Goal: Information Seeking & Learning: Learn about a topic

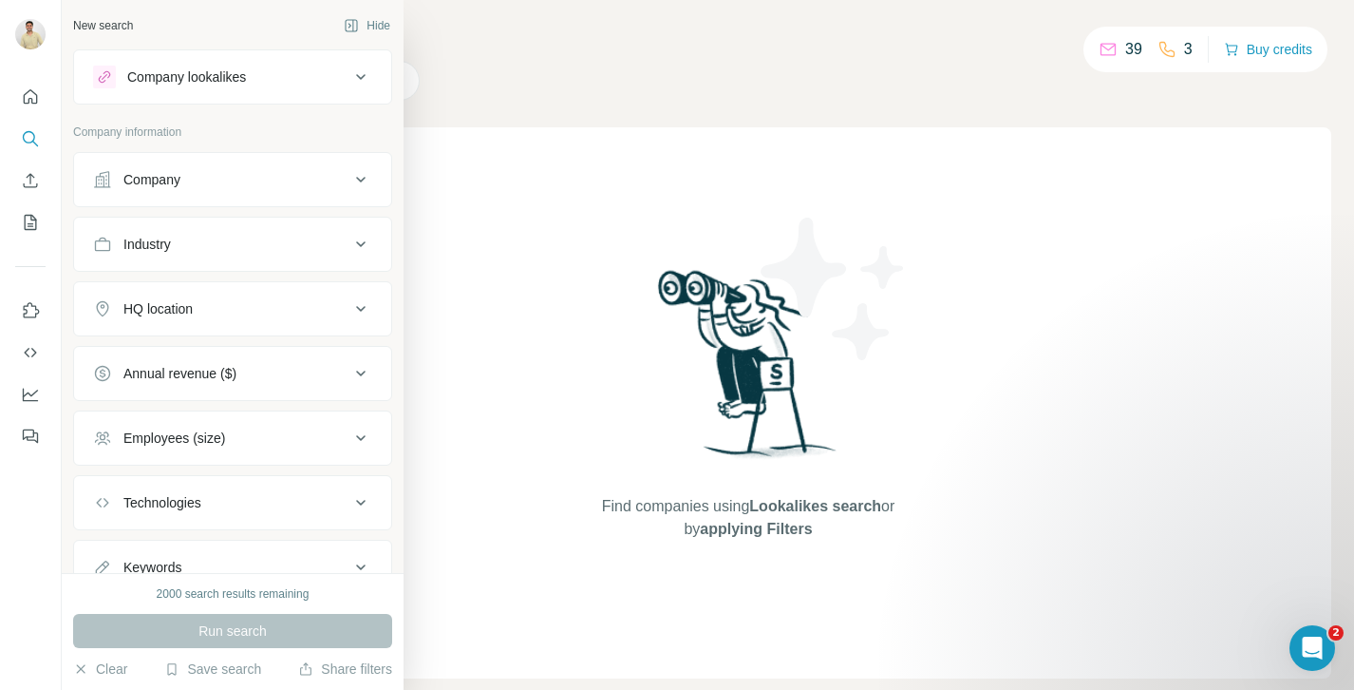
click at [103, 180] on icon at bounding box center [102, 179] width 16 height 16
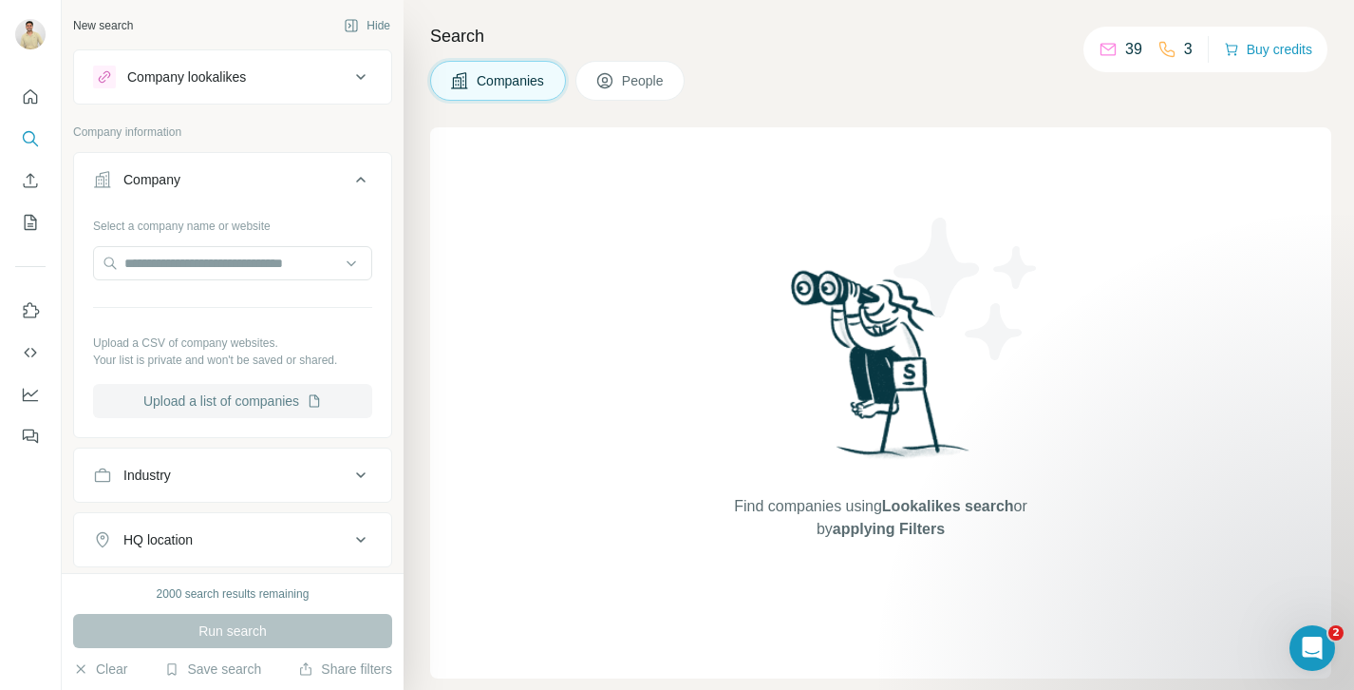
click at [219, 404] on button "Upload a list of companies" at bounding box center [232, 401] width 279 height 34
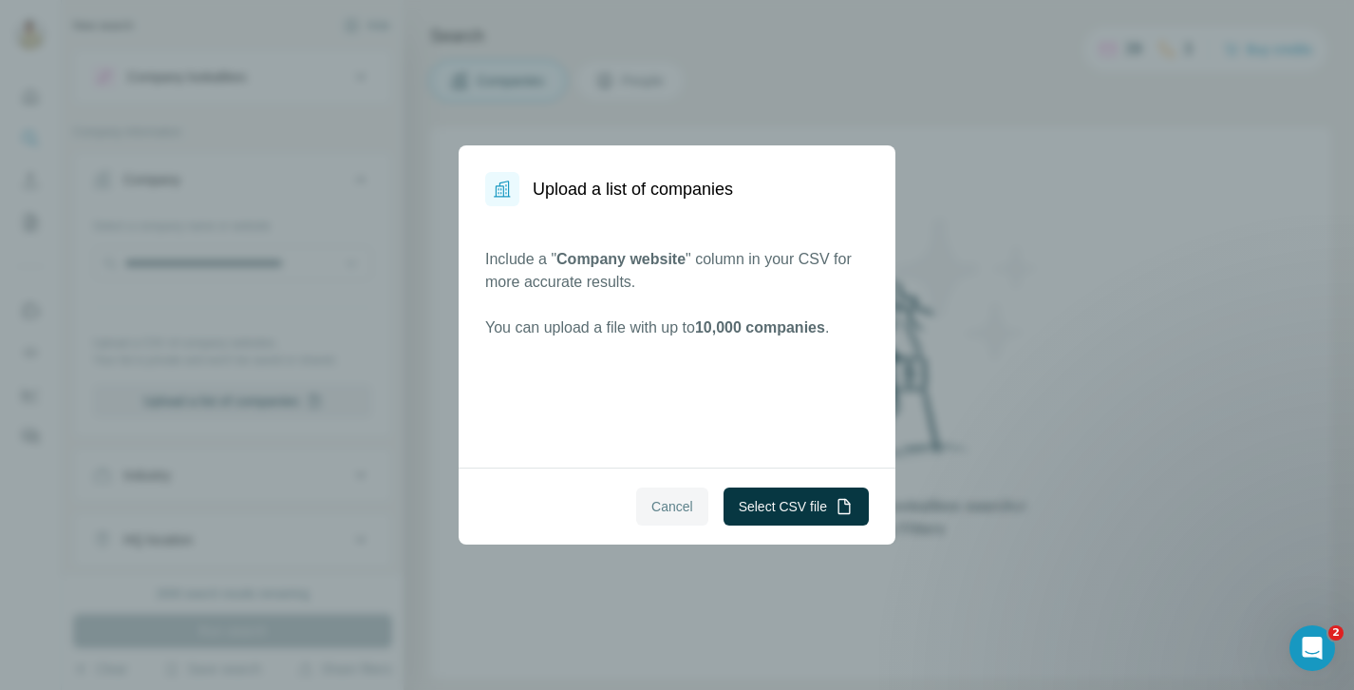
click at [678, 501] on span "Cancel" at bounding box center [673, 506] width 42 height 19
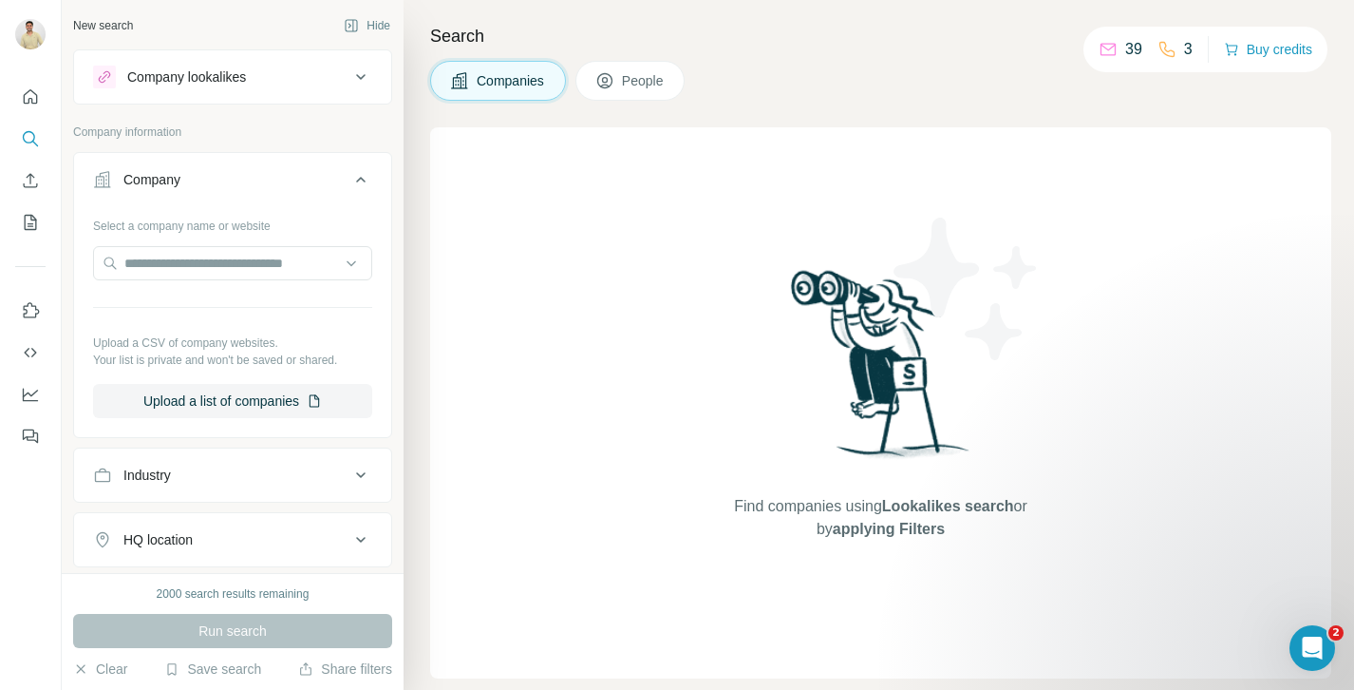
click at [657, 75] on span "People" at bounding box center [644, 80] width 44 height 19
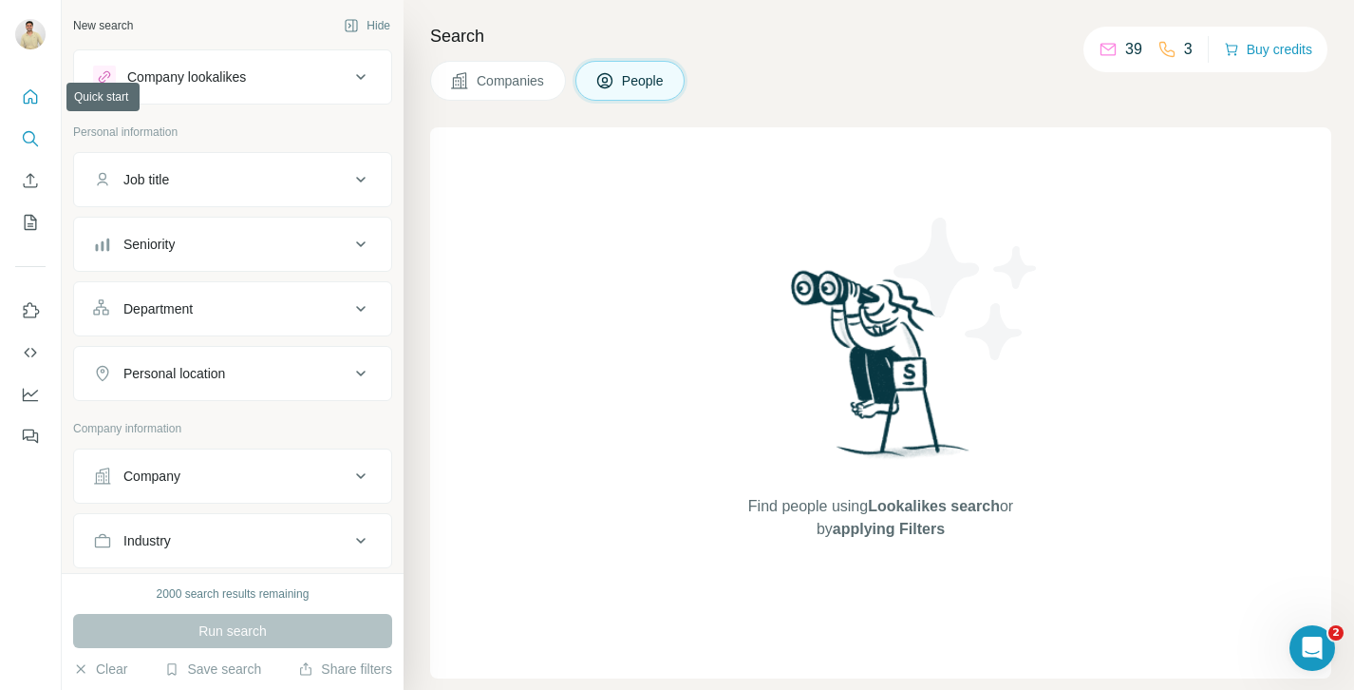
click at [37, 96] on icon "Quick start" at bounding box center [30, 96] width 19 height 19
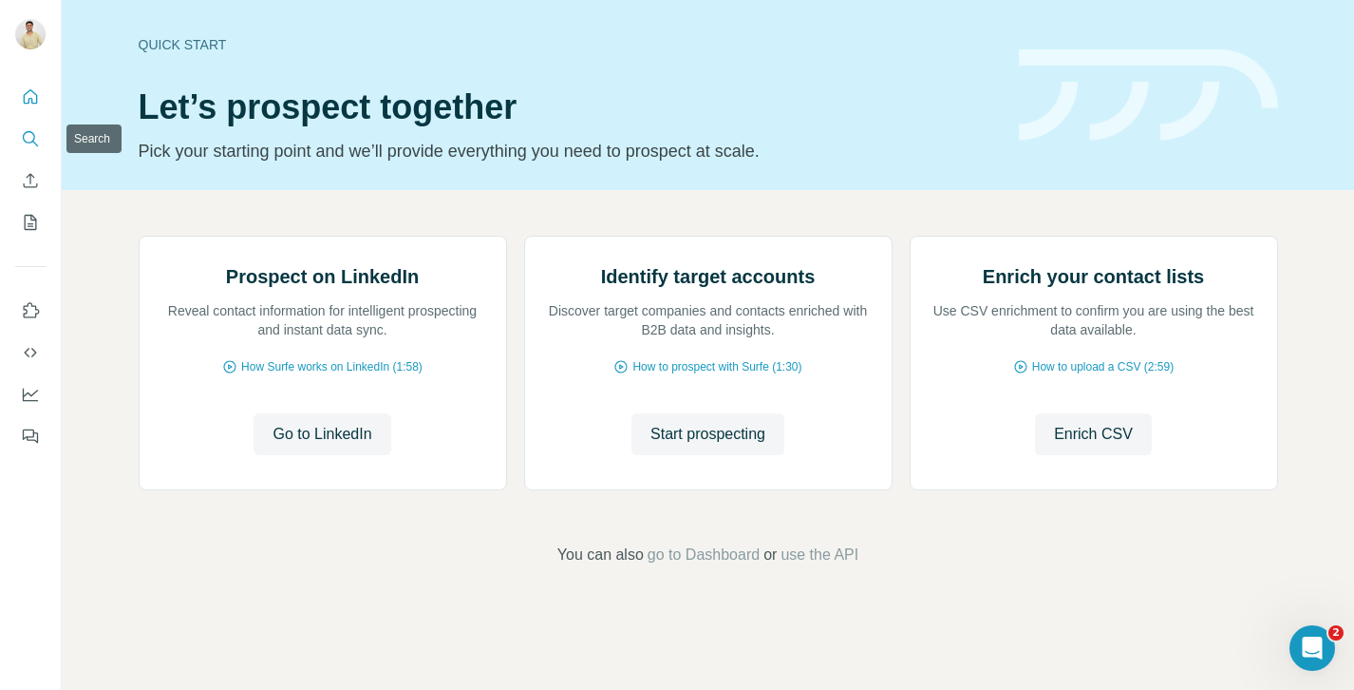
click at [37, 125] on button "Search" at bounding box center [30, 139] width 30 height 34
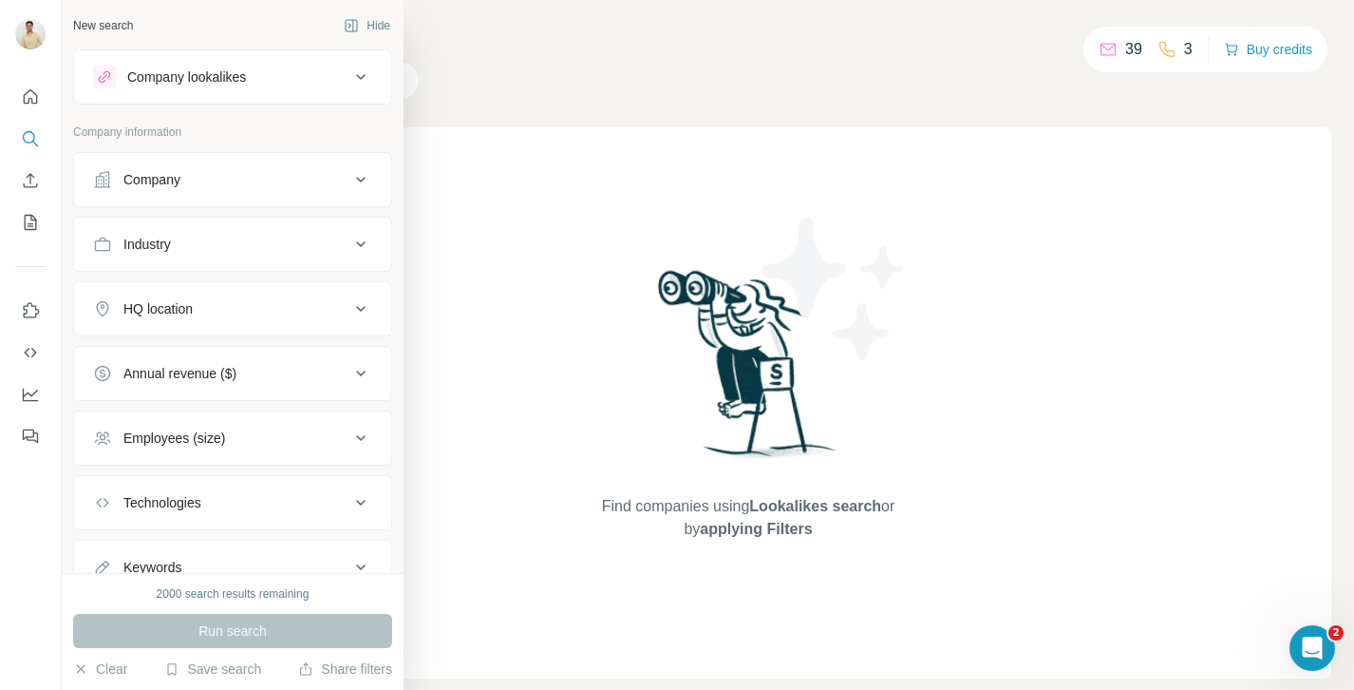
click at [159, 180] on div "Company" at bounding box center [151, 179] width 57 height 19
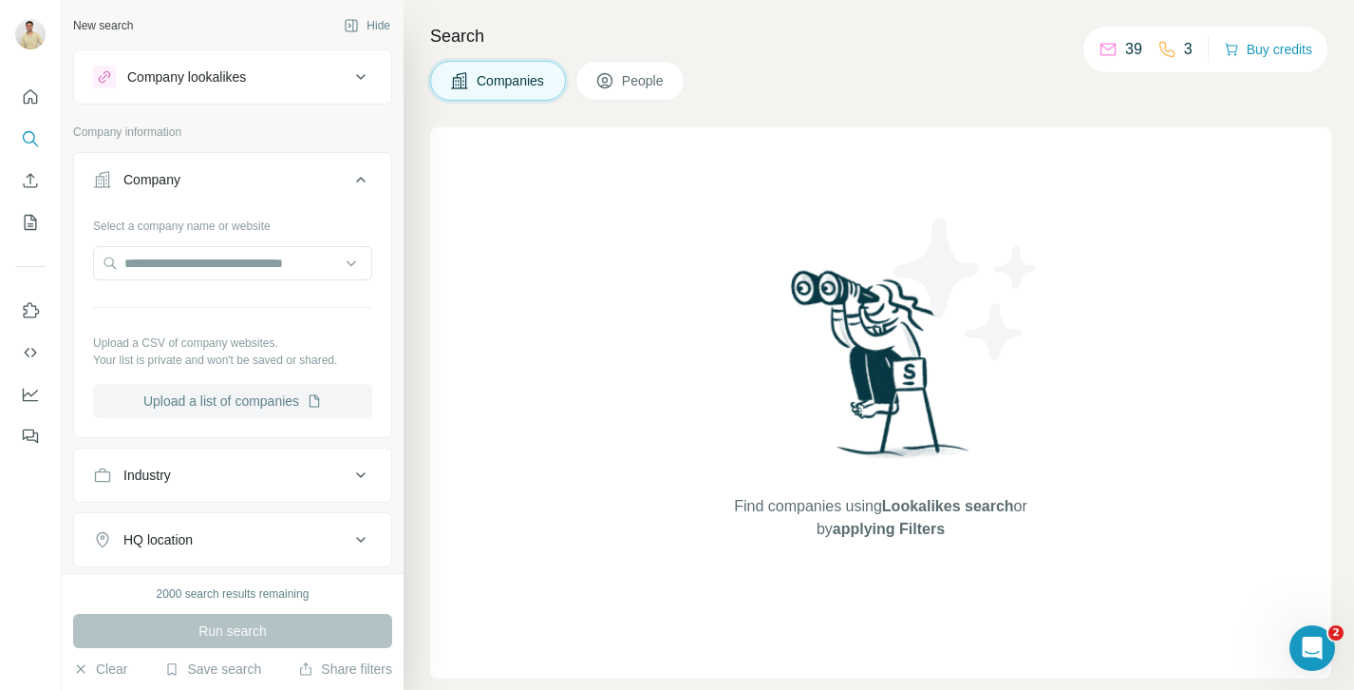
click at [258, 392] on button "Upload a list of companies" at bounding box center [232, 401] width 279 height 34
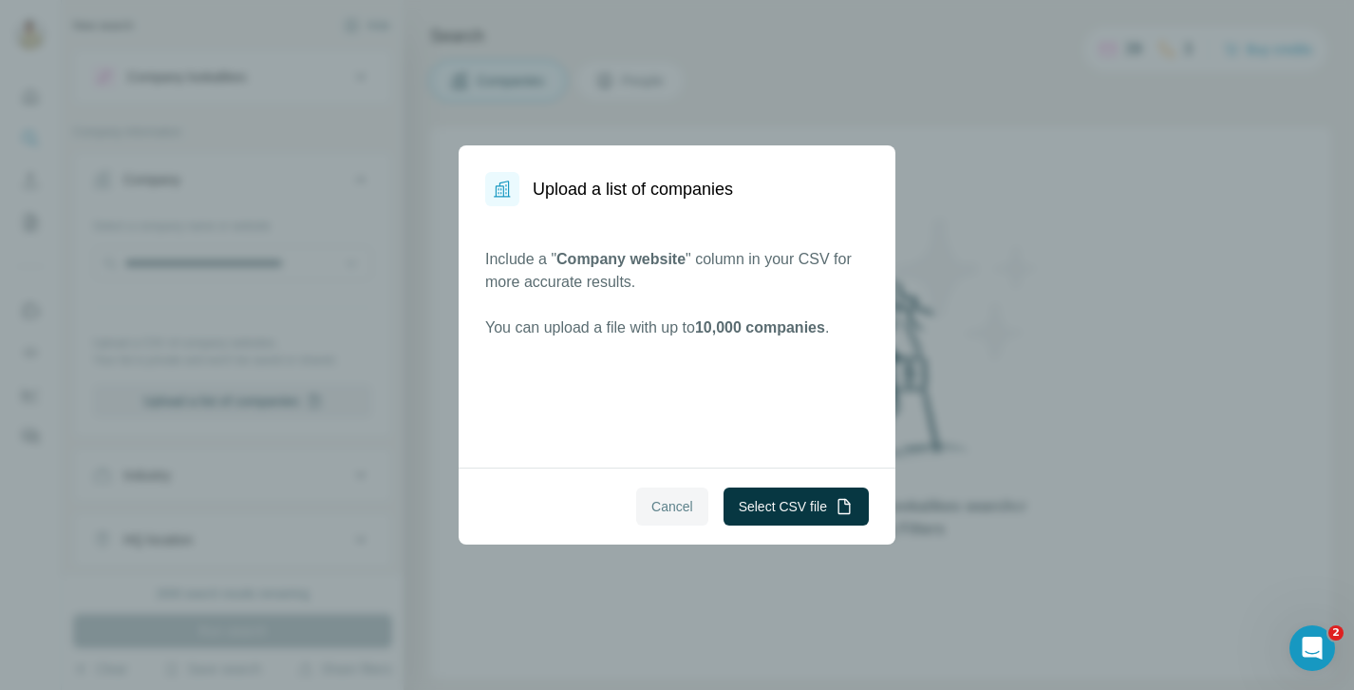
click at [699, 503] on button "Cancel" at bounding box center [672, 506] width 72 height 38
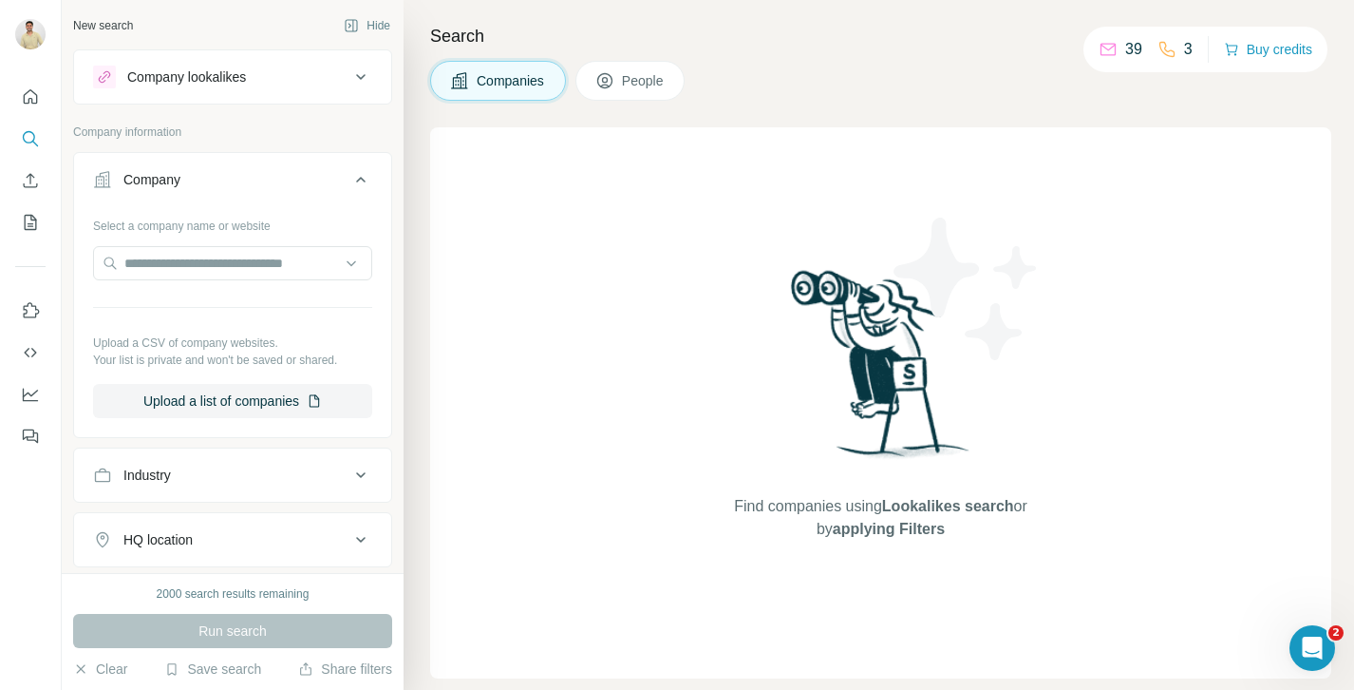
click at [203, 178] on div "Company" at bounding box center [221, 179] width 256 height 19
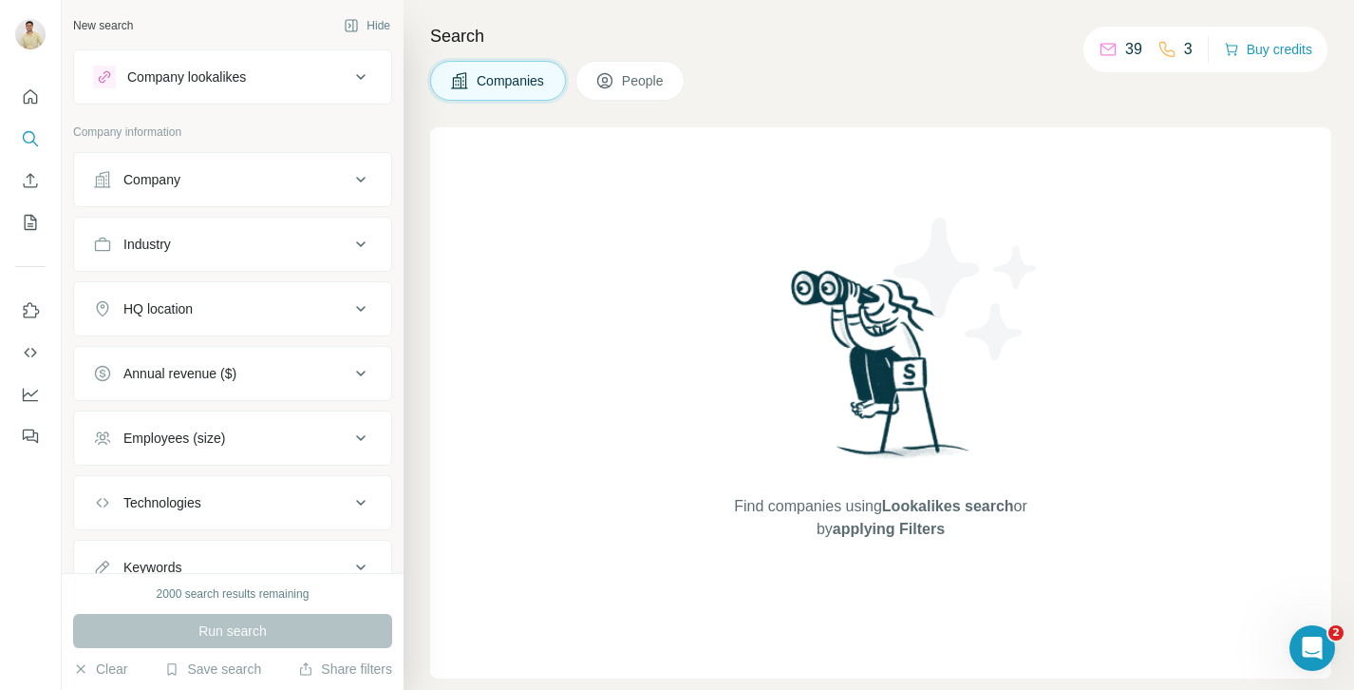
click at [203, 178] on div "Company" at bounding box center [221, 179] width 256 height 19
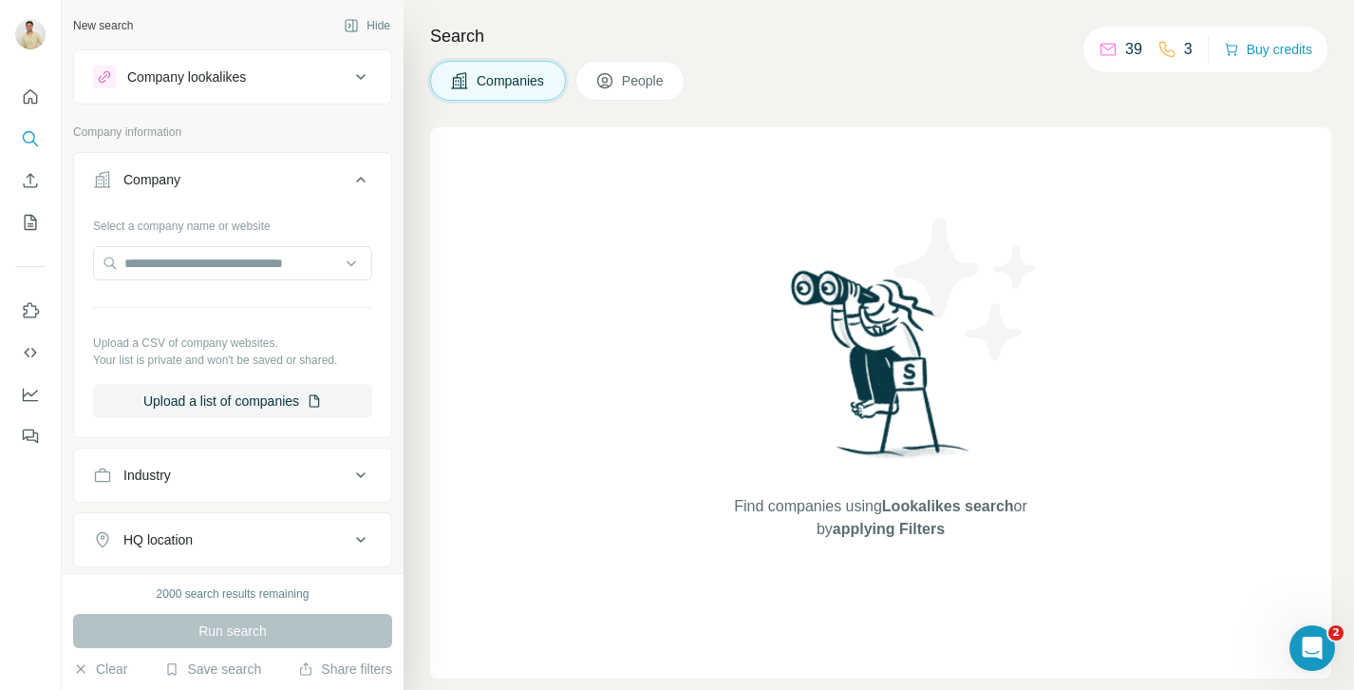
click at [203, 178] on div "Company" at bounding box center [221, 179] width 256 height 19
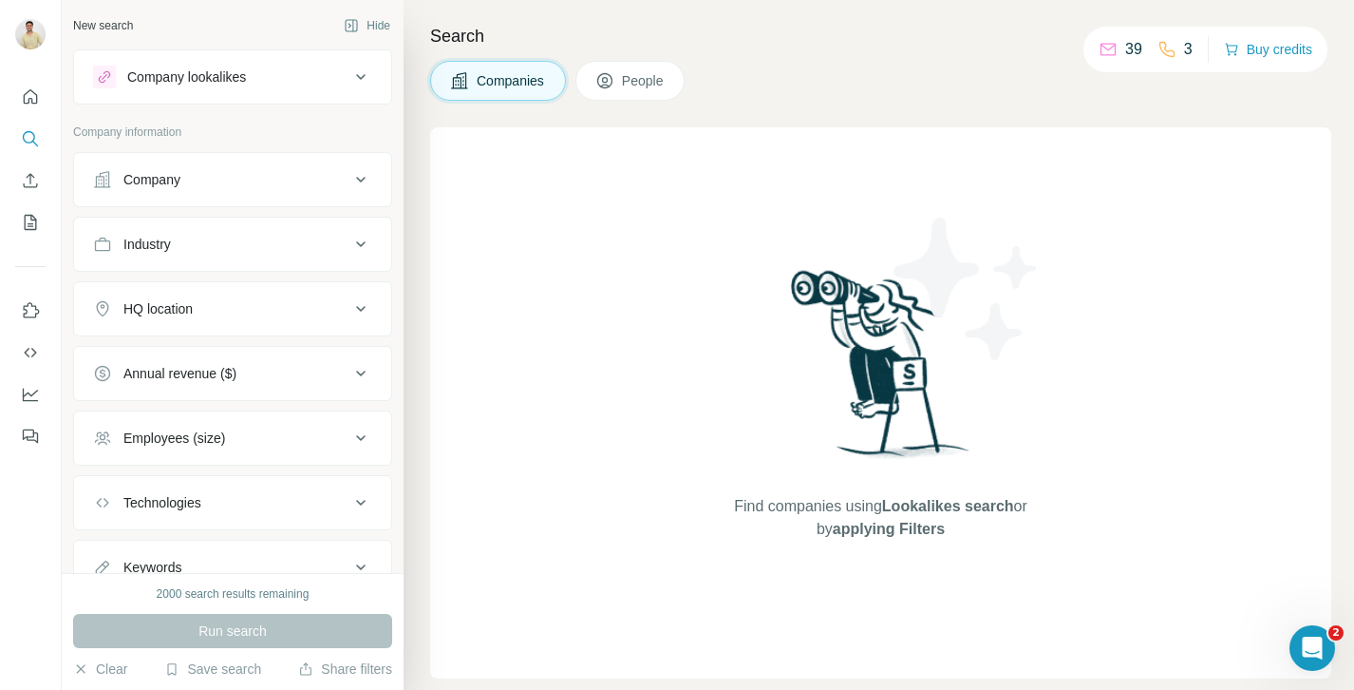
click at [235, 205] on div "Company" at bounding box center [232, 179] width 319 height 55
click at [217, 180] on div "Company" at bounding box center [221, 179] width 256 height 19
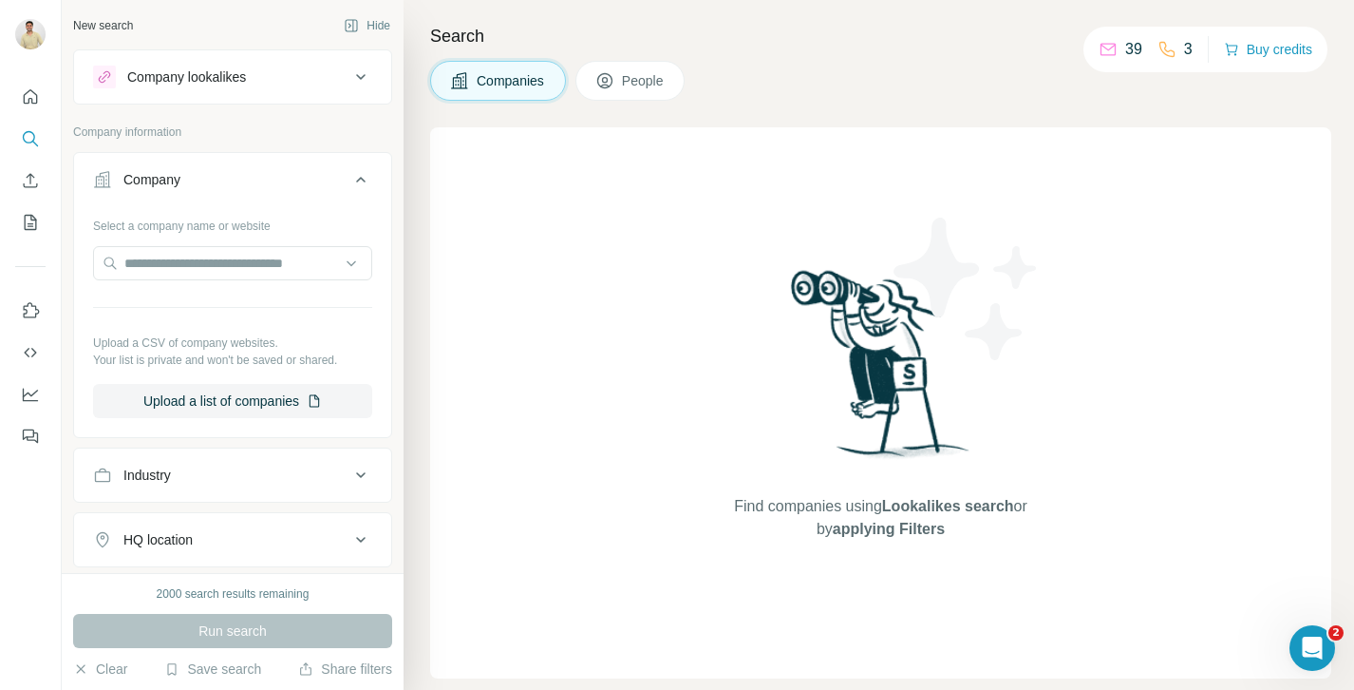
click at [224, 194] on button "Company" at bounding box center [232, 183] width 317 height 53
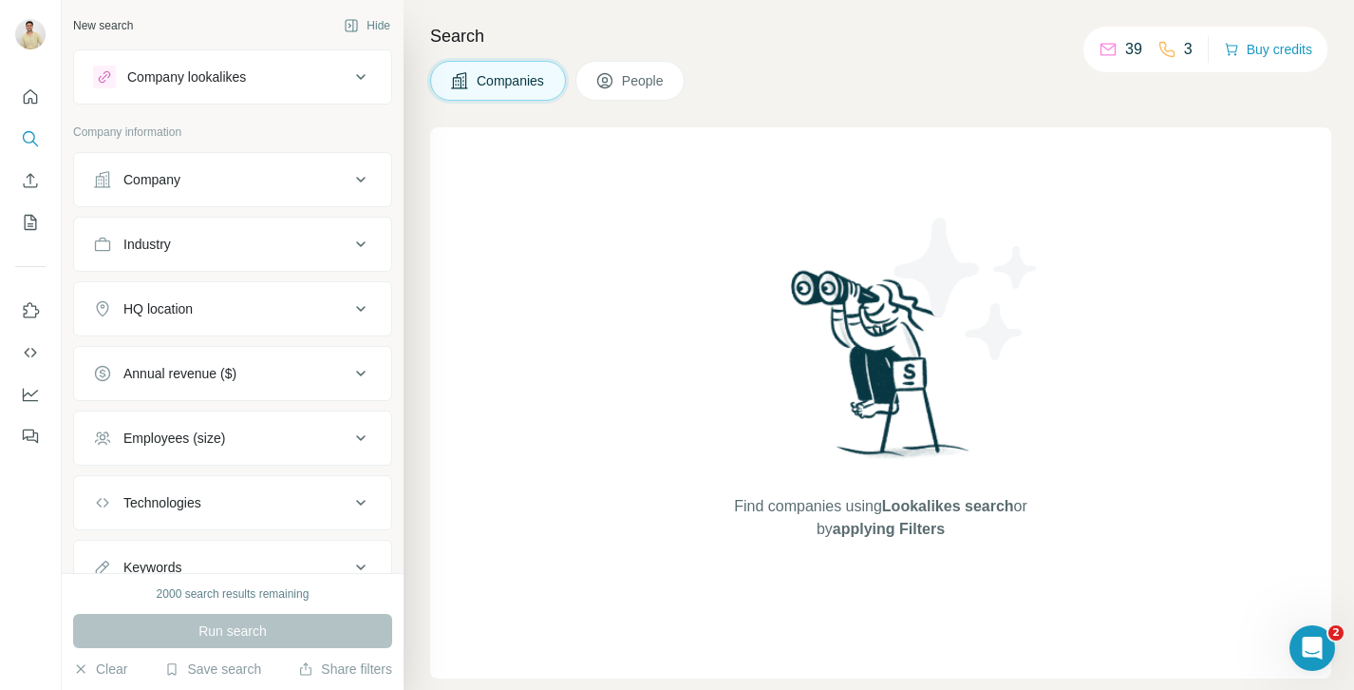
click at [247, 309] on div "HQ location" at bounding box center [221, 308] width 256 height 19
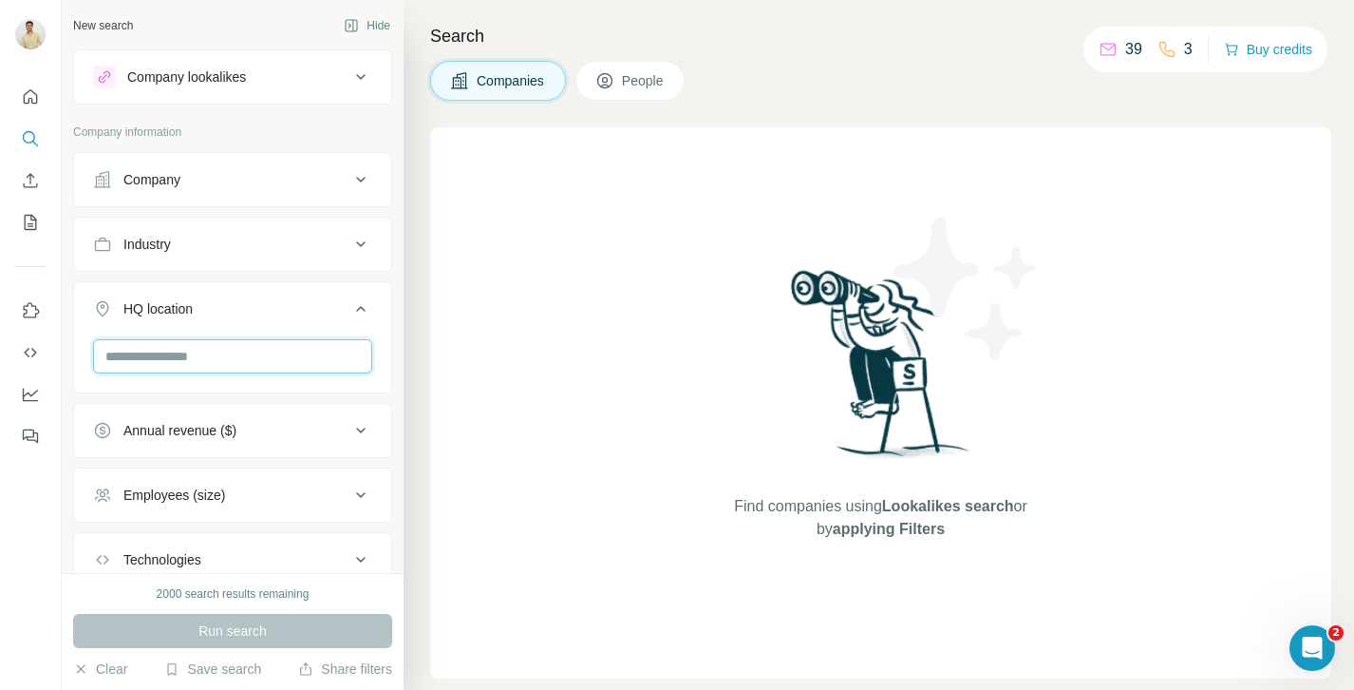
click at [223, 356] on input "text" at bounding box center [232, 356] width 279 height 34
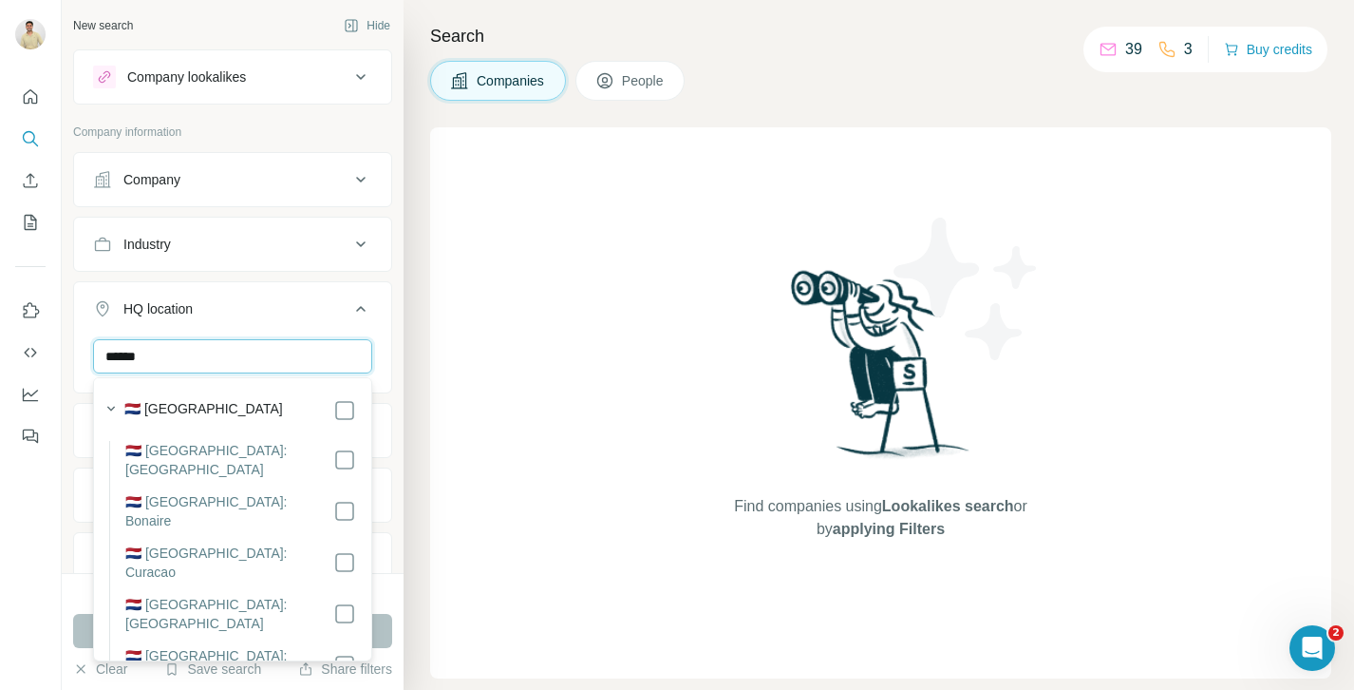
type input "******"
click at [246, 399] on div "🇳🇱 [GEOGRAPHIC_DATA]" at bounding box center [240, 410] width 232 height 23
click at [246, 402] on div "🇳🇱 [GEOGRAPHIC_DATA]" at bounding box center [240, 410] width 232 height 23
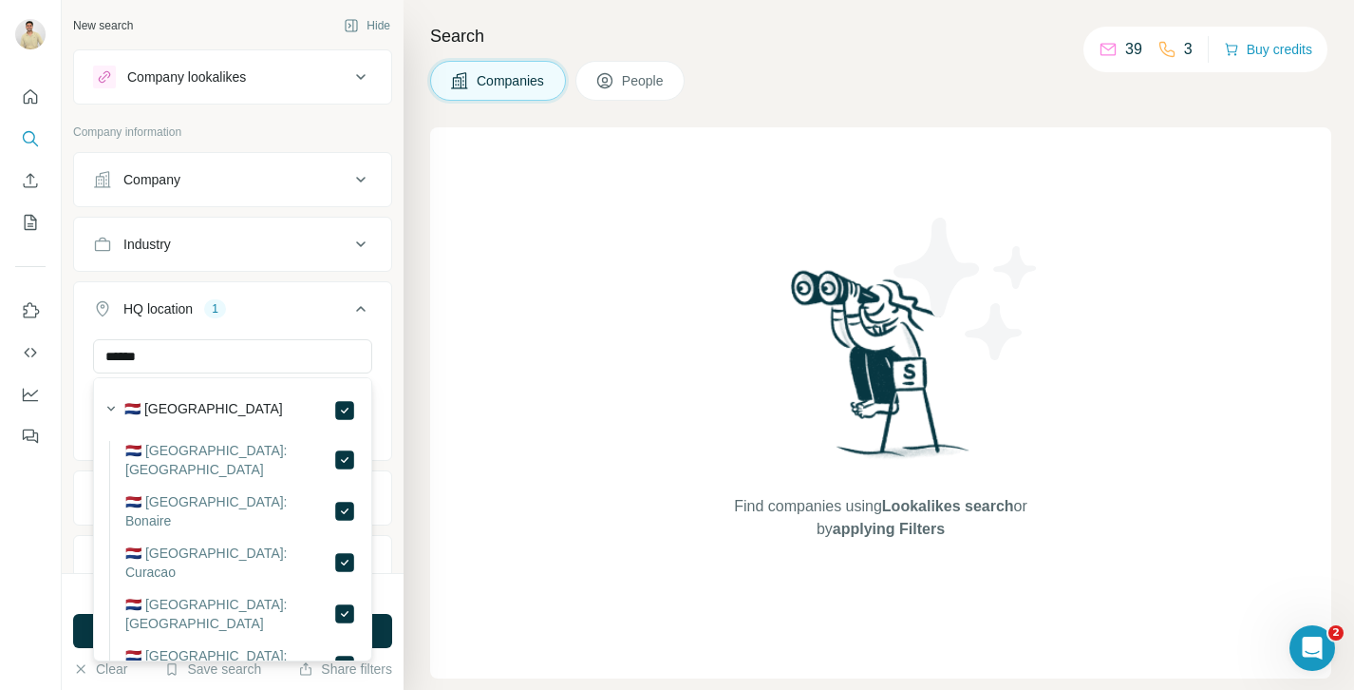
click at [387, 333] on button "HQ location 1" at bounding box center [232, 312] width 317 height 53
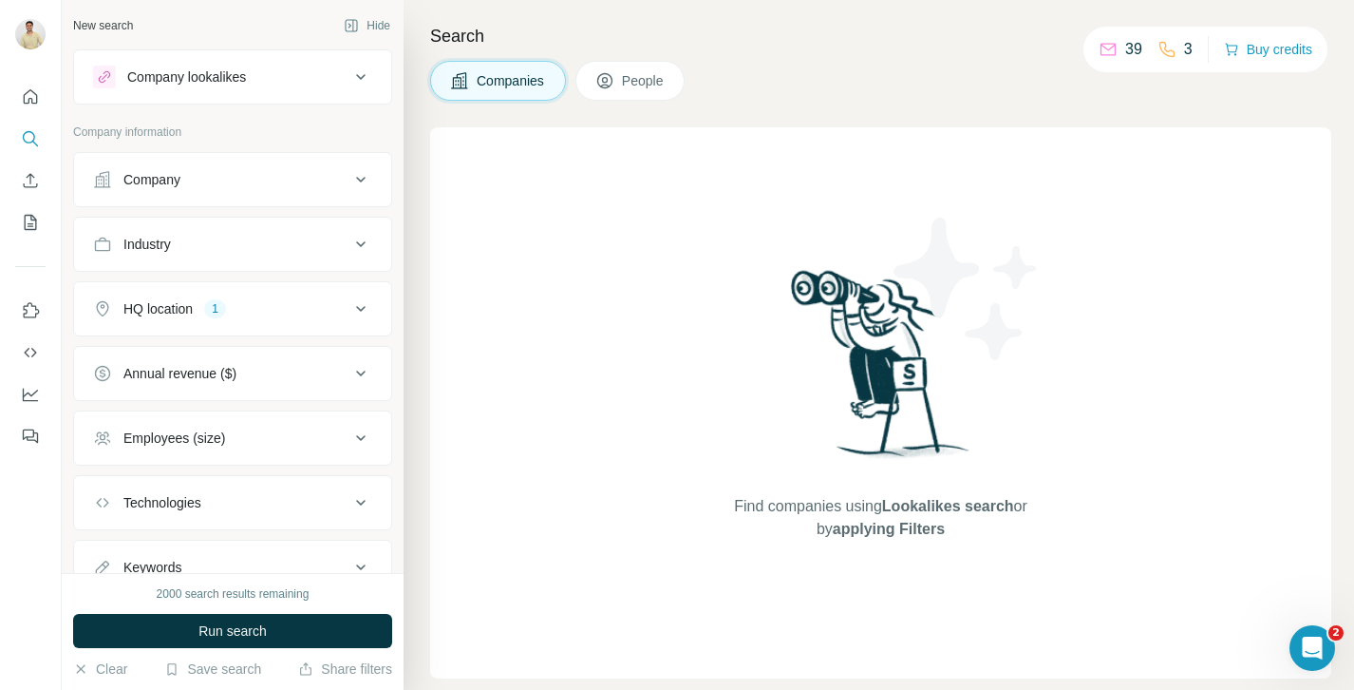
click at [293, 432] on div "Employees (size)" at bounding box center [221, 437] width 256 height 19
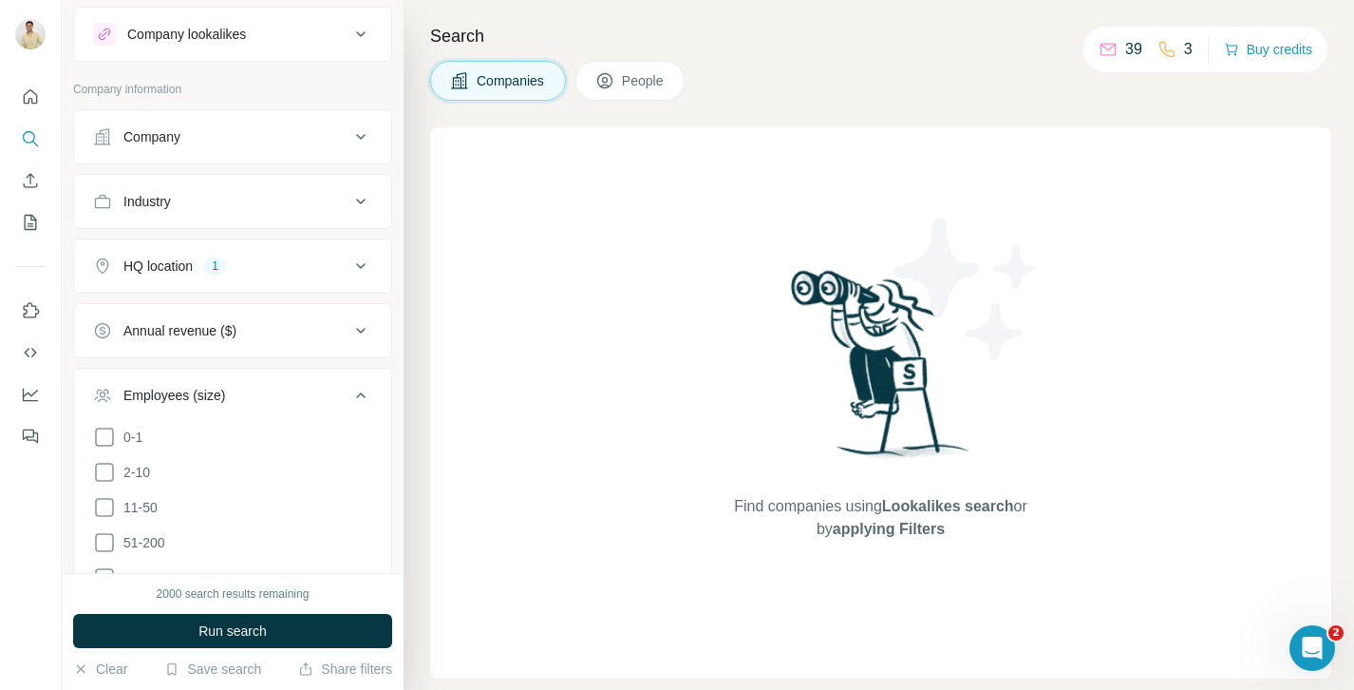
scroll to position [55, 0]
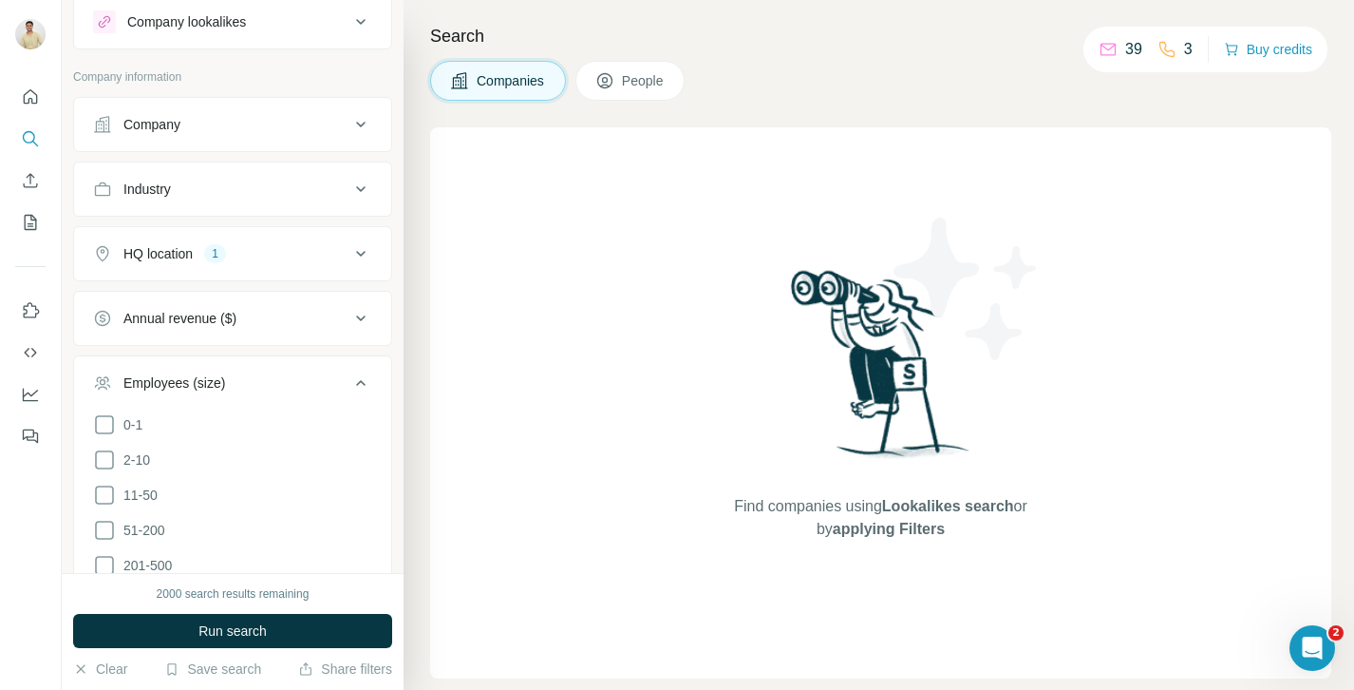
click at [209, 493] on li "11-50" at bounding box center [232, 495] width 279 height 24
click at [158, 493] on span "11-50" at bounding box center [137, 494] width 42 height 19
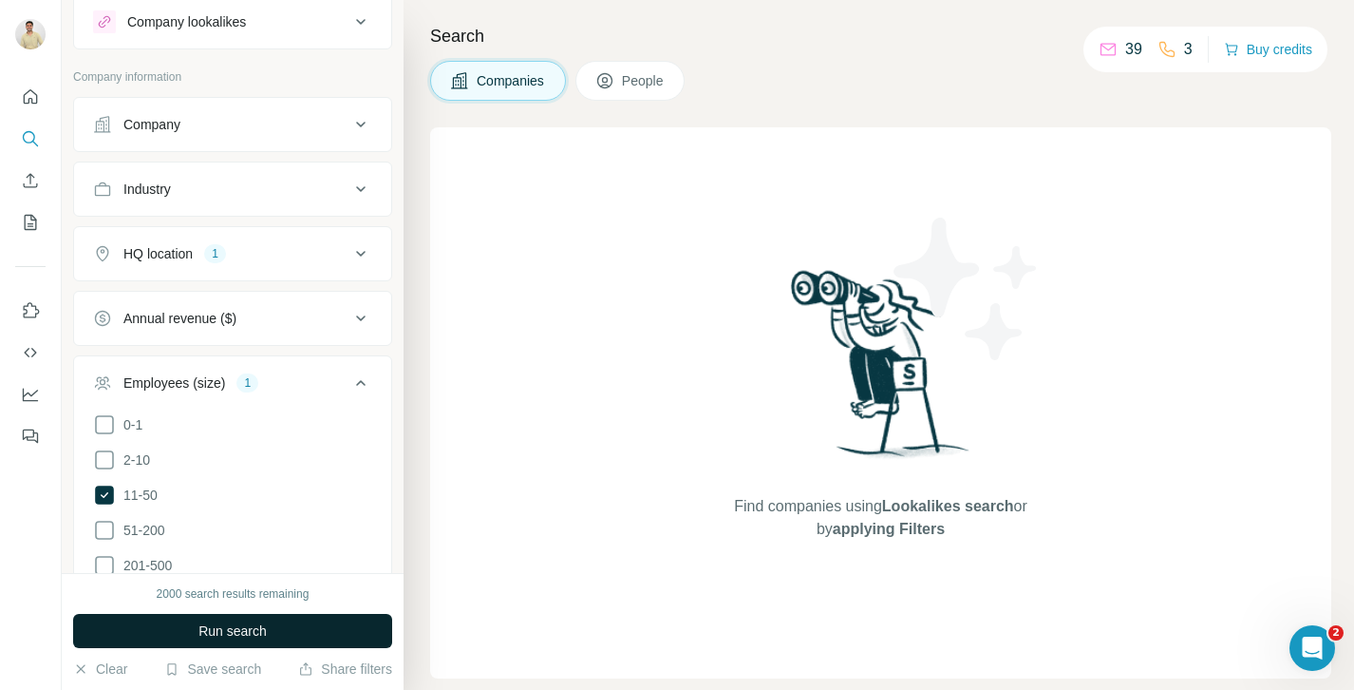
click at [263, 631] on span "Run search" at bounding box center [232, 630] width 68 height 19
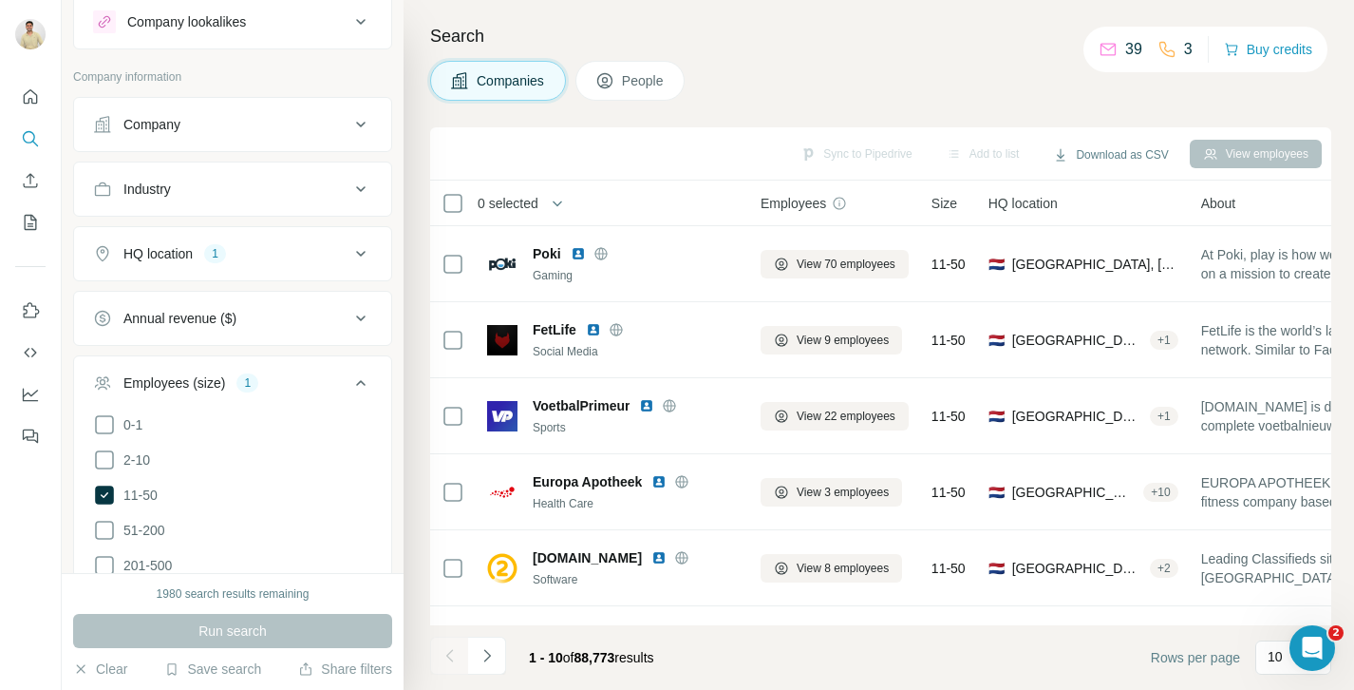
click at [743, 69] on div "Companies People" at bounding box center [880, 81] width 901 height 40
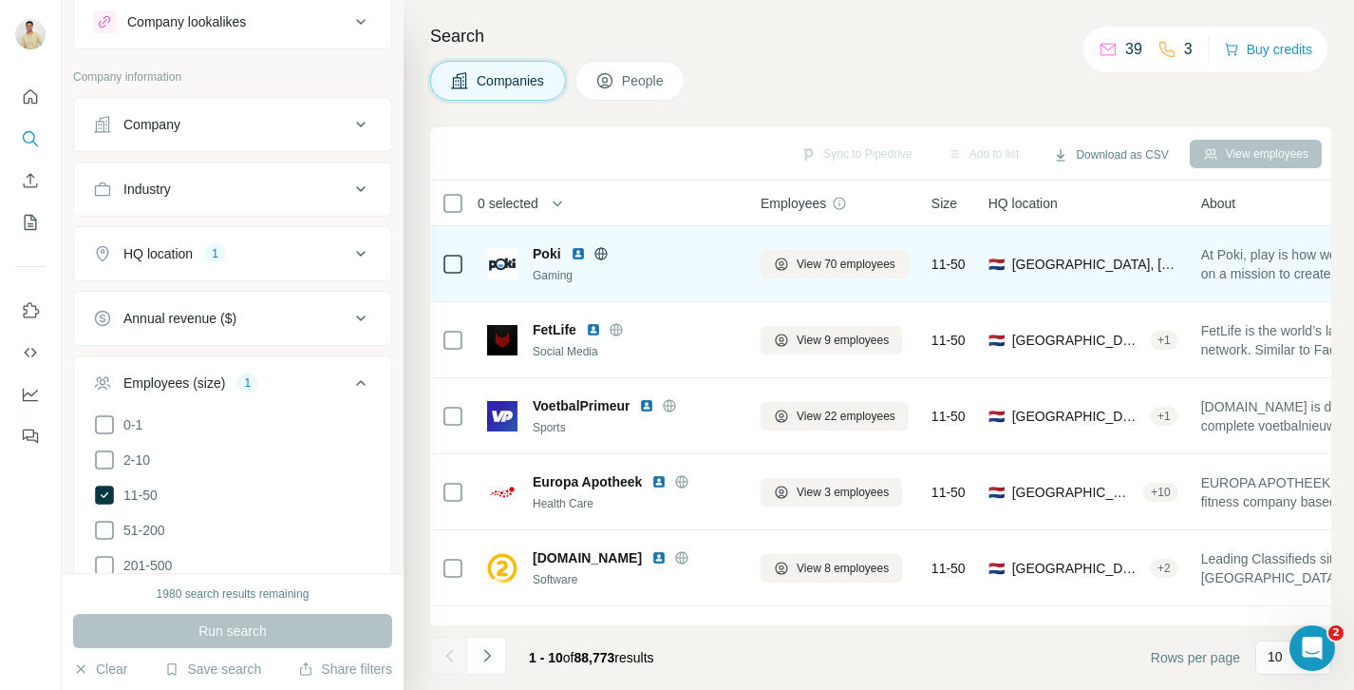
click at [713, 259] on div "Poki" at bounding box center [635, 253] width 205 height 19
click at [838, 260] on span "View 70 employees" at bounding box center [846, 263] width 99 height 17
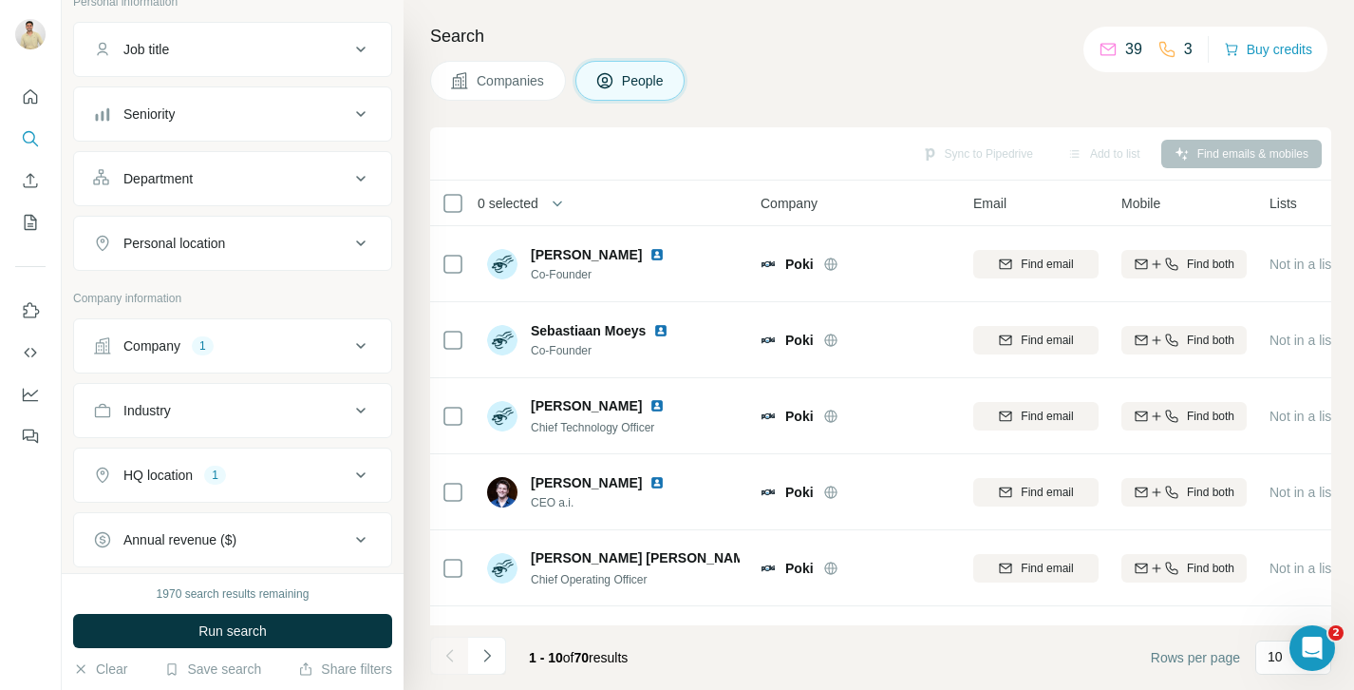
scroll to position [129, 0]
click at [310, 181] on div "Department" at bounding box center [221, 179] width 256 height 19
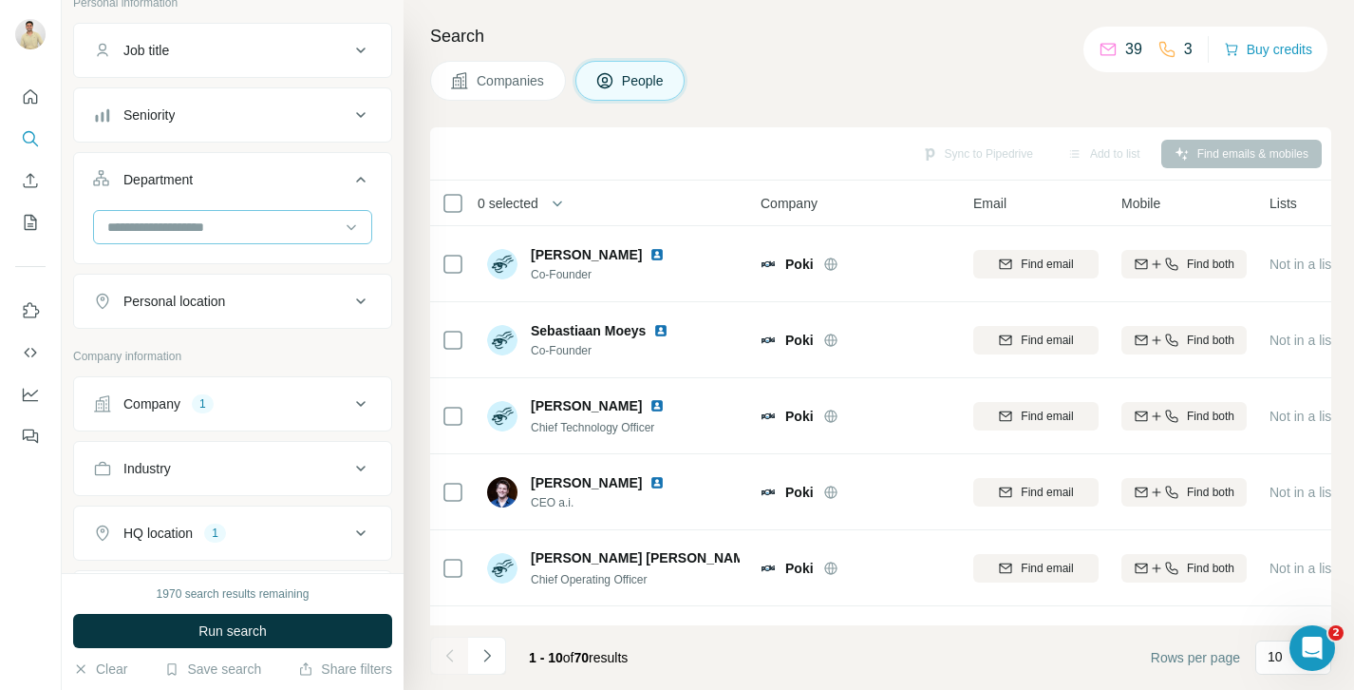
click at [273, 211] on div at bounding box center [222, 227] width 235 height 32
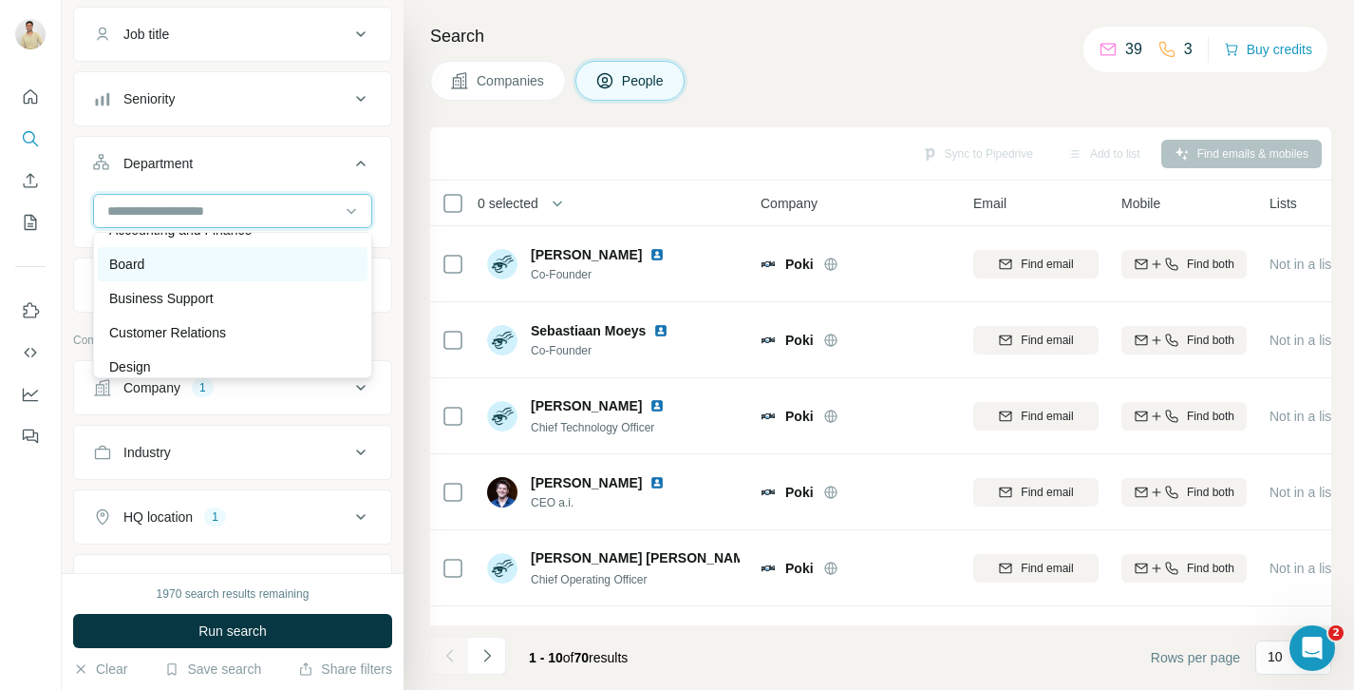
scroll to position [34, 0]
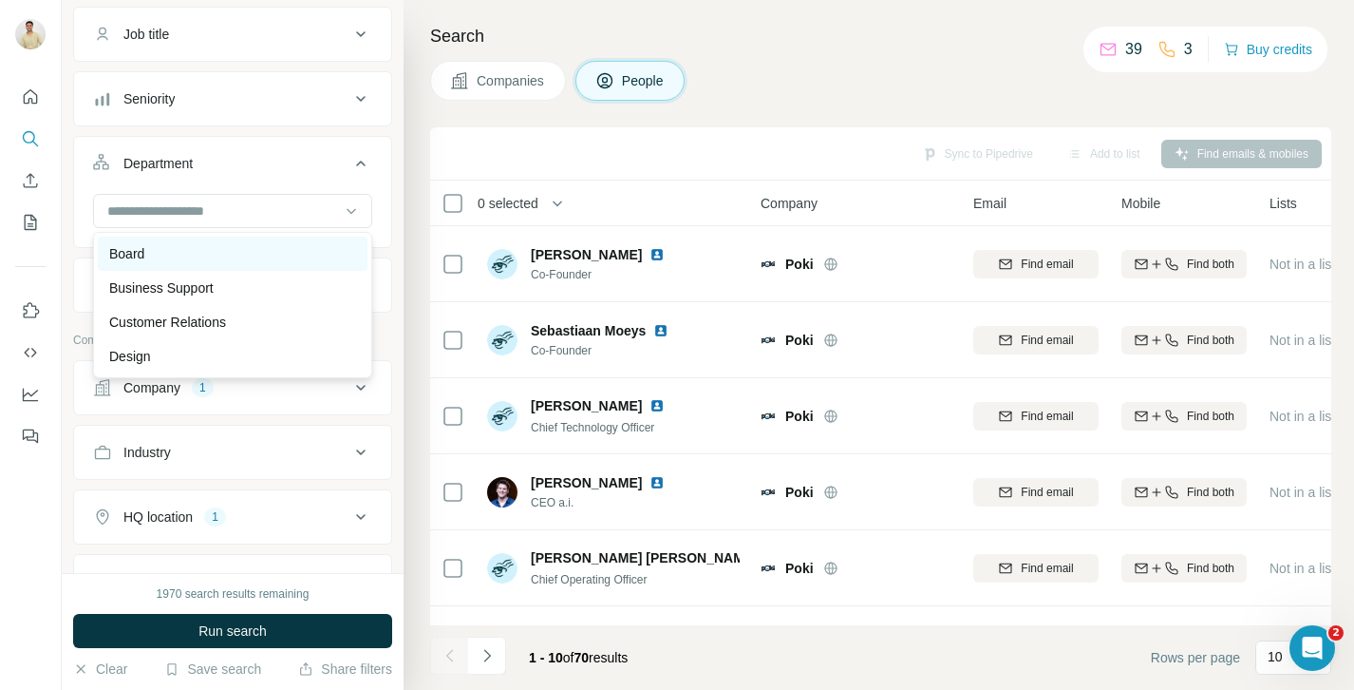
click at [231, 257] on div "Board" at bounding box center [232, 253] width 247 height 19
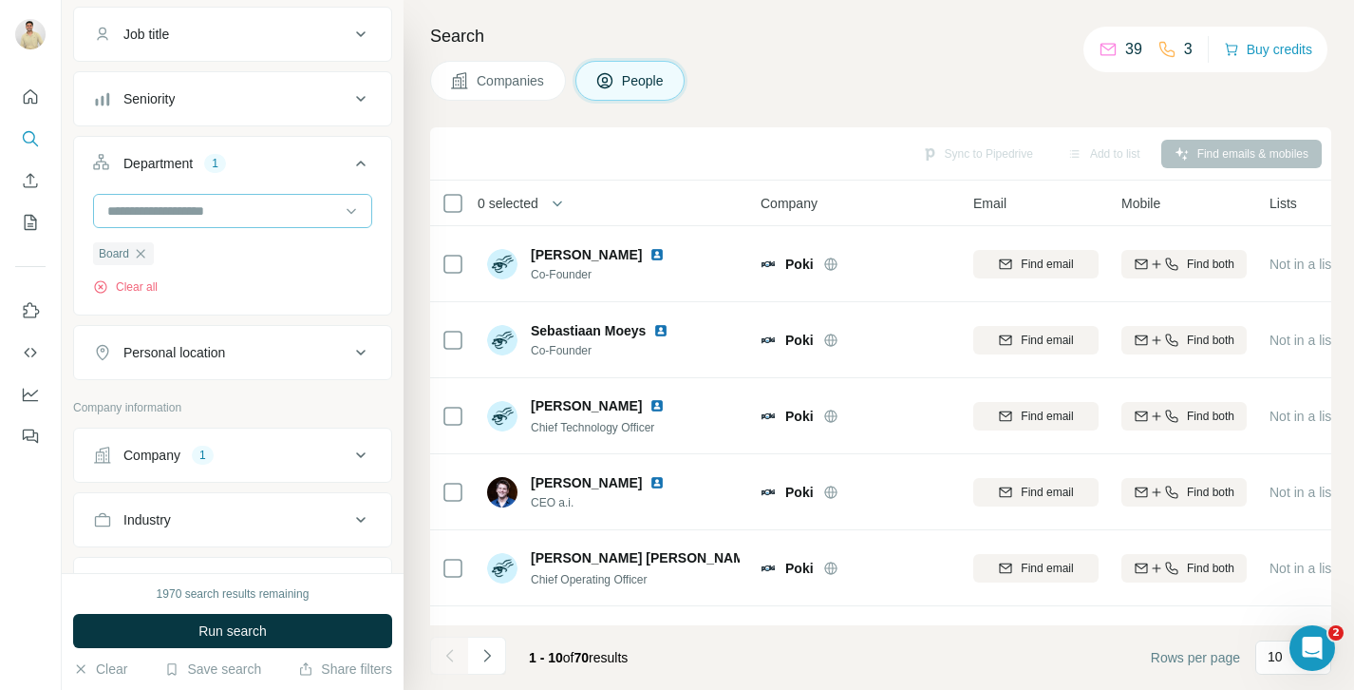
click at [255, 194] on div at bounding box center [232, 211] width 279 height 34
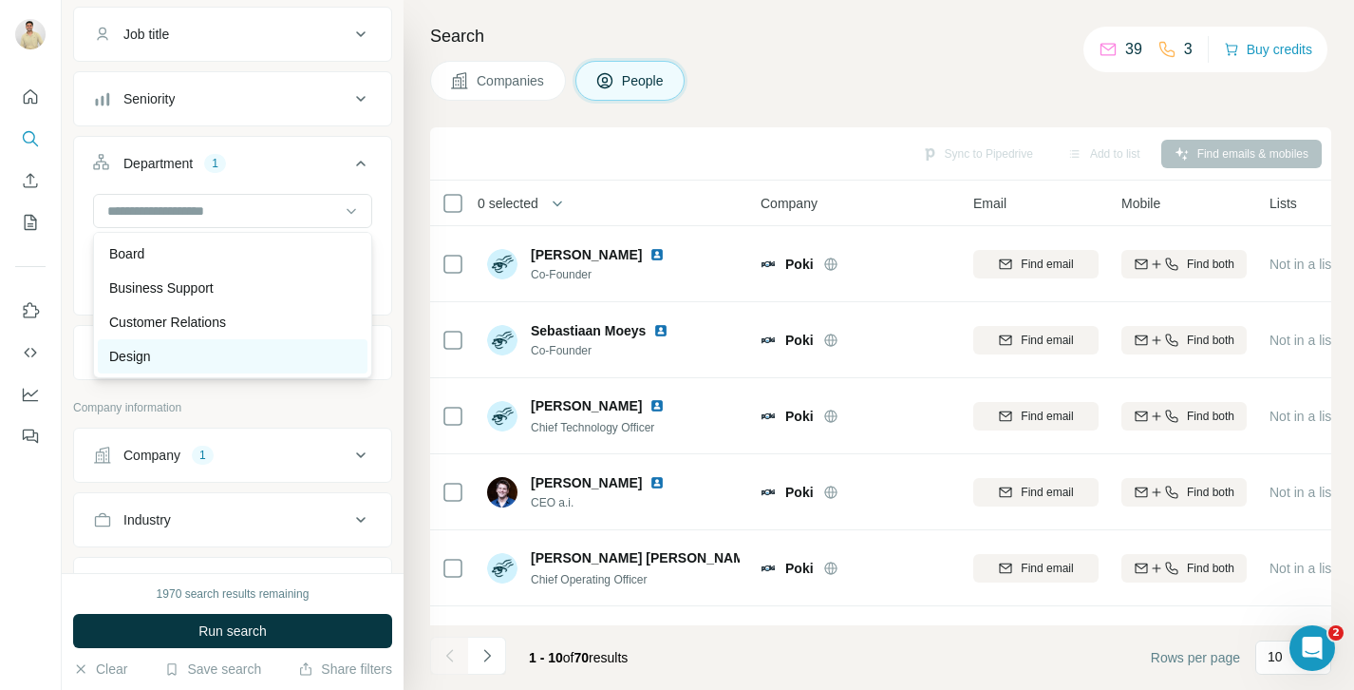
click at [212, 341] on div "Design" at bounding box center [233, 356] width 270 height 34
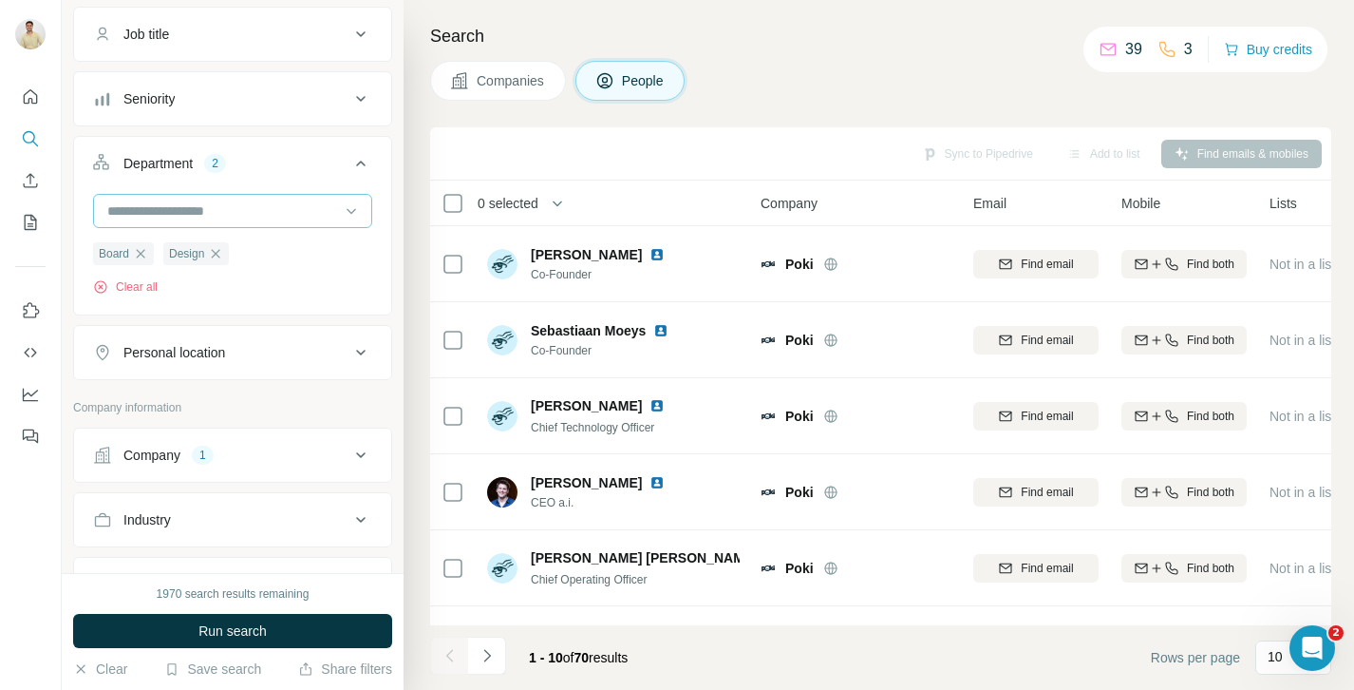
click at [243, 212] on input at bounding box center [222, 210] width 235 height 21
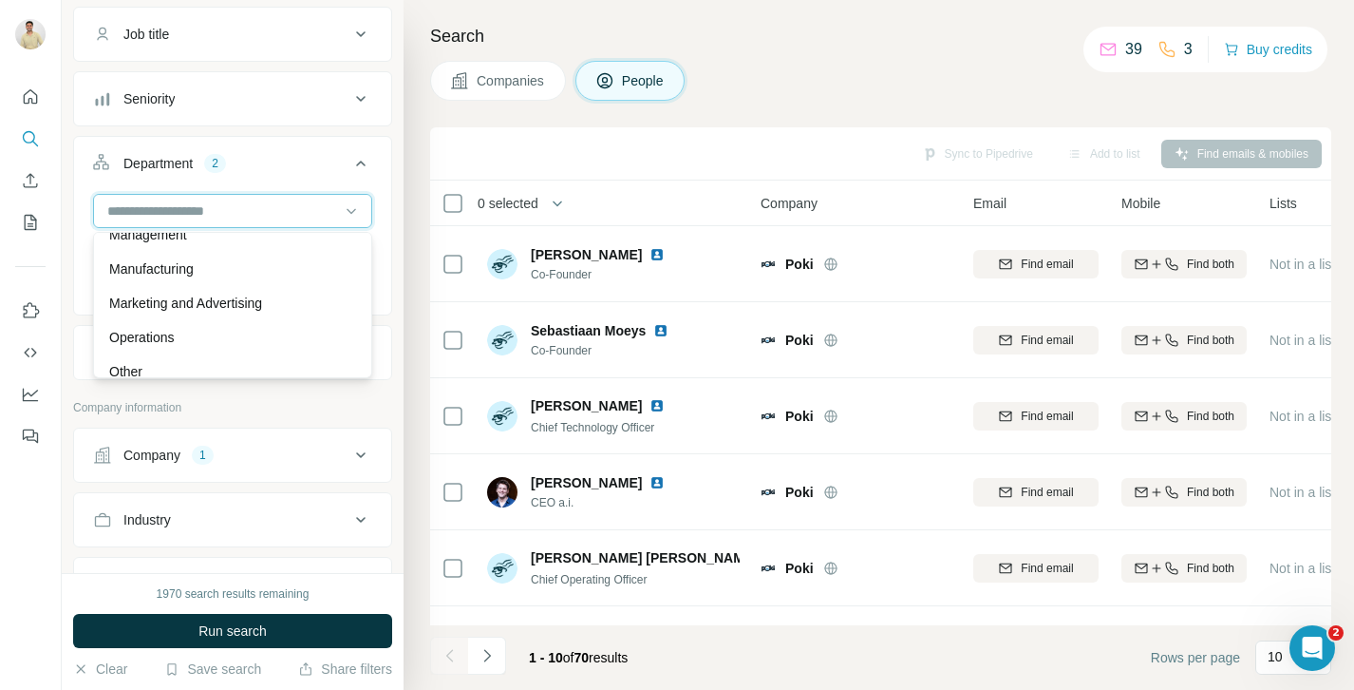
scroll to position [398, 0]
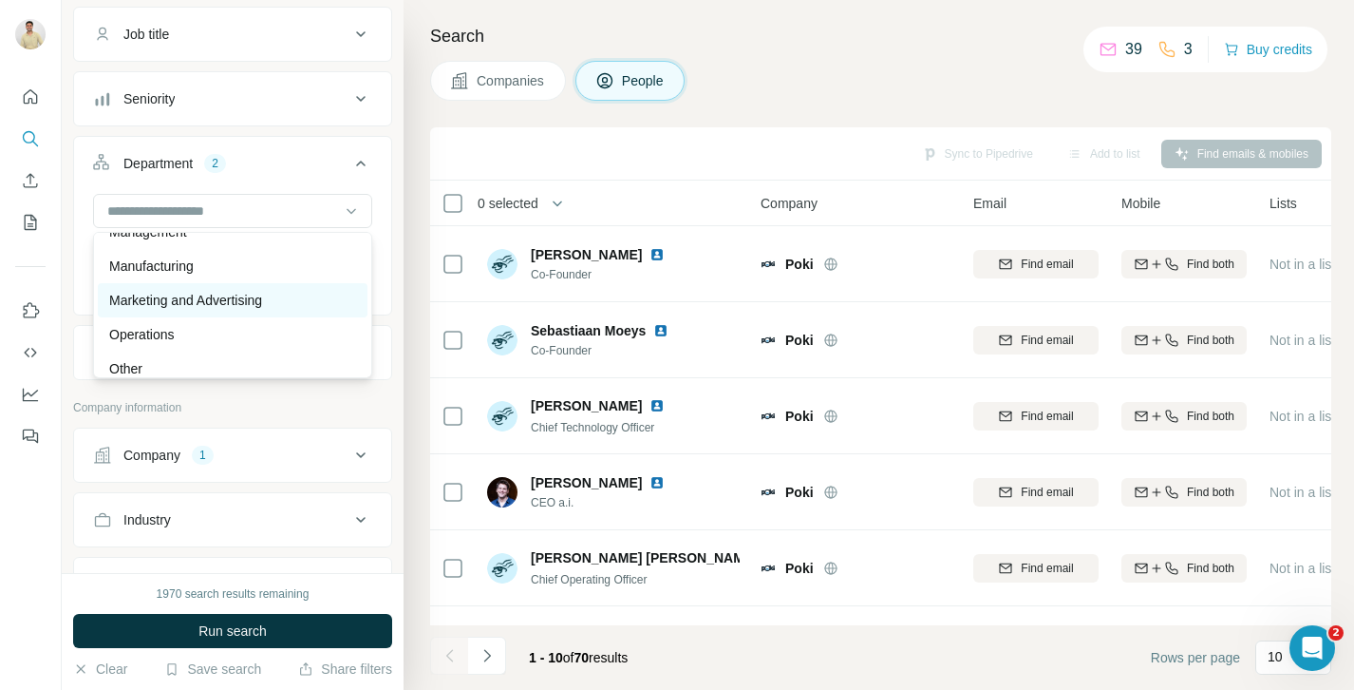
click at [216, 303] on p "Marketing and Advertising" at bounding box center [185, 300] width 153 height 19
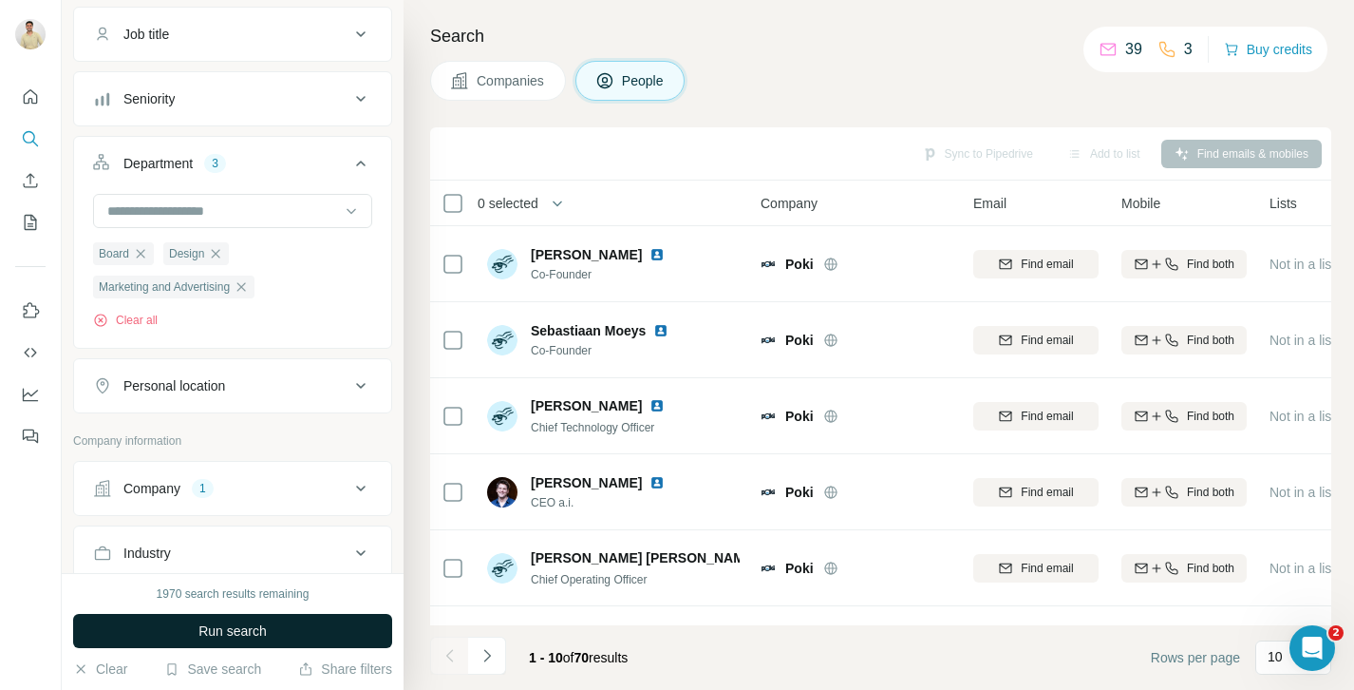
click at [283, 637] on button "Run search" at bounding box center [232, 631] width 319 height 34
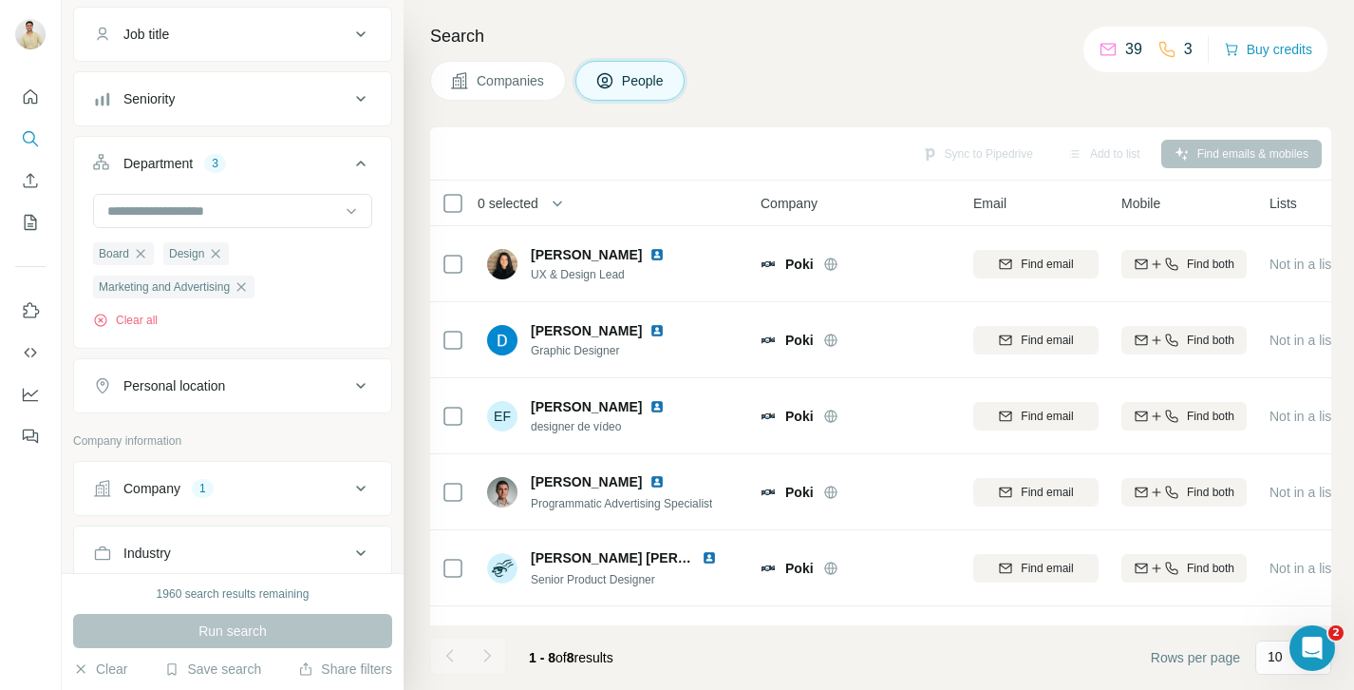
click at [516, 84] on span "Companies" at bounding box center [511, 80] width 69 height 19
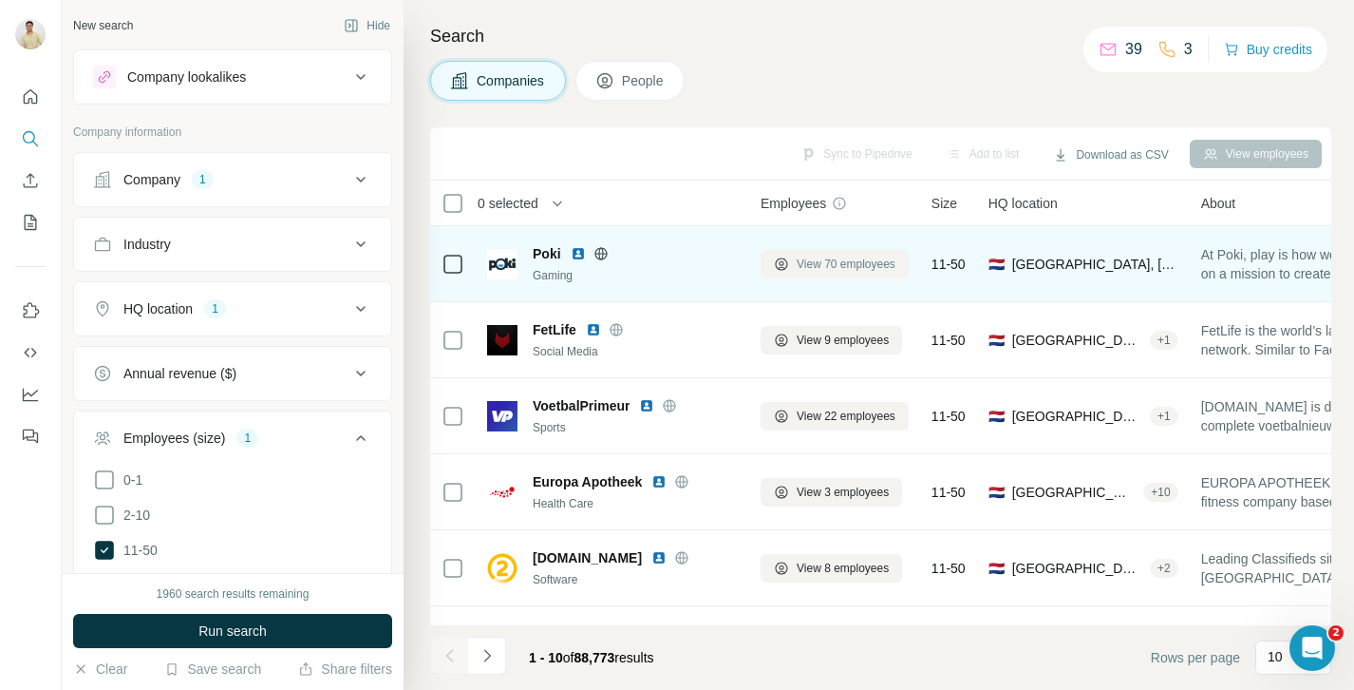
click at [838, 257] on span "View 70 employees" at bounding box center [846, 263] width 99 height 17
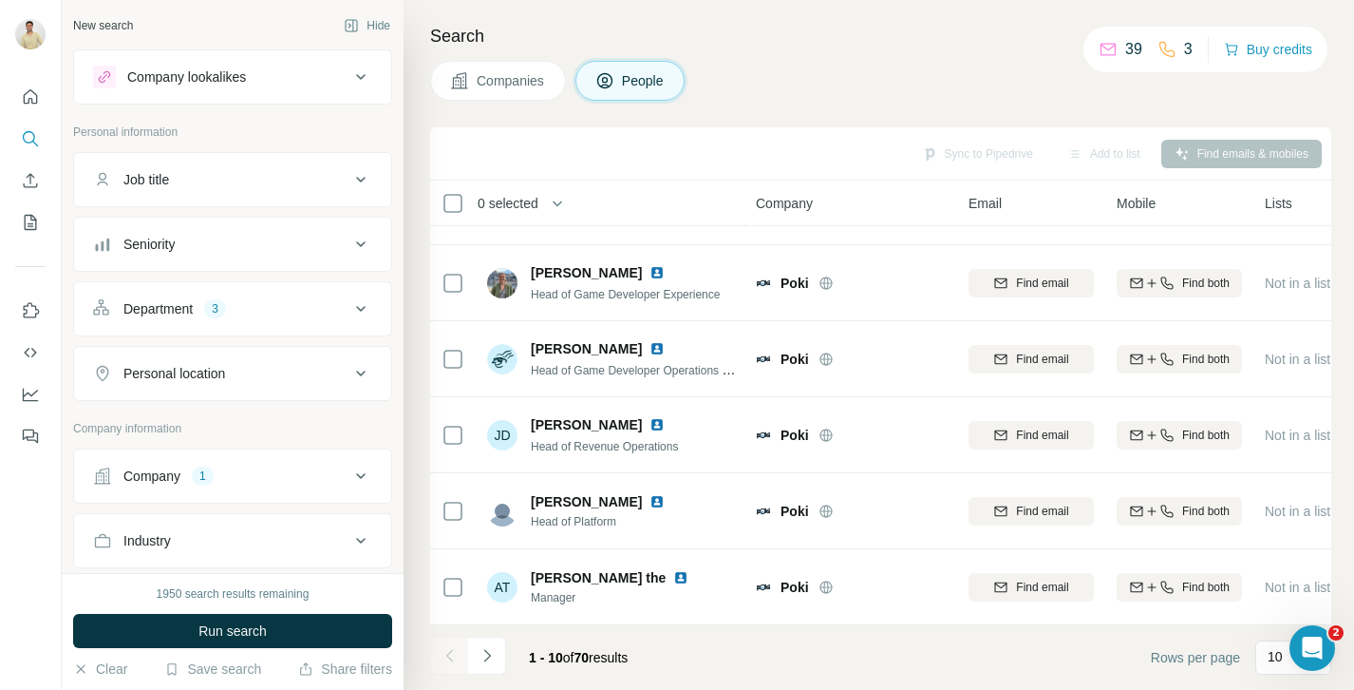
scroll to position [0, 5]
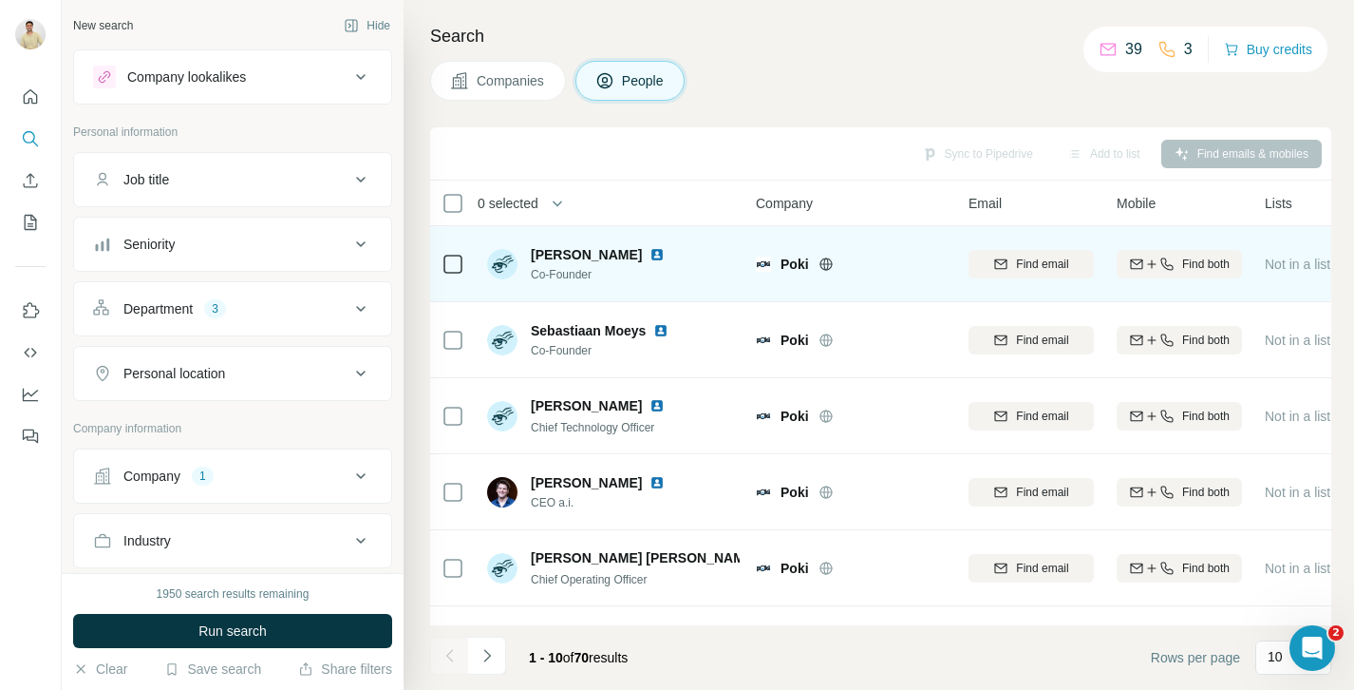
click at [491, 93] on button "Companies" at bounding box center [498, 81] width 136 height 40
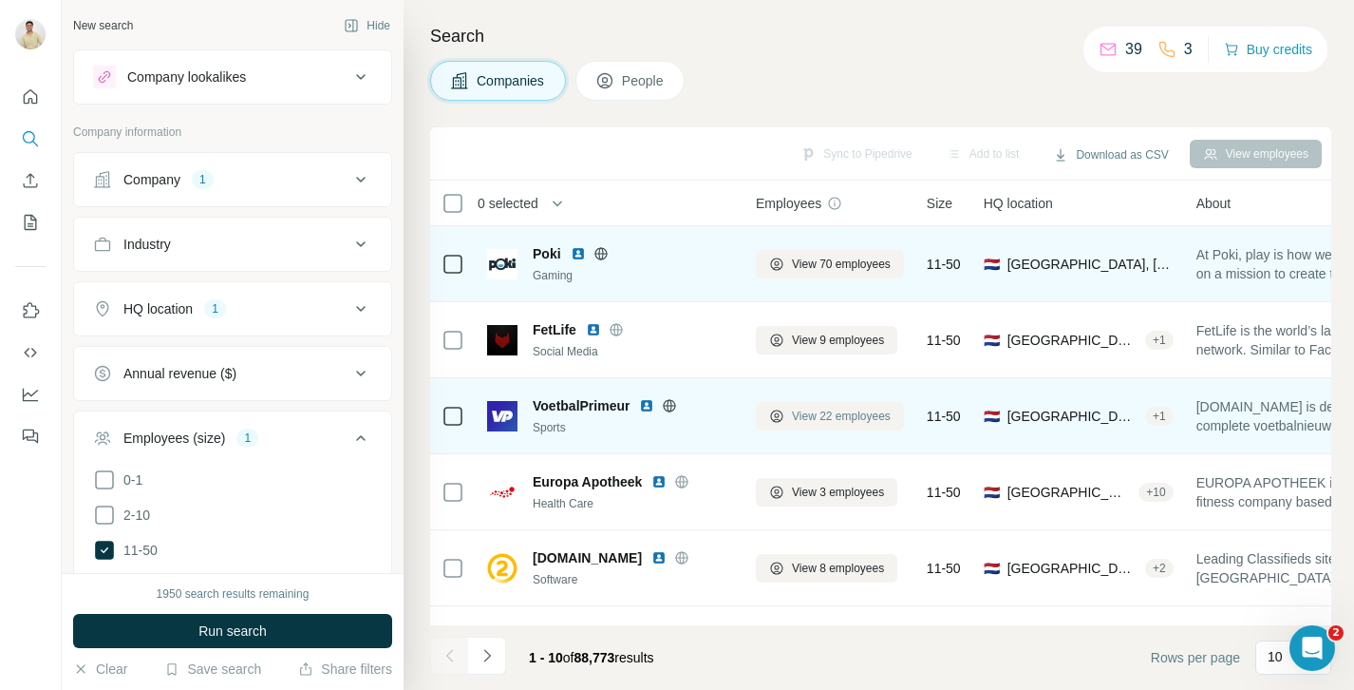
click at [833, 412] on span "View 22 employees" at bounding box center [841, 415] width 99 height 17
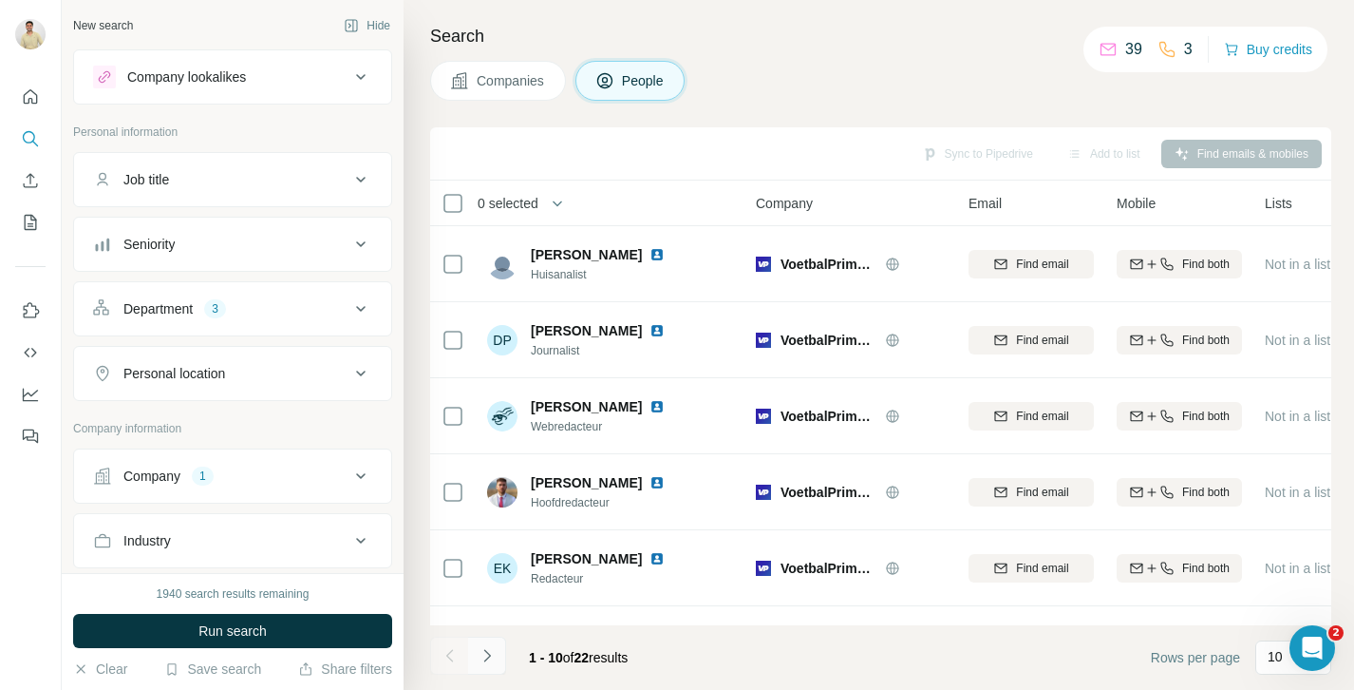
click at [490, 647] on icon "Navigate to next page" at bounding box center [487, 655] width 19 height 19
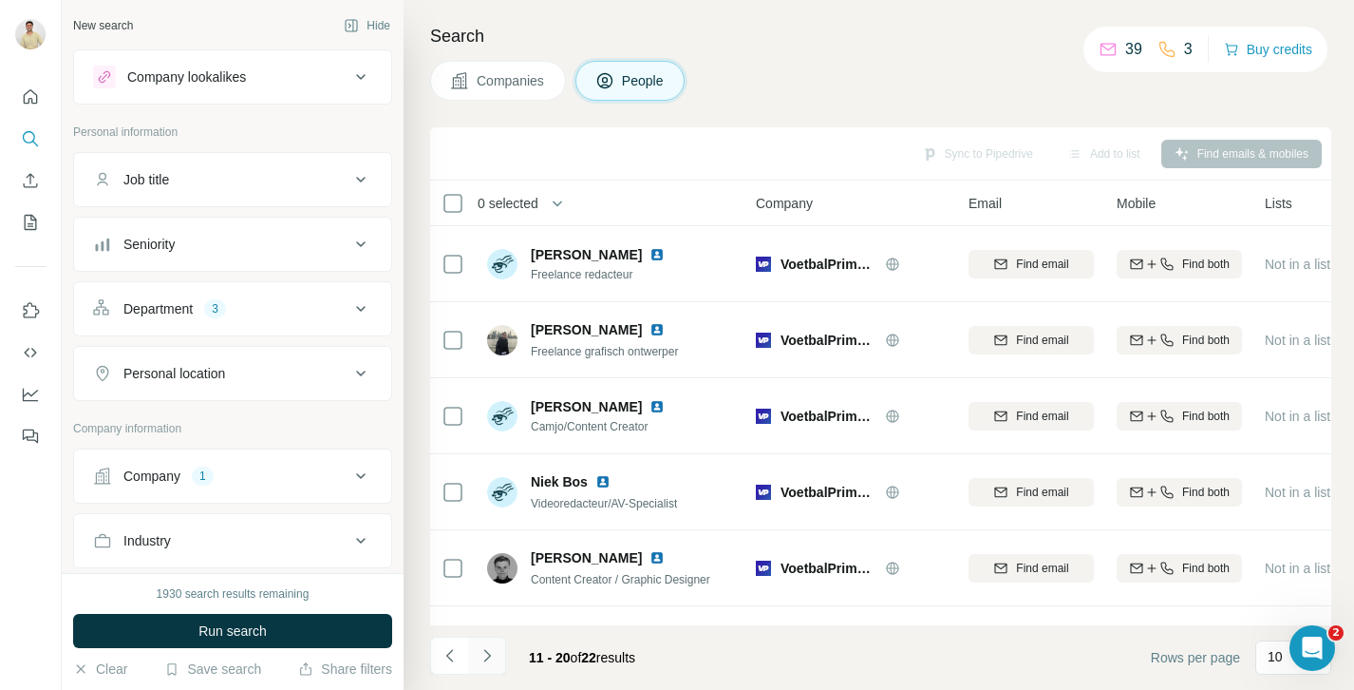
click at [495, 655] on icon "Navigate to next page" at bounding box center [487, 655] width 19 height 19
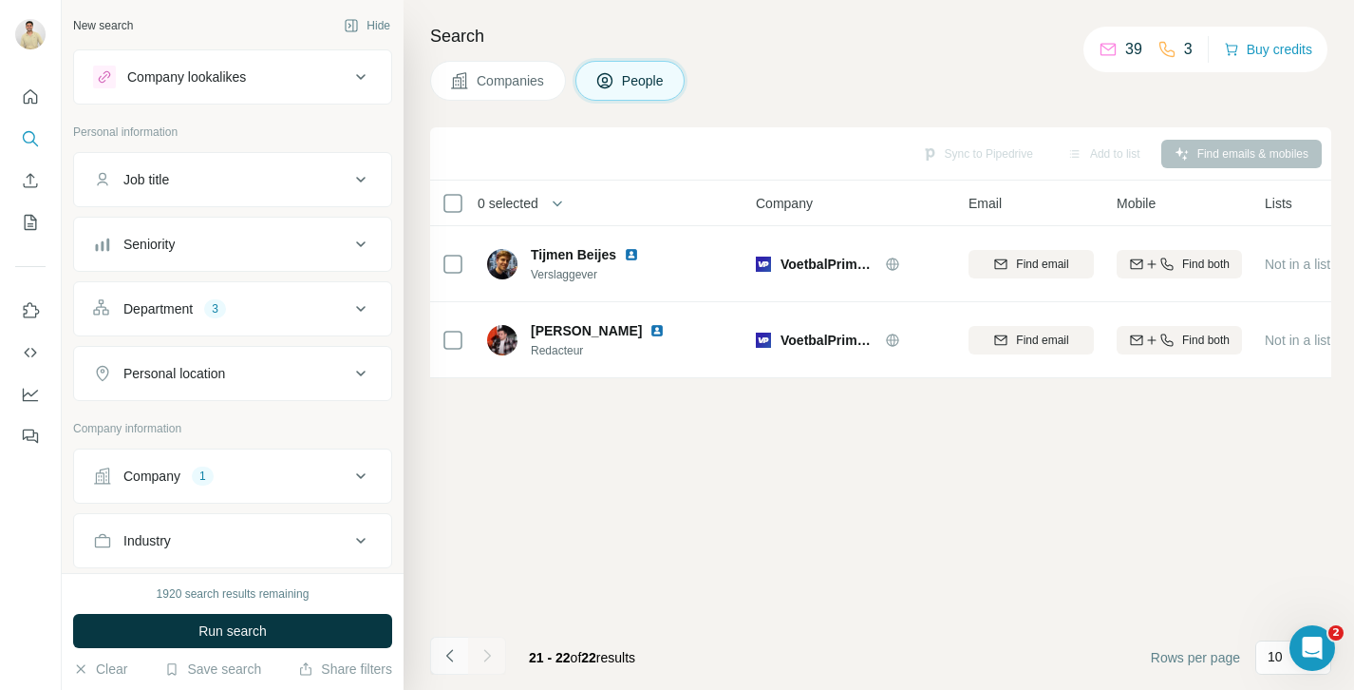
click at [452, 650] on icon "Navigate to previous page" at bounding box center [450, 655] width 19 height 19
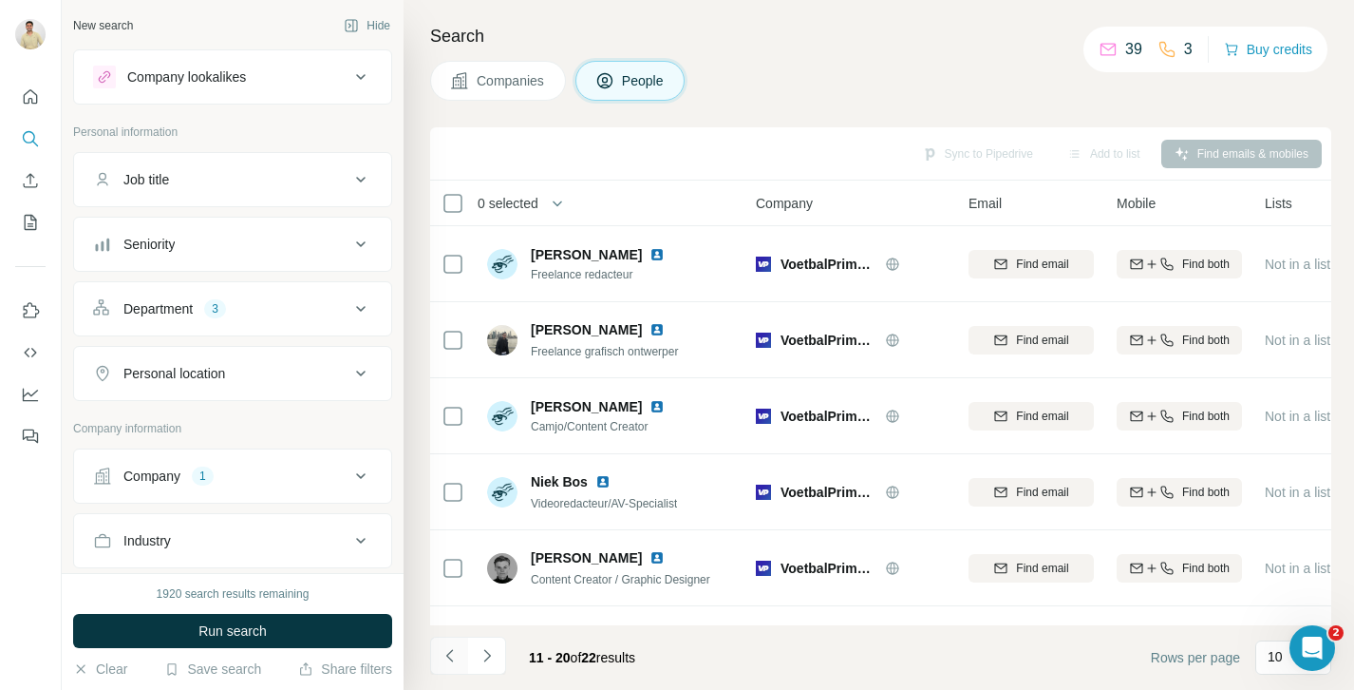
click at [452, 650] on icon "Navigate to previous page" at bounding box center [450, 655] width 19 height 19
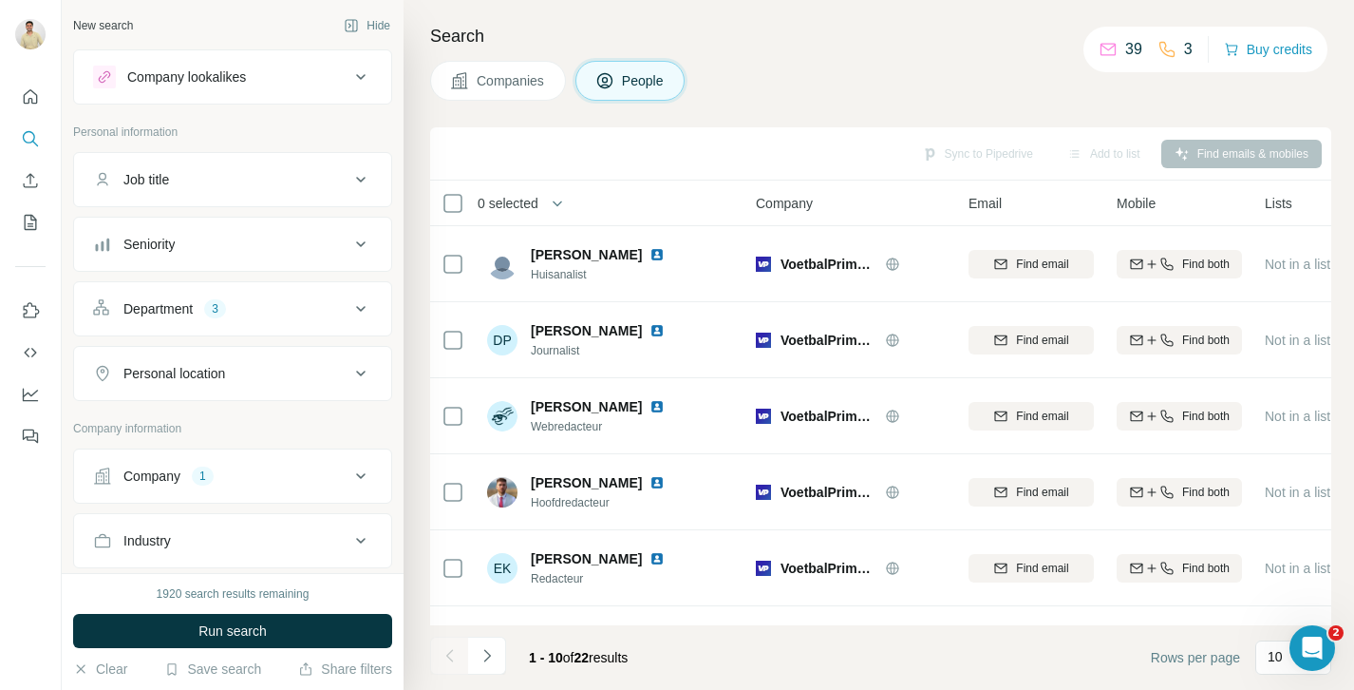
click at [304, 313] on div "Department 3" at bounding box center [221, 308] width 256 height 19
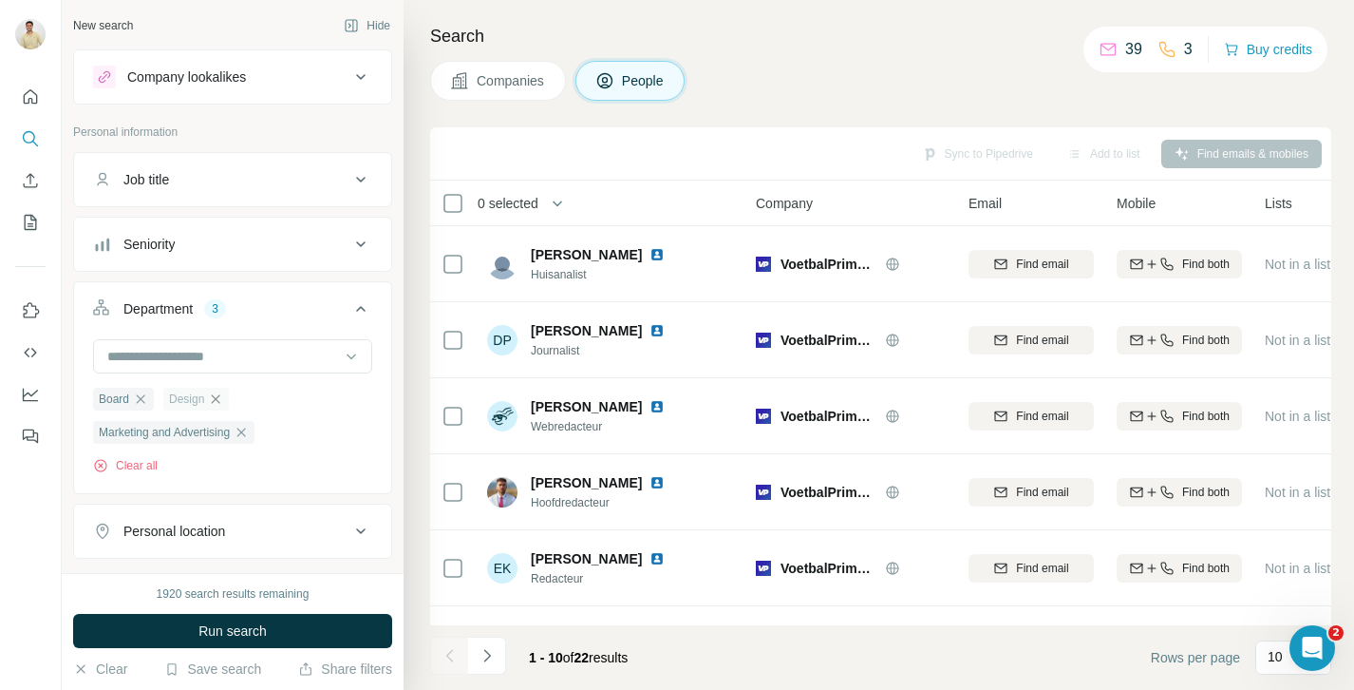
click at [215, 398] on icon "button" at bounding box center [215, 398] width 15 height 15
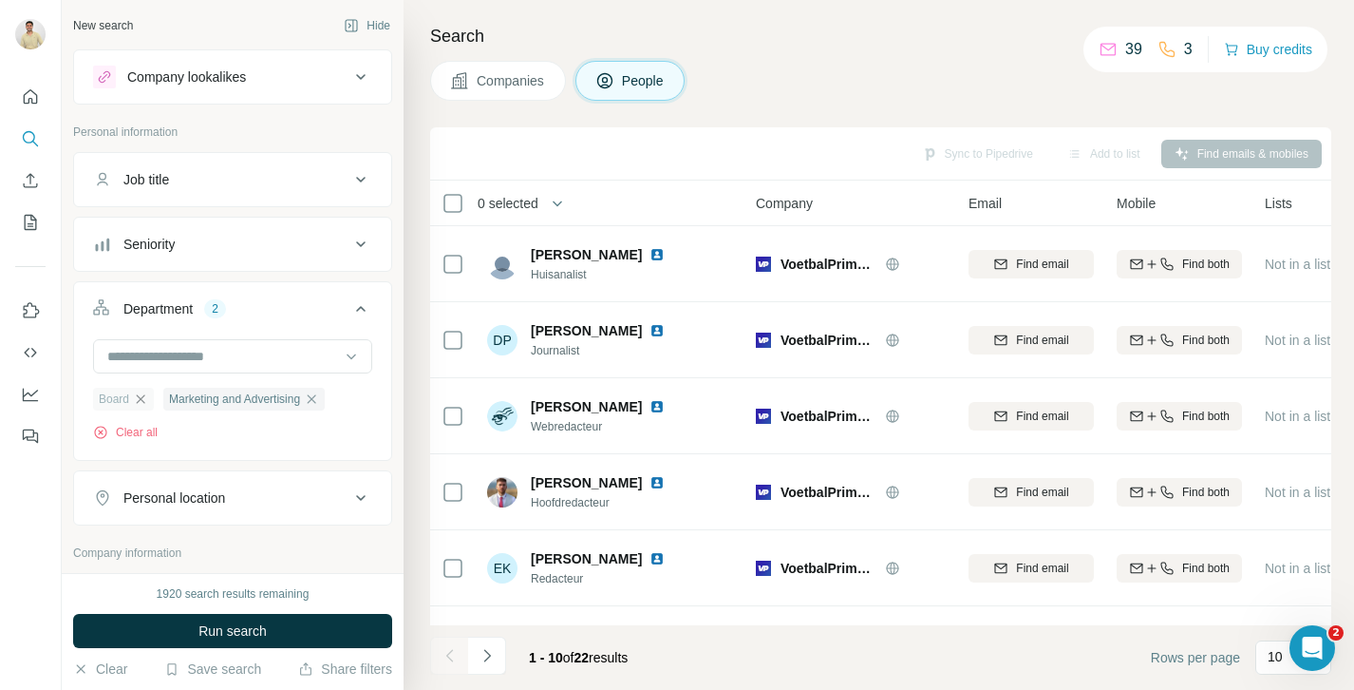
click at [142, 404] on icon "button" at bounding box center [140, 398] width 15 height 15
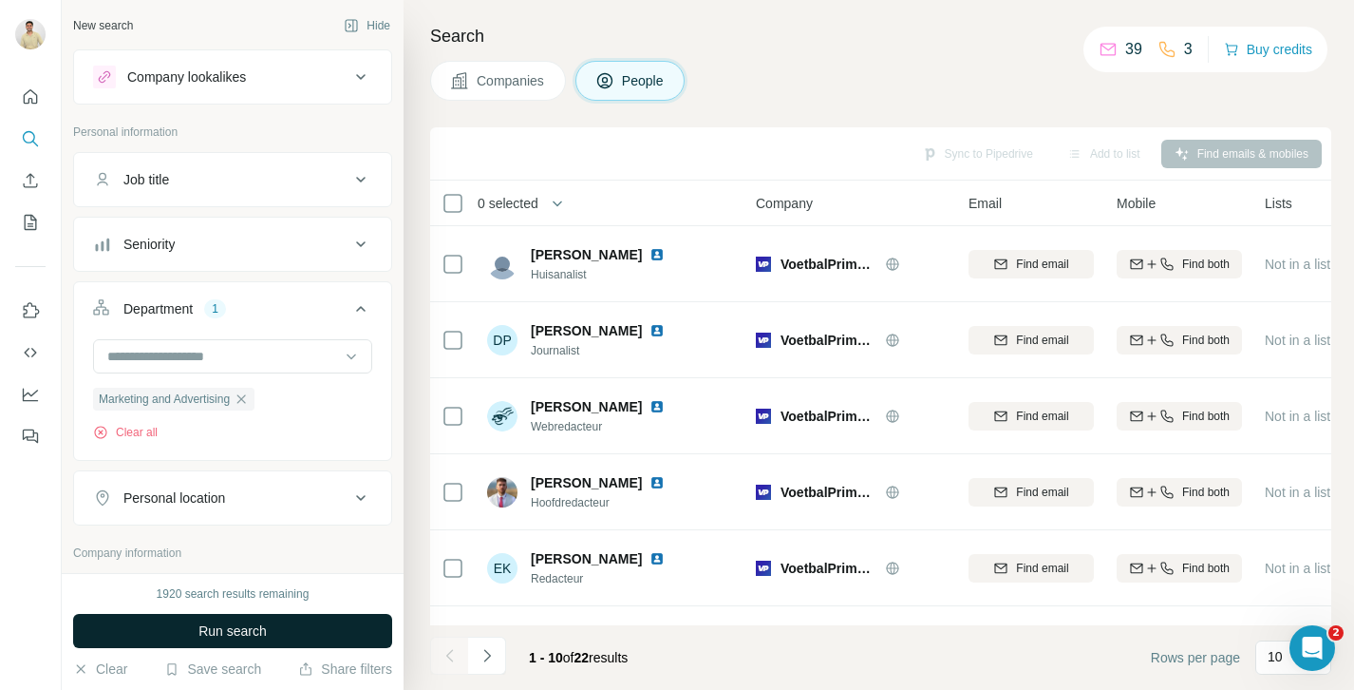
click at [227, 622] on span "Run search" at bounding box center [232, 630] width 68 height 19
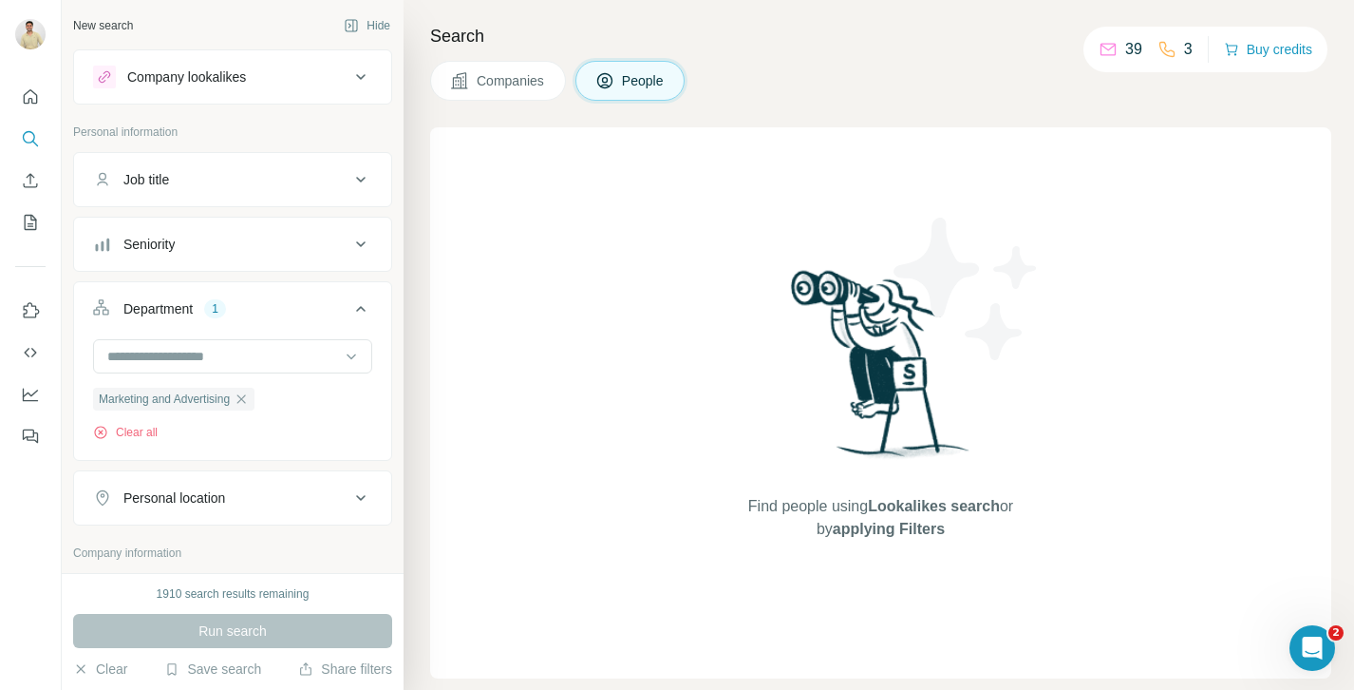
click at [488, 85] on span "Companies" at bounding box center [511, 80] width 69 height 19
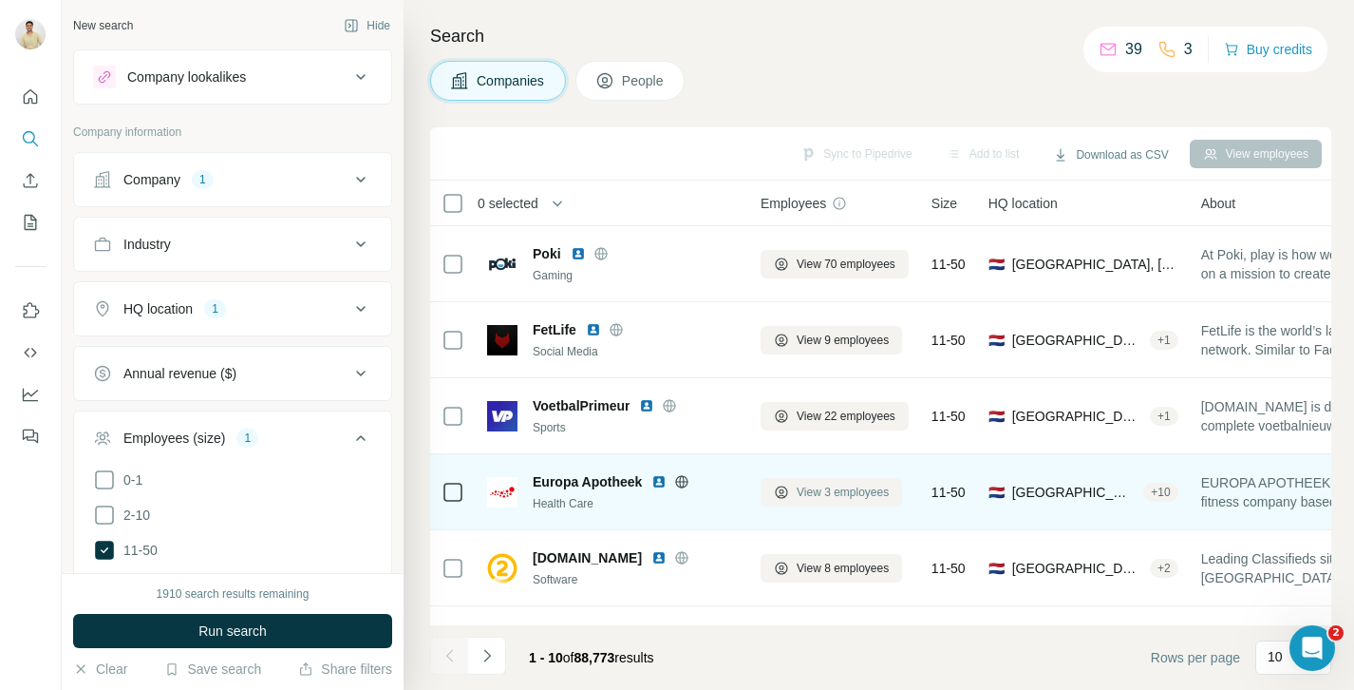
click at [868, 485] on span "View 3 employees" at bounding box center [843, 491] width 92 height 17
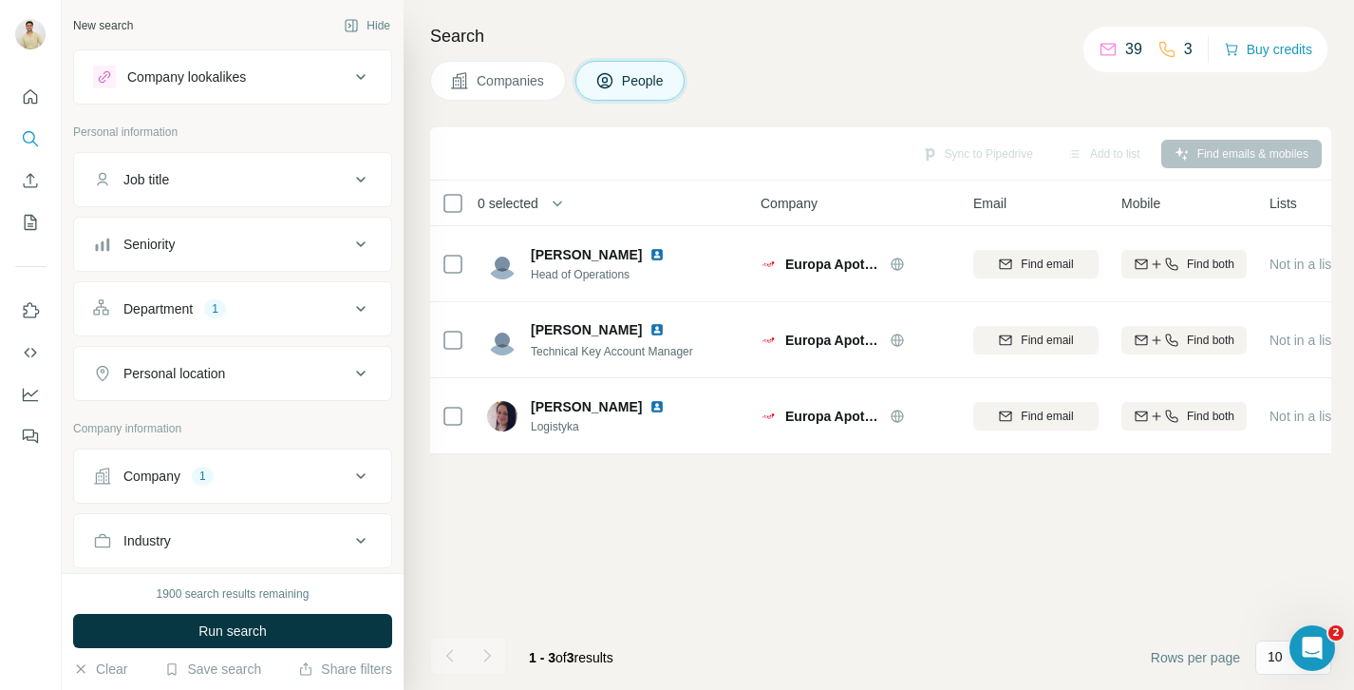
click at [495, 80] on span "Companies" at bounding box center [511, 80] width 69 height 19
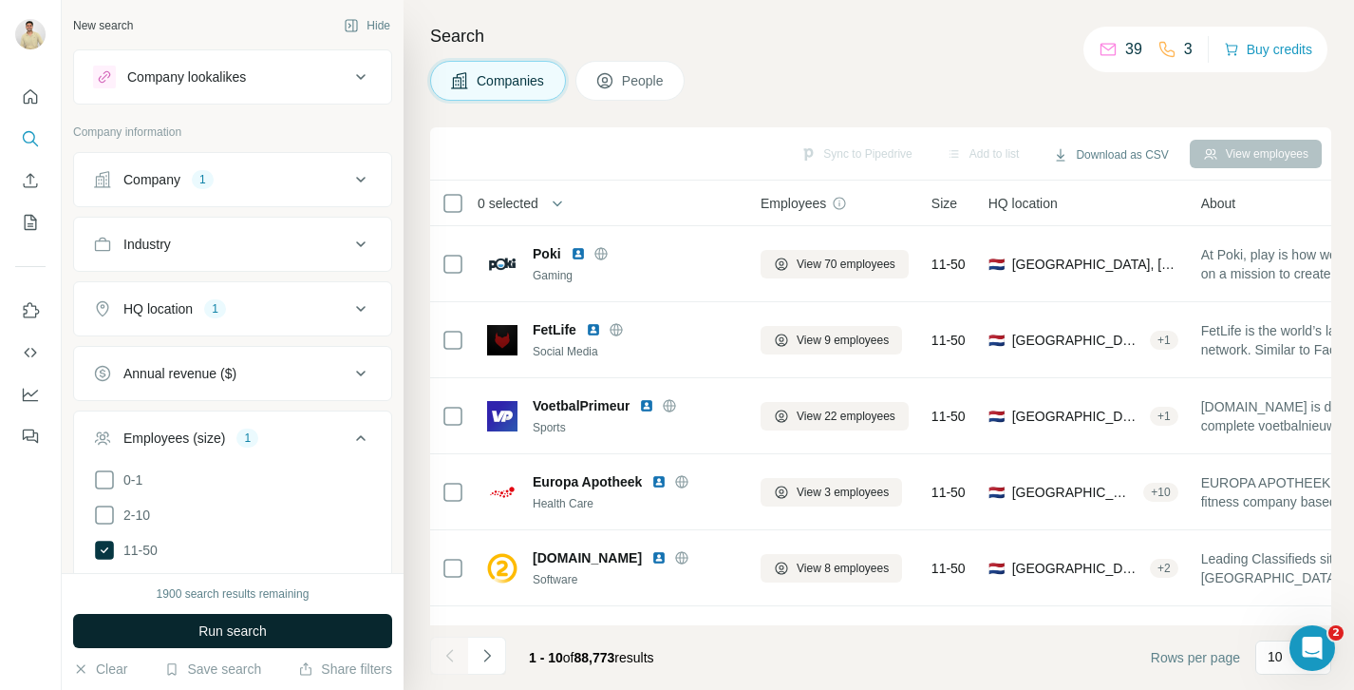
click at [218, 631] on span "Run search" at bounding box center [232, 630] width 68 height 19
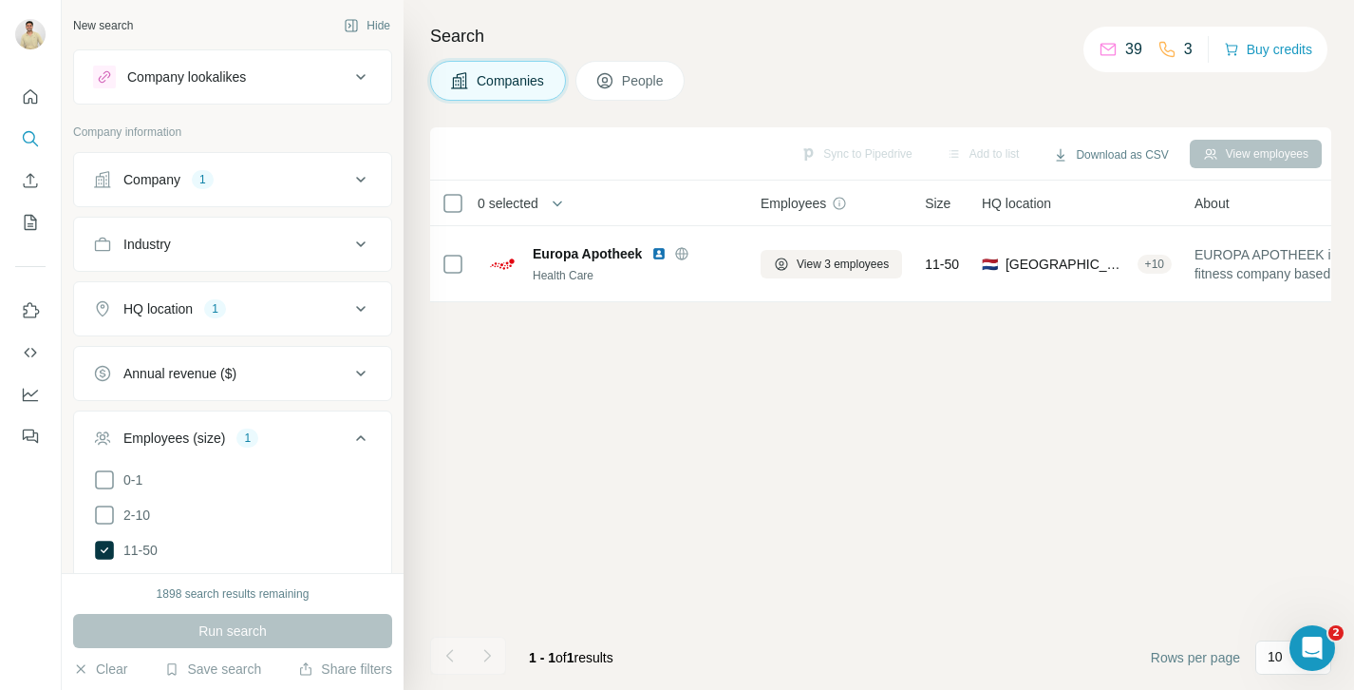
click at [239, 309] on div "HQ location 1" at bounding box center [221, 308] width 256 height 19
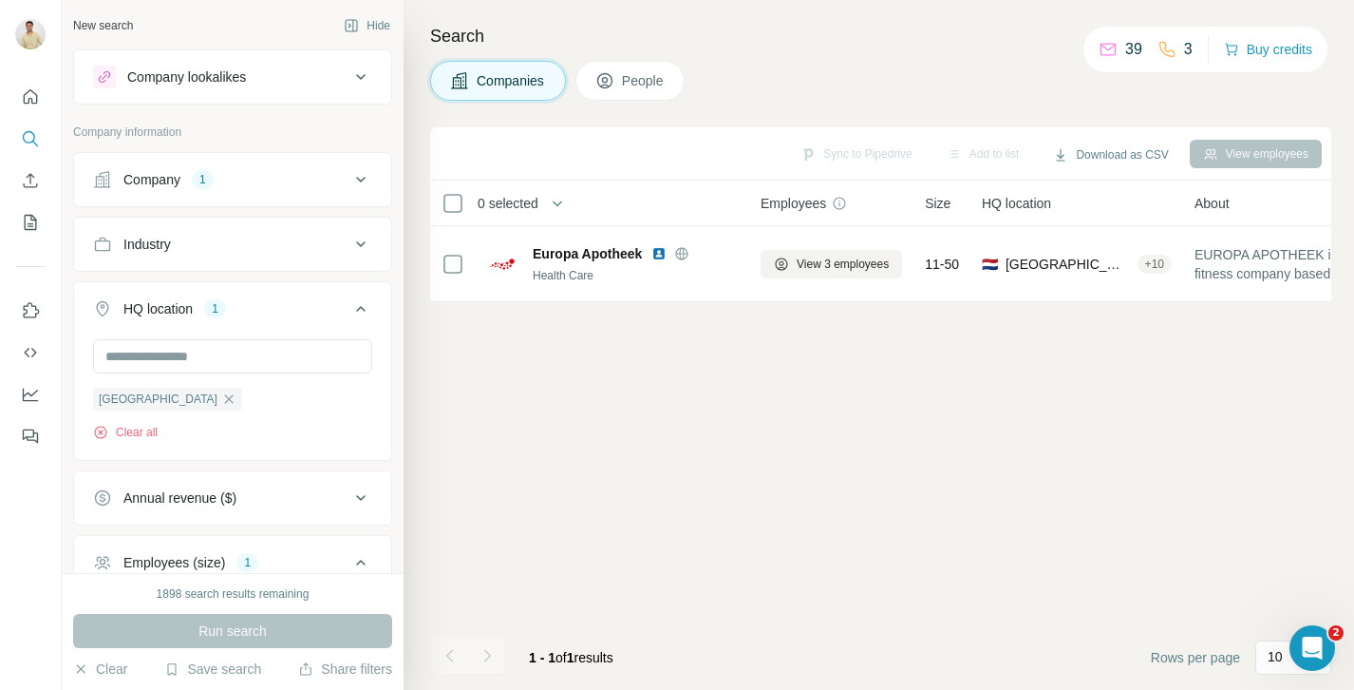
click at [239, 309] on div "HQ location 1" at bounding box center [221, 308] width 256 height 19
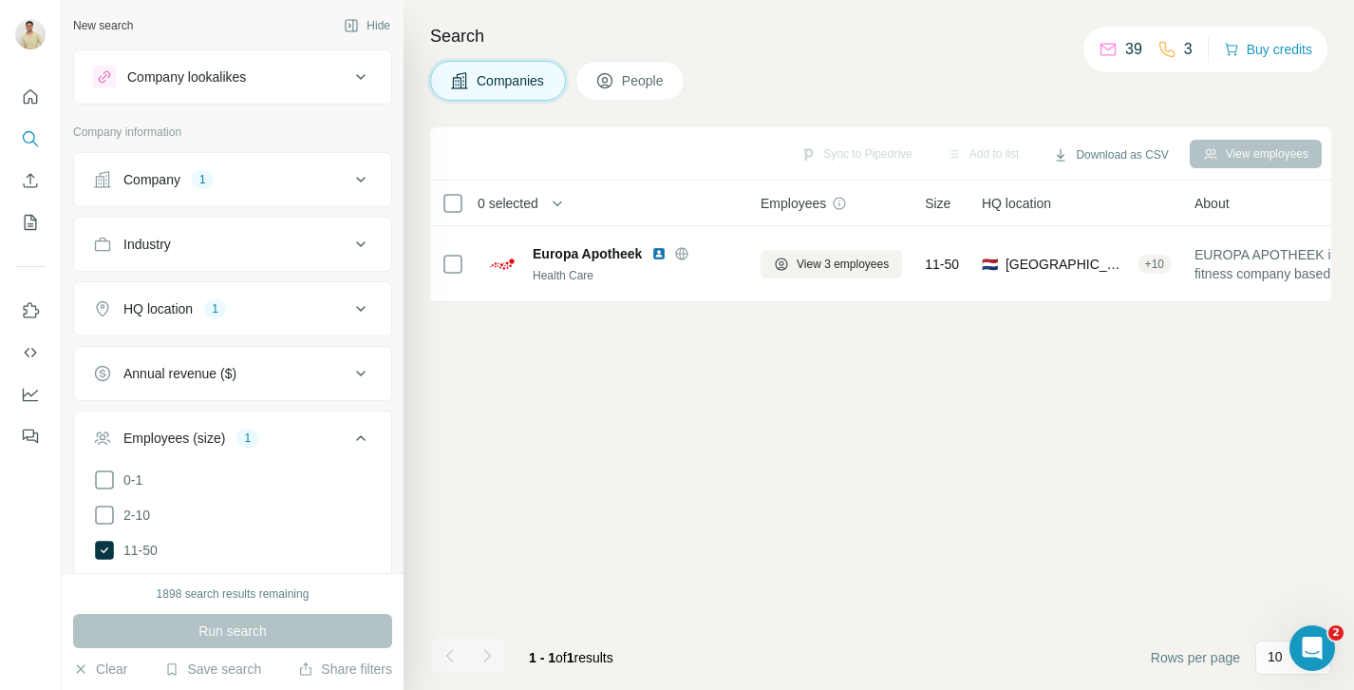
click at [190, 181] on div "Company 1" at bounding box center [221, 179] width 256 height 19
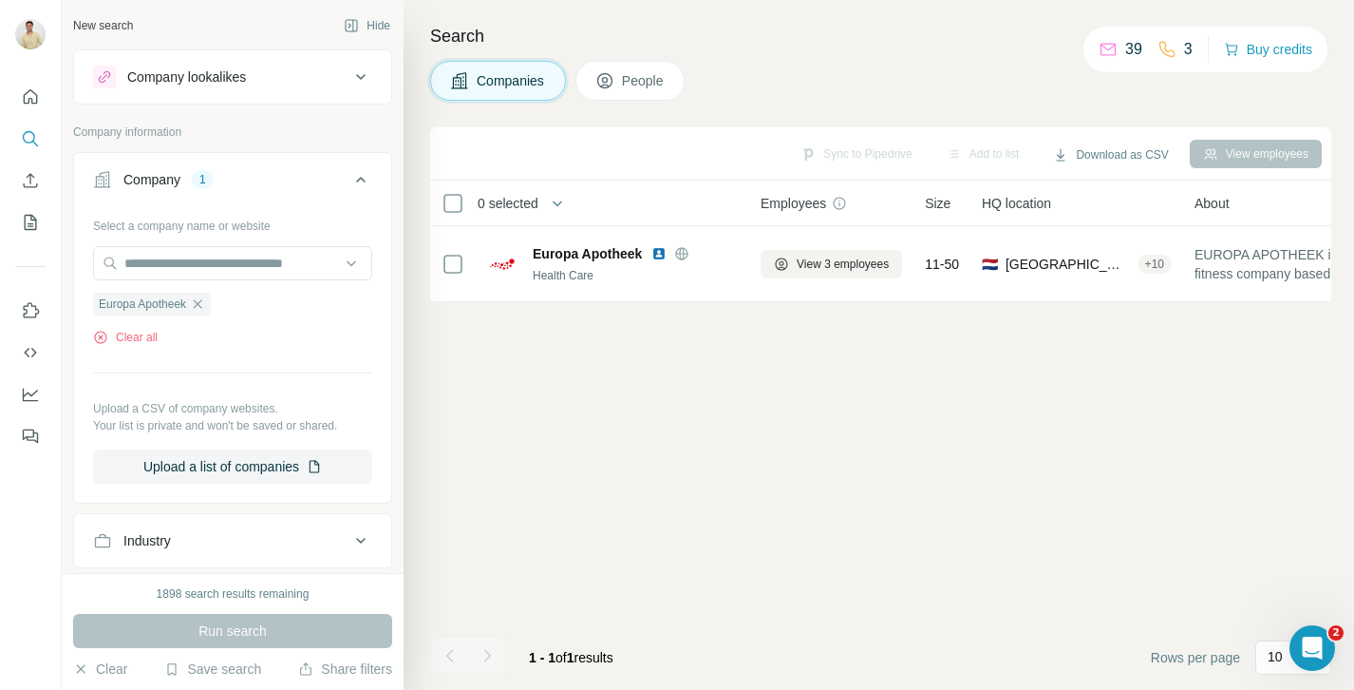
click at [190, 181] on div "Company 1" at bounding box center [221, 179] width 256 height 19
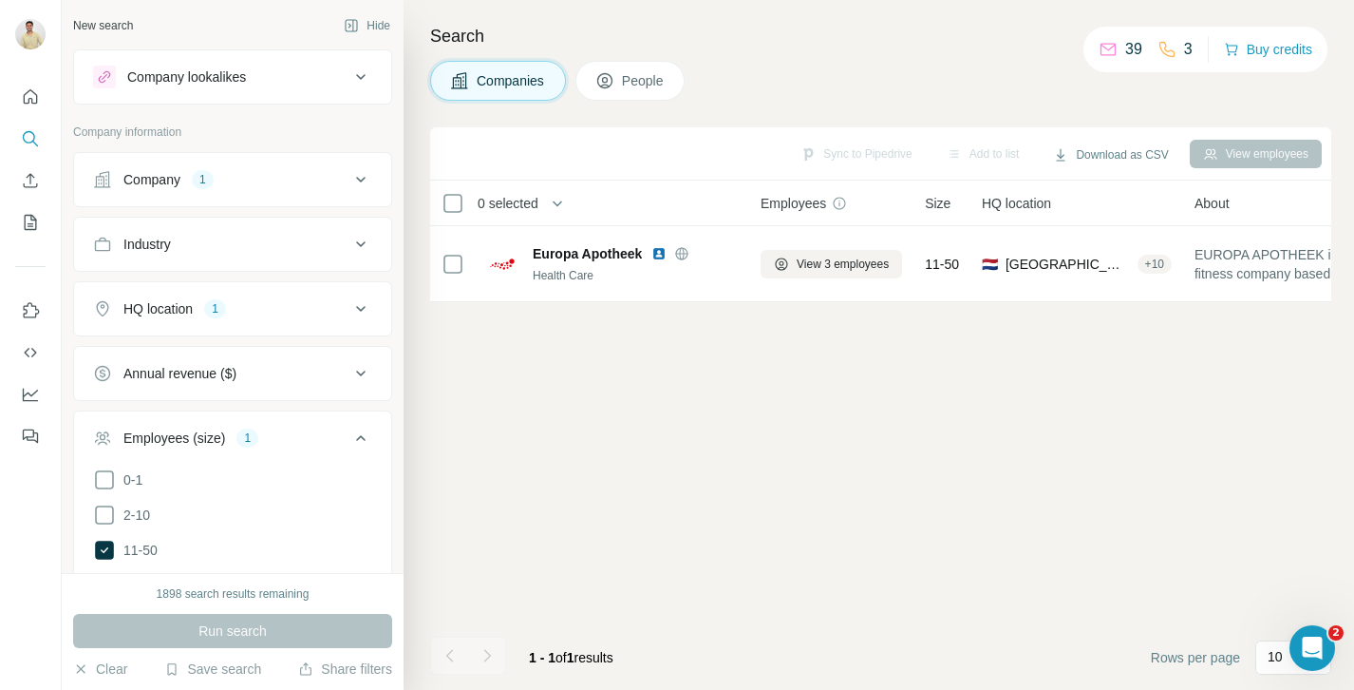
click at [274, 443] on div "Employees (size) 1" at bounding box center [221, 437] width 256 height 19
click at [273, 180] on div "Company 1" at bounding box center [221, 179] width 256 height 19
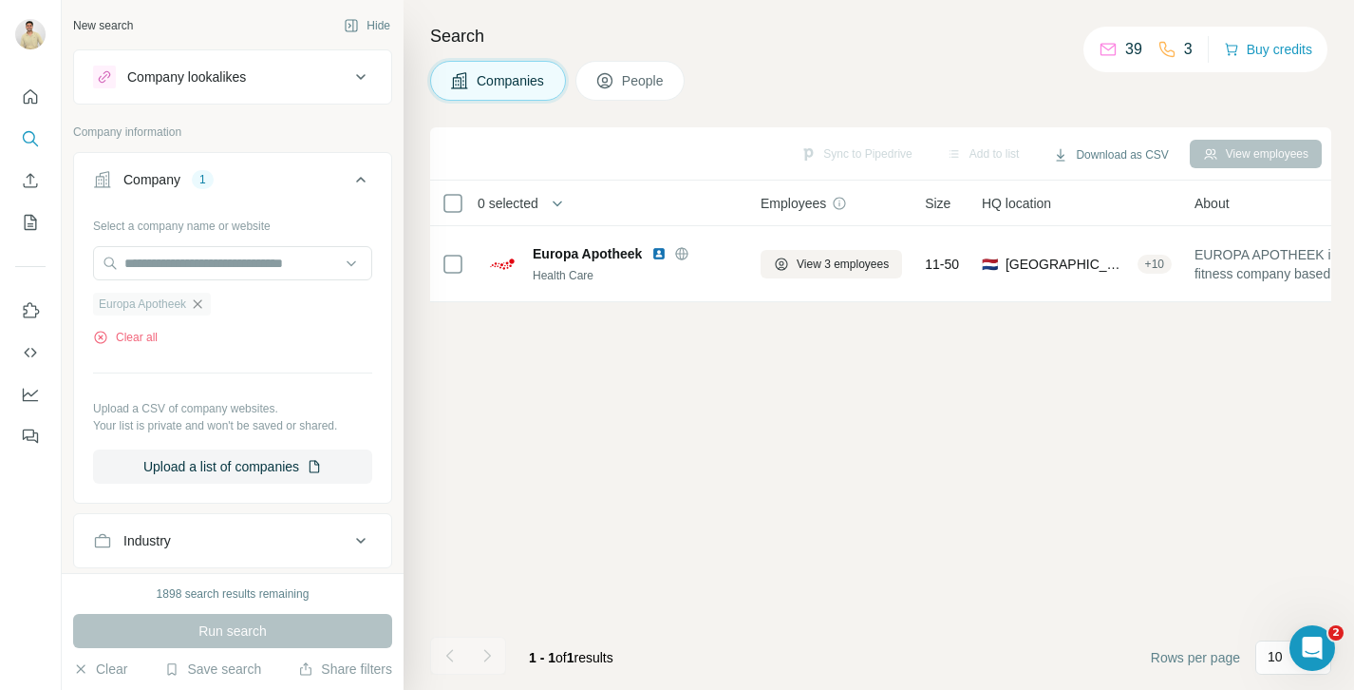
click at [200, 308] on icon "button" at bounding box center [197, 303] width 15 height 15
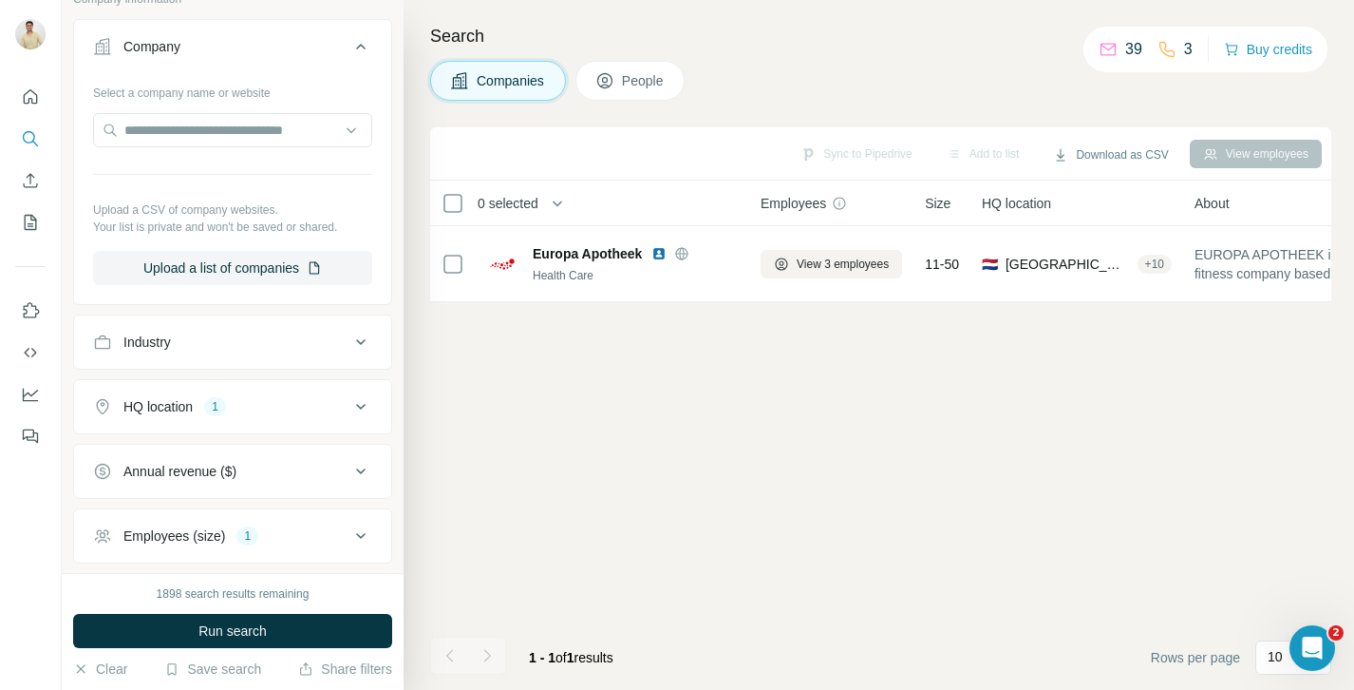
scroll to position [134, 0]
click at [238, 333] on div "Industry" at bounding box center [221, 340] width 256 height 19
click at [230, 633] on span "Run search" at bounding box center [232, 630] width 68 height 19
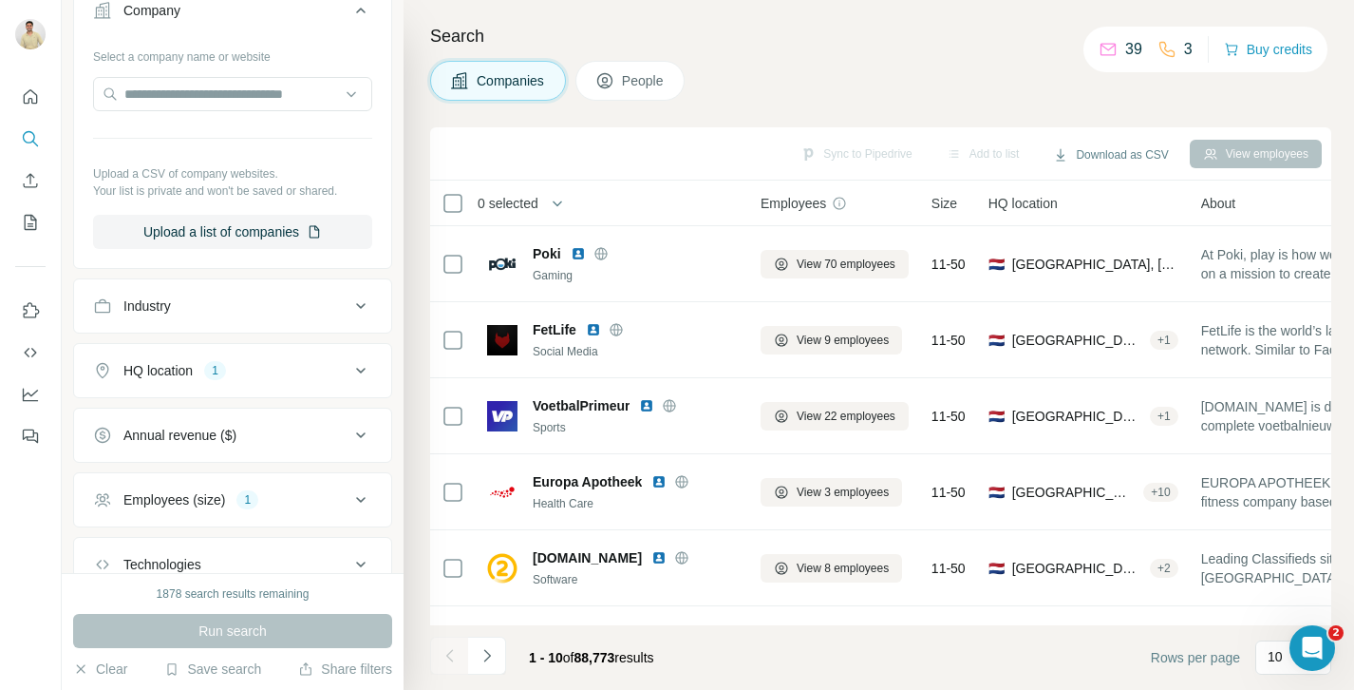
scroll to position [203, 0]
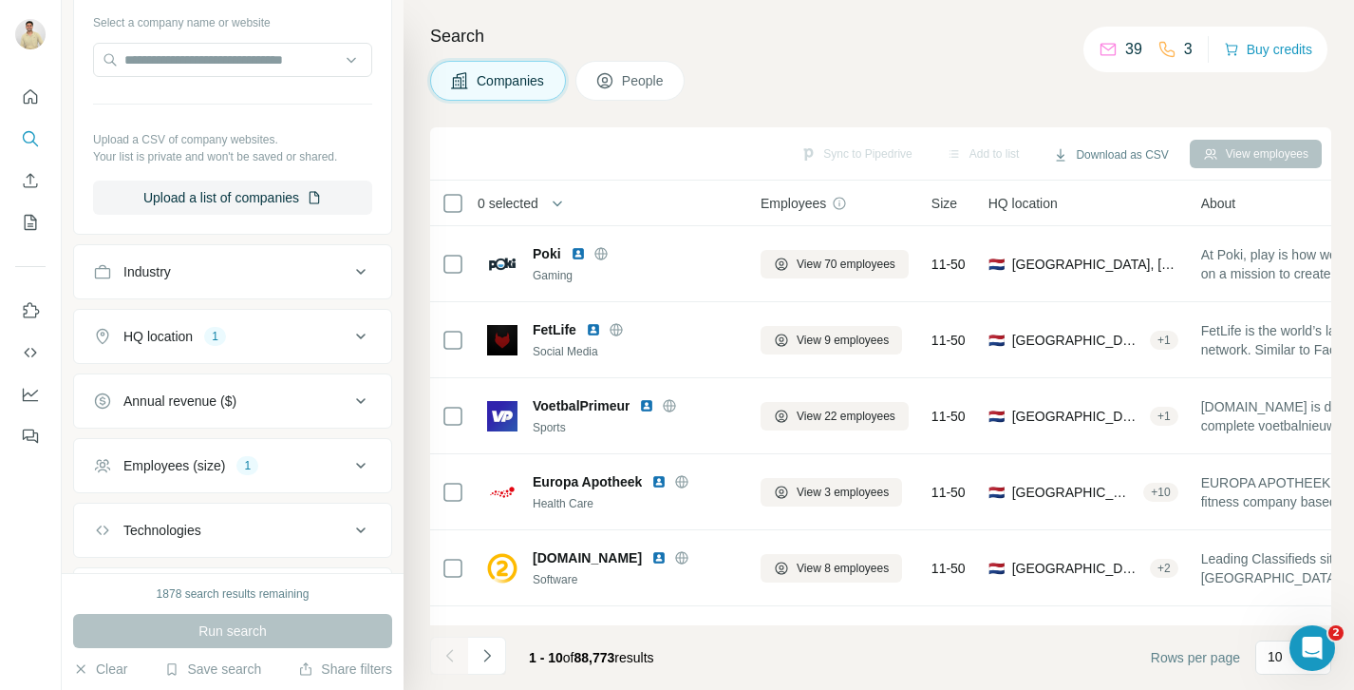
click at [194, 273] on div "Industry" at bounding box center [221, 271] width 256 height 19
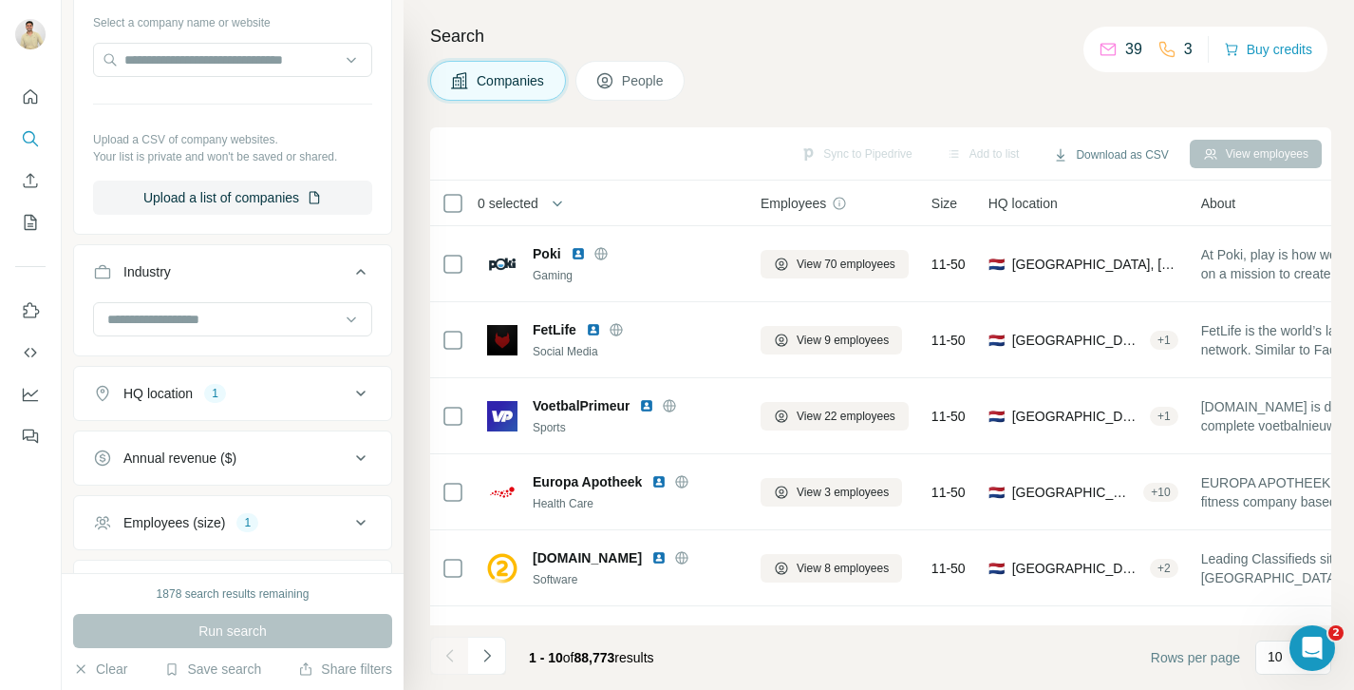
click at [194, 273] on div "Industry" at bounding box center [221, 271] width 256 height 19
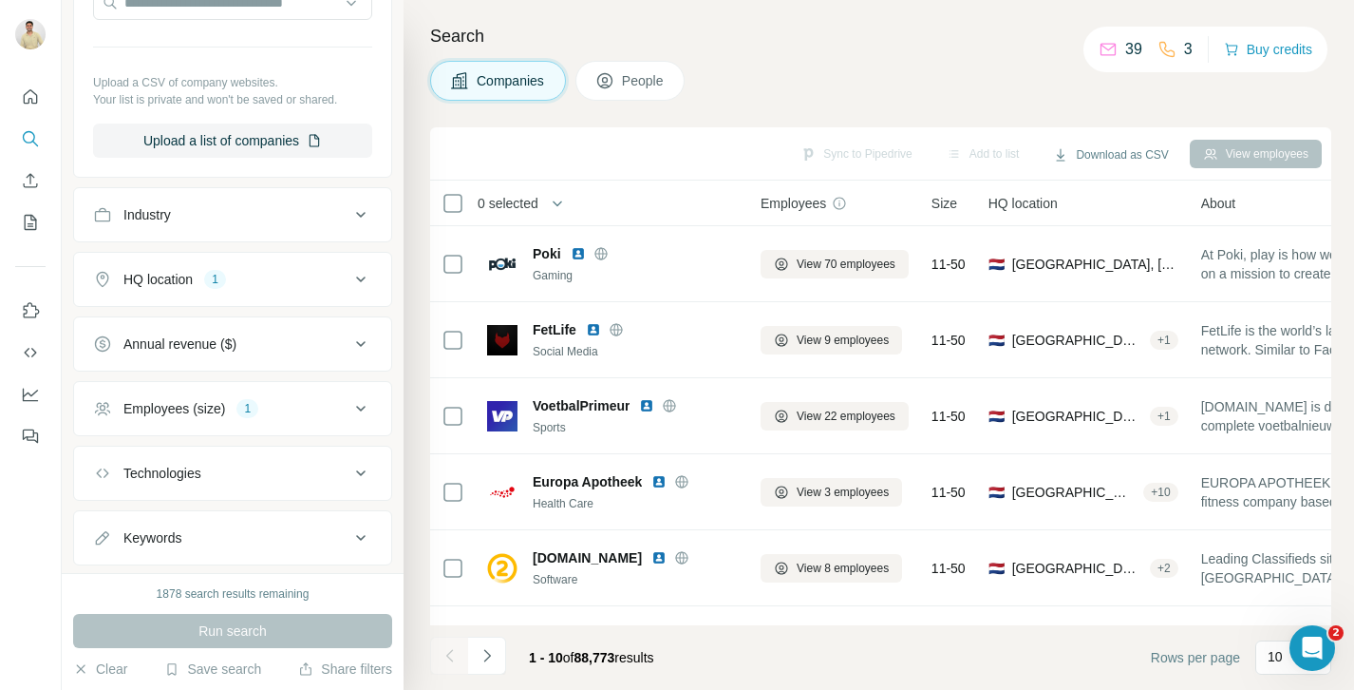
scroll to position [263, 0]
click at [291, 406] on div "Employees (size) 1" at bounding box center [221, 405] width 256 height 19
click at [278, 462] on div "Technologies" at bounding box center [221, 470] width 256 height 19
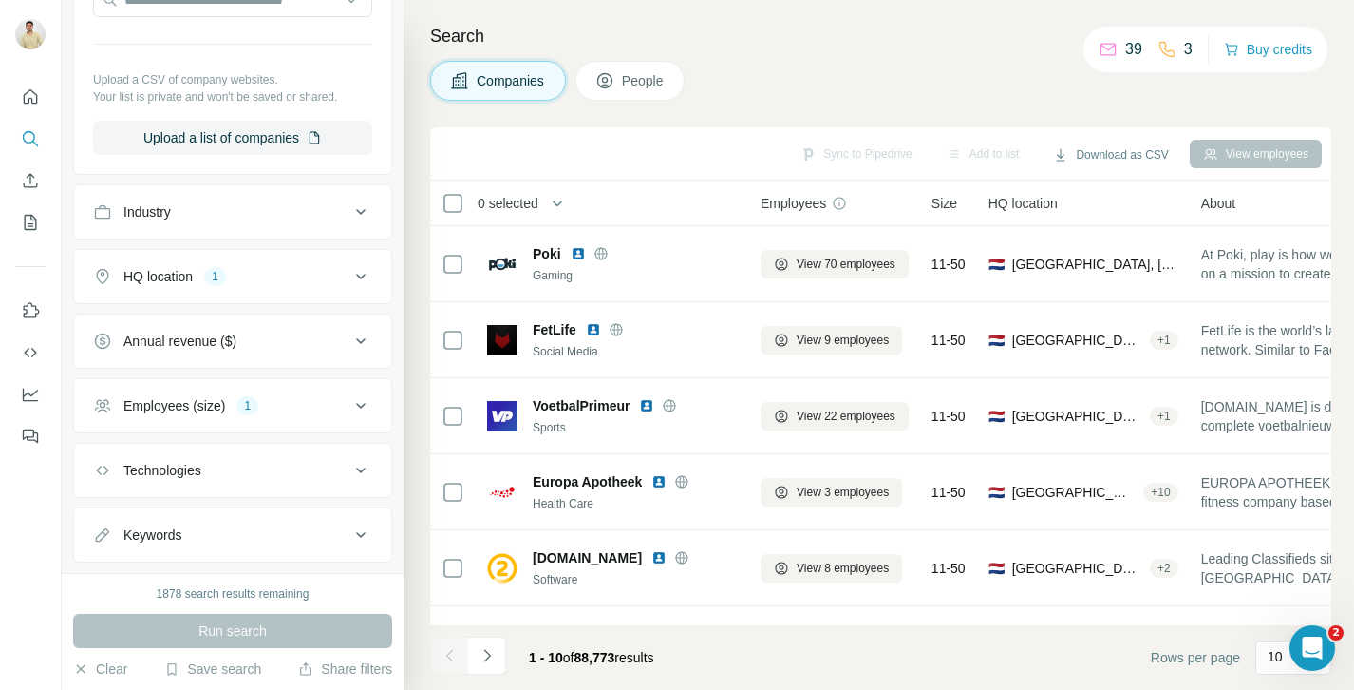
scroll to position [306, 0]
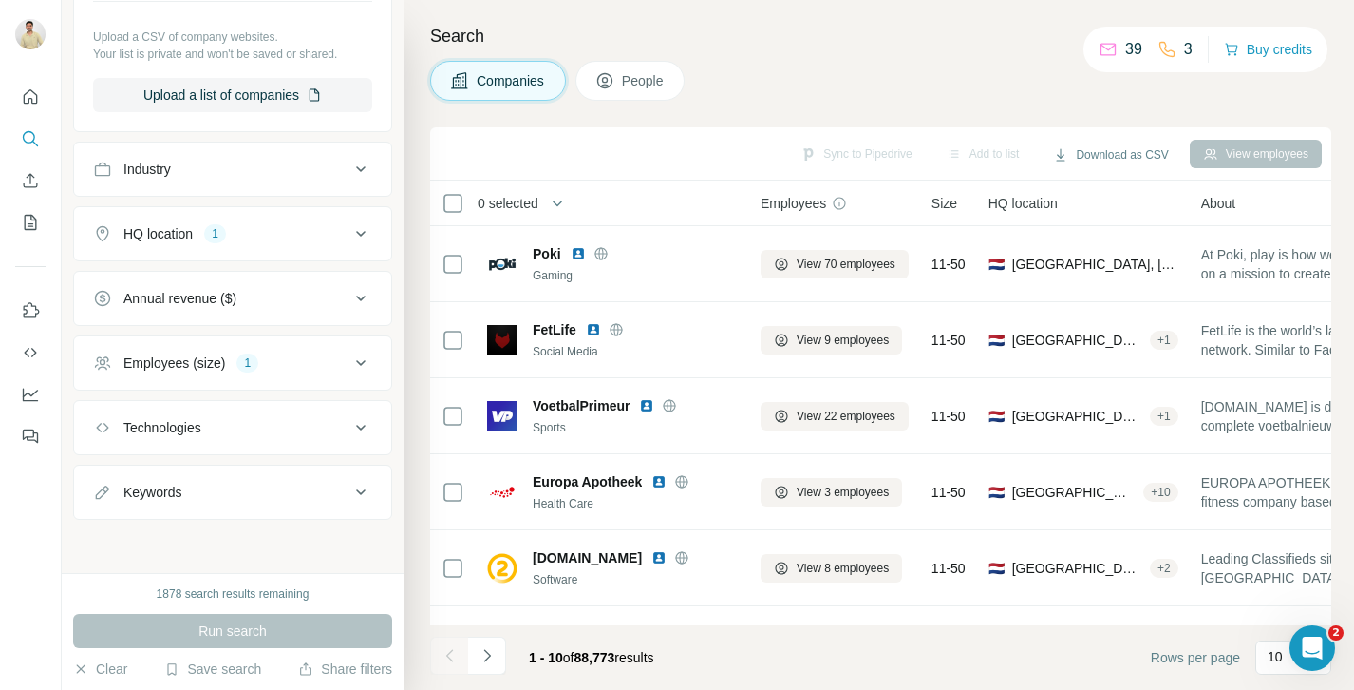
click at [271, 482] on button "Keywords" at bounding box center [232, 492] width 317 height 46
click at [240, 531] on input "text" at bounding box center [213, 539] width 241 height 34
click at [293, 483] on div "Keywords" at bounding box center [221, 491] width 256 height 19
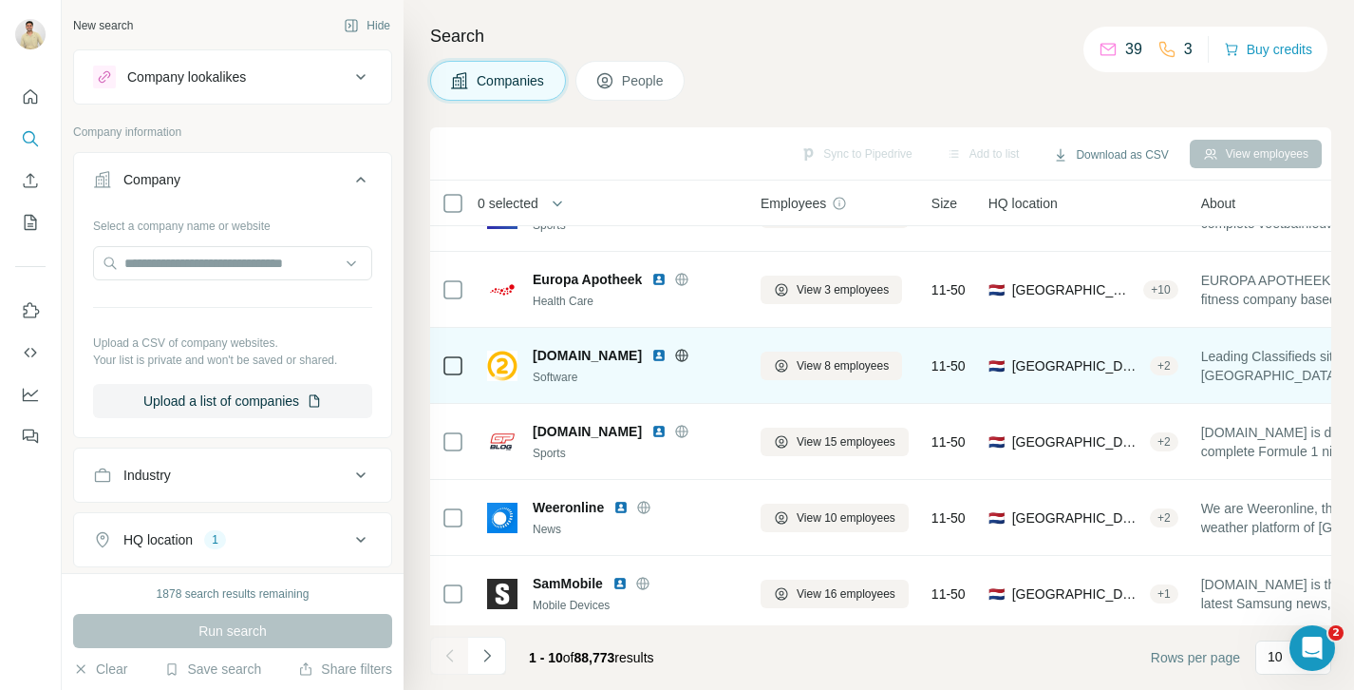
scroll to position [268, 0]
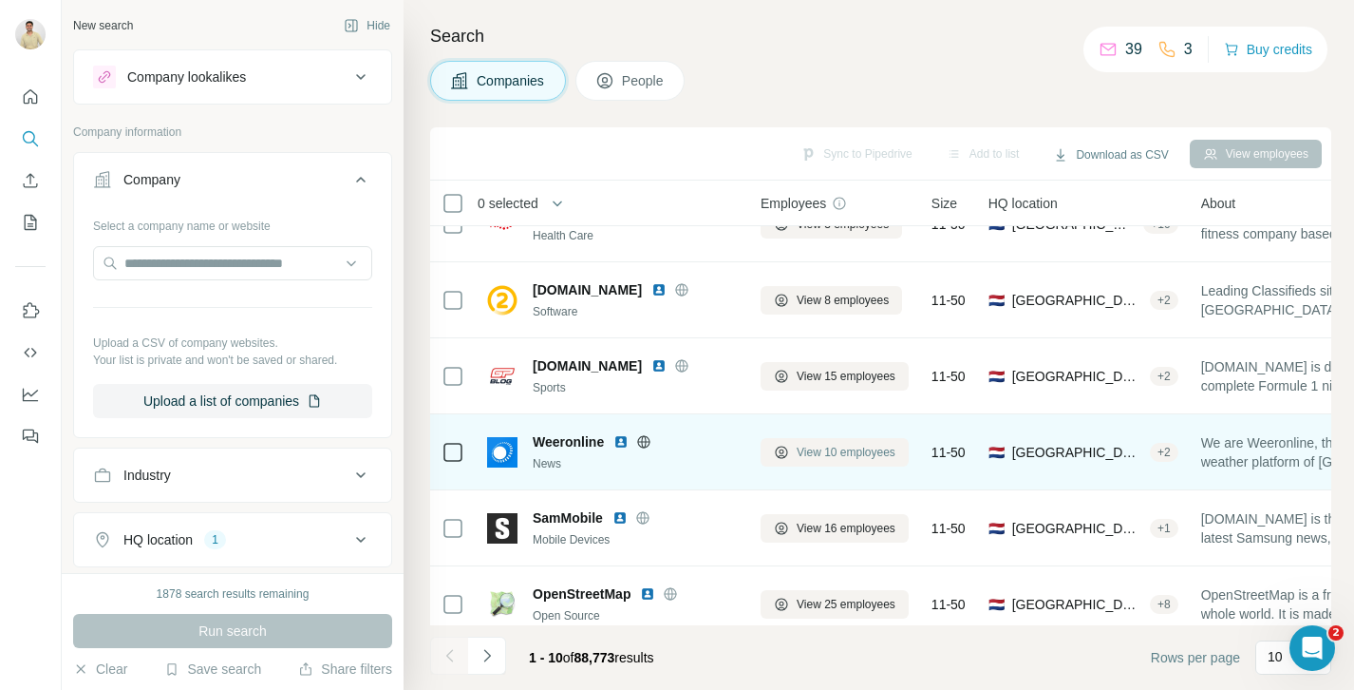
click at [853, 449] on span "View 10 employees" at bounding box center [846, 452] width 99 height 17
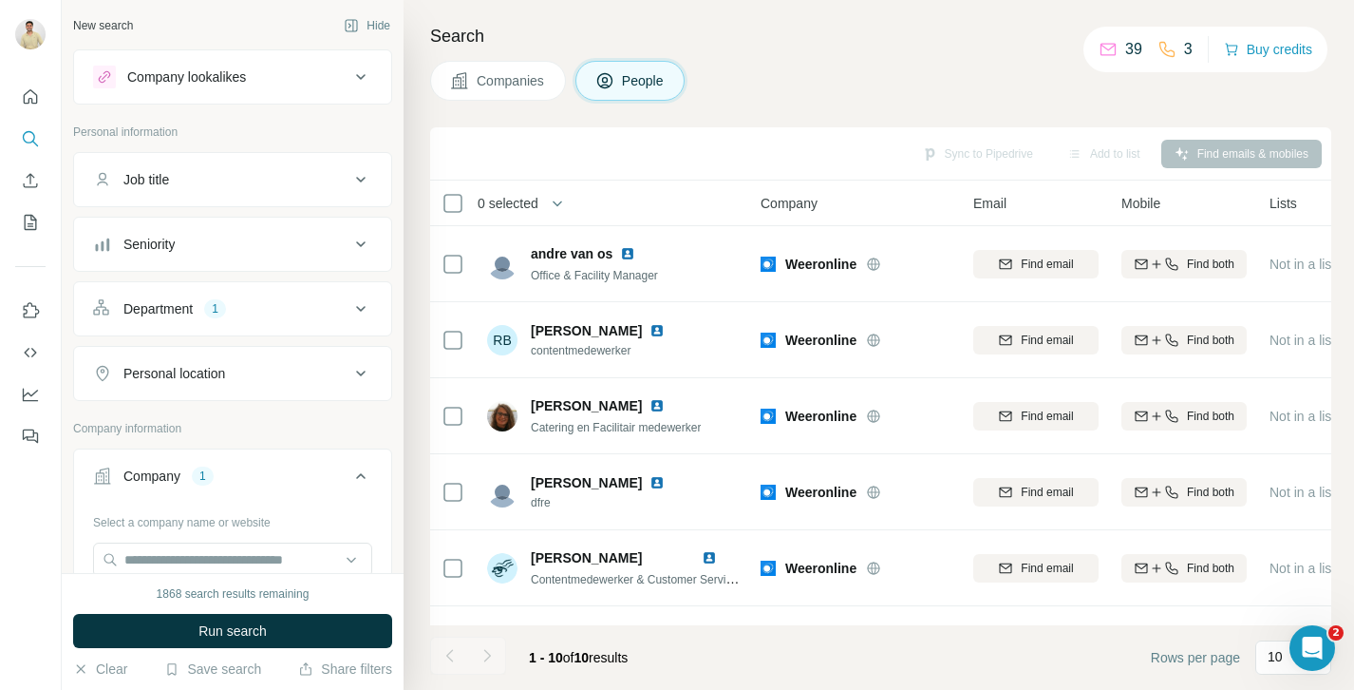
click at [517, 93] on button "Companies" at bounding box center [498, 81] width 136 height 40
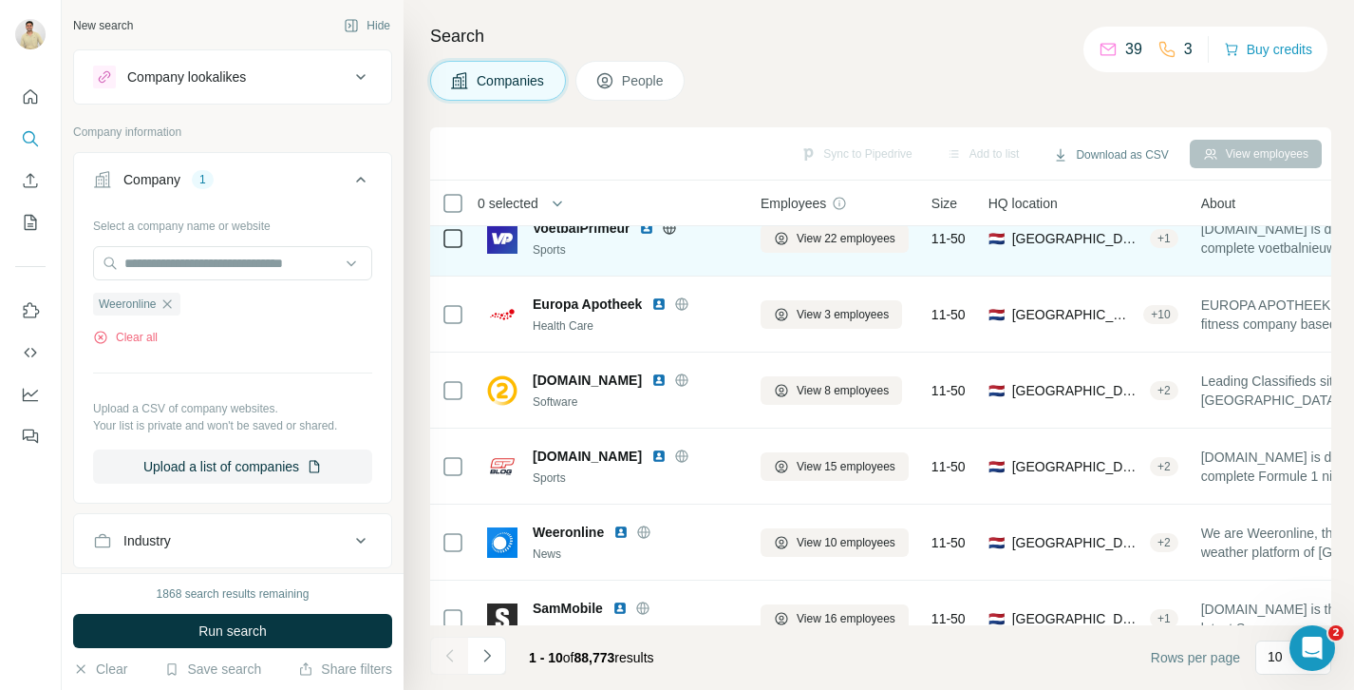
scroll to position [361, 0]
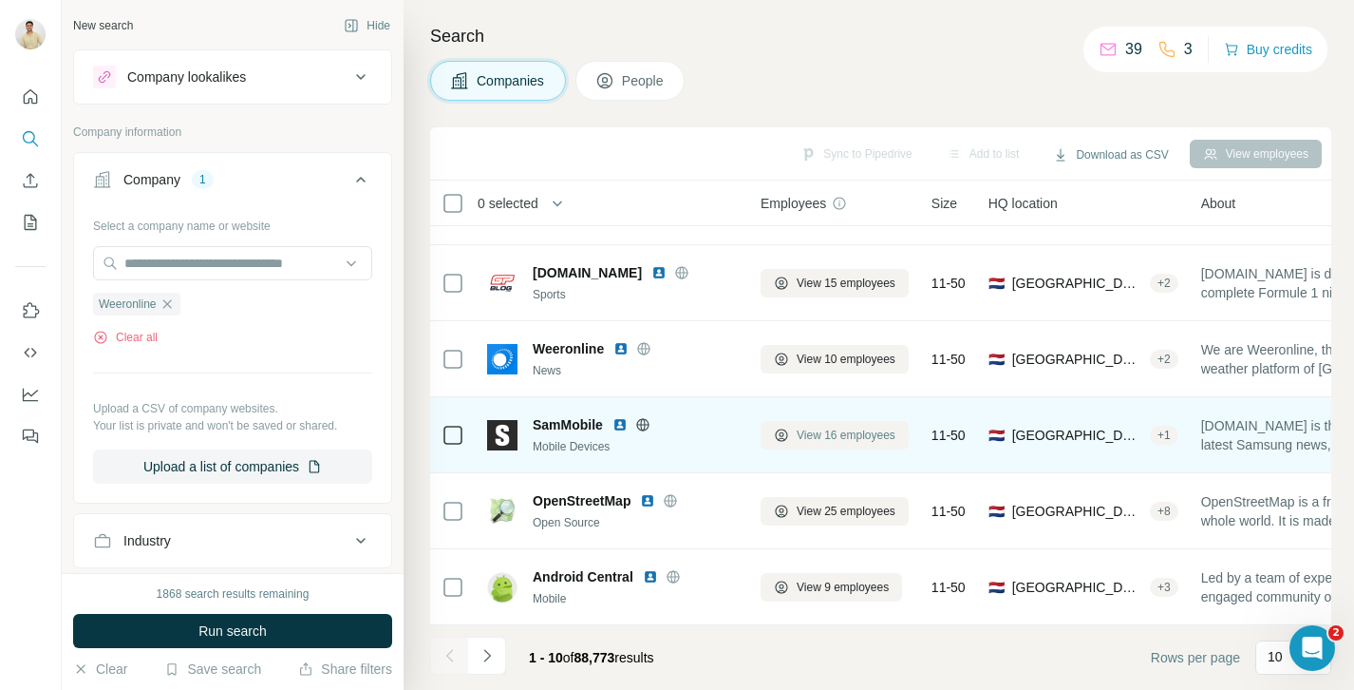
click at [844, 433] on span "View 16 employees" at bounding box center [846, 434] width 99 height 17
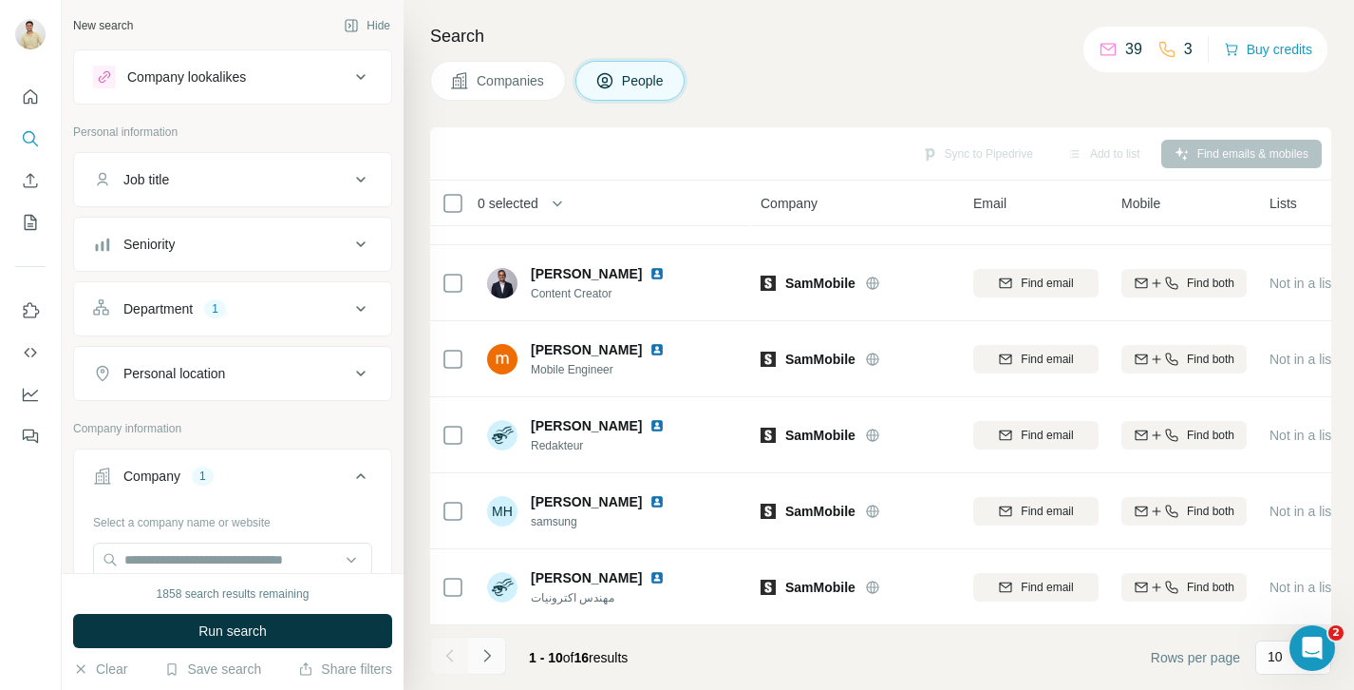
click at [488, 671] on button "Navigate to next page" at bounding box center [487, 655] width 38 height 38
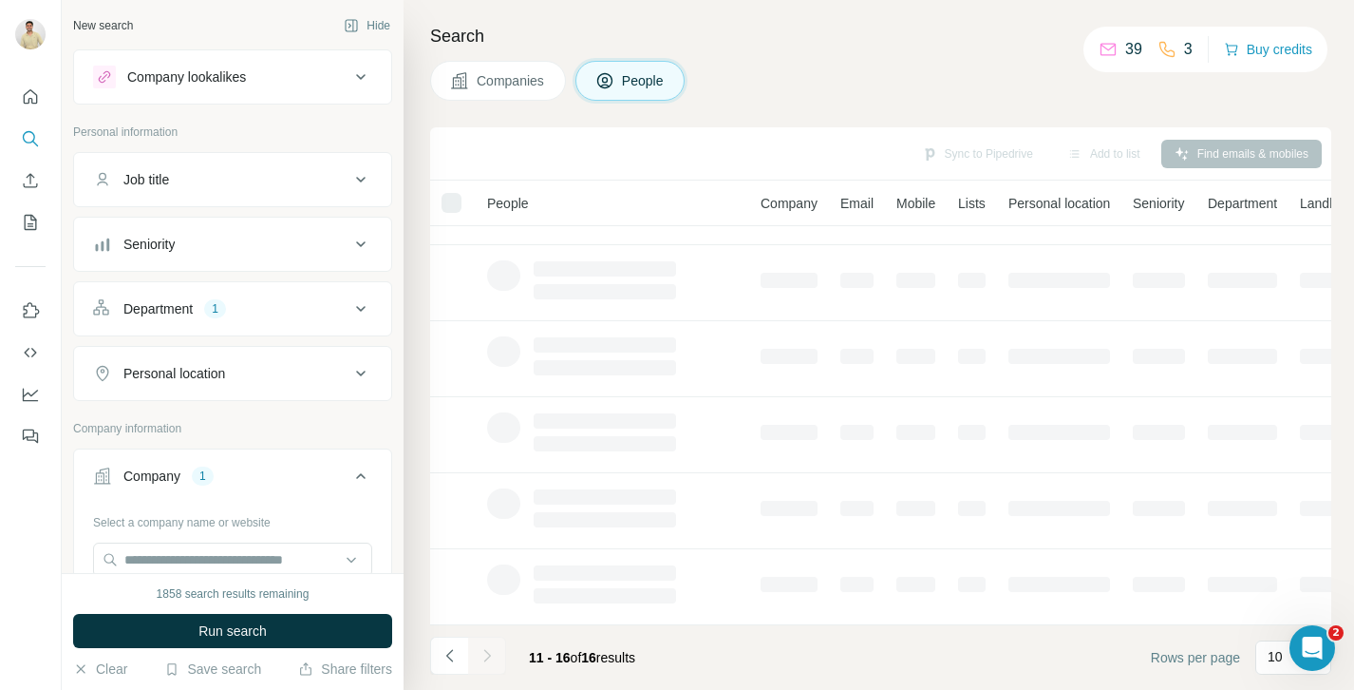
scroll to position [57, 0]
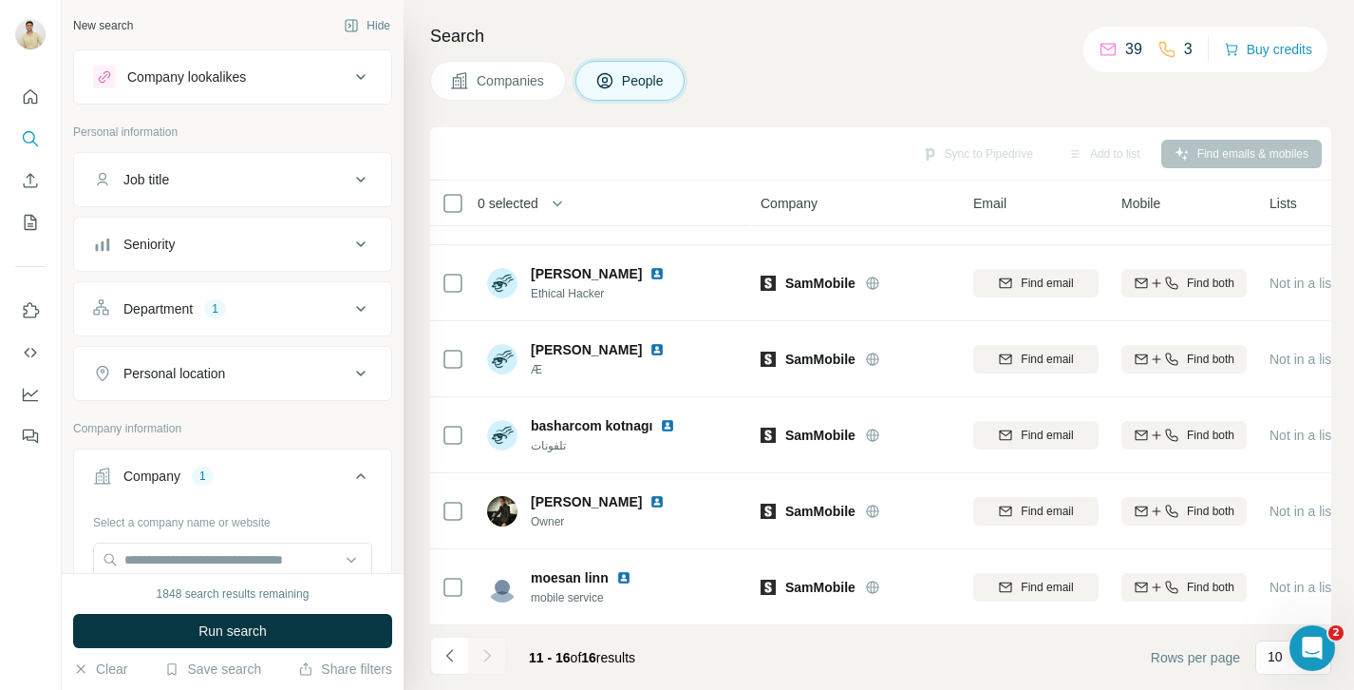
click at [493, 665] on div at bounding box center [487, 655] width 38 height 38
click at [457, 659] on icon "Navigate to previous page" at bounding box center [450, 655] width 19 height 19
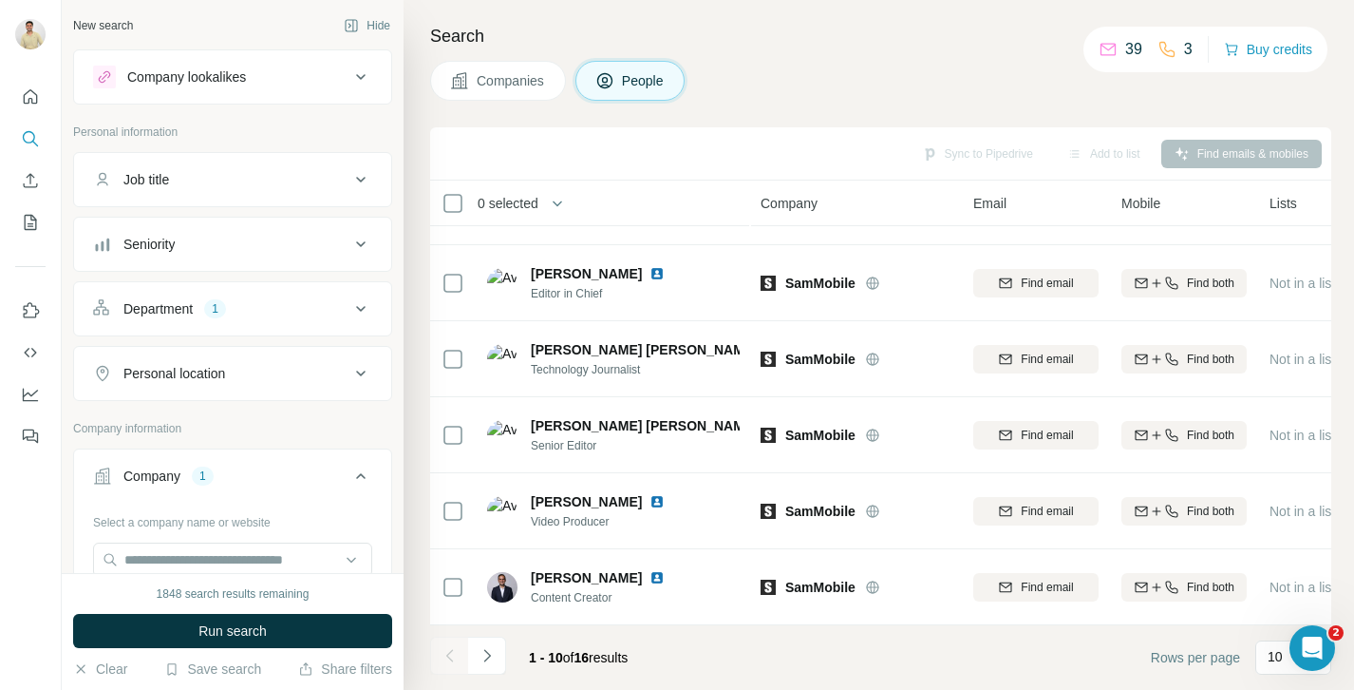
scroll to position [361, 0]
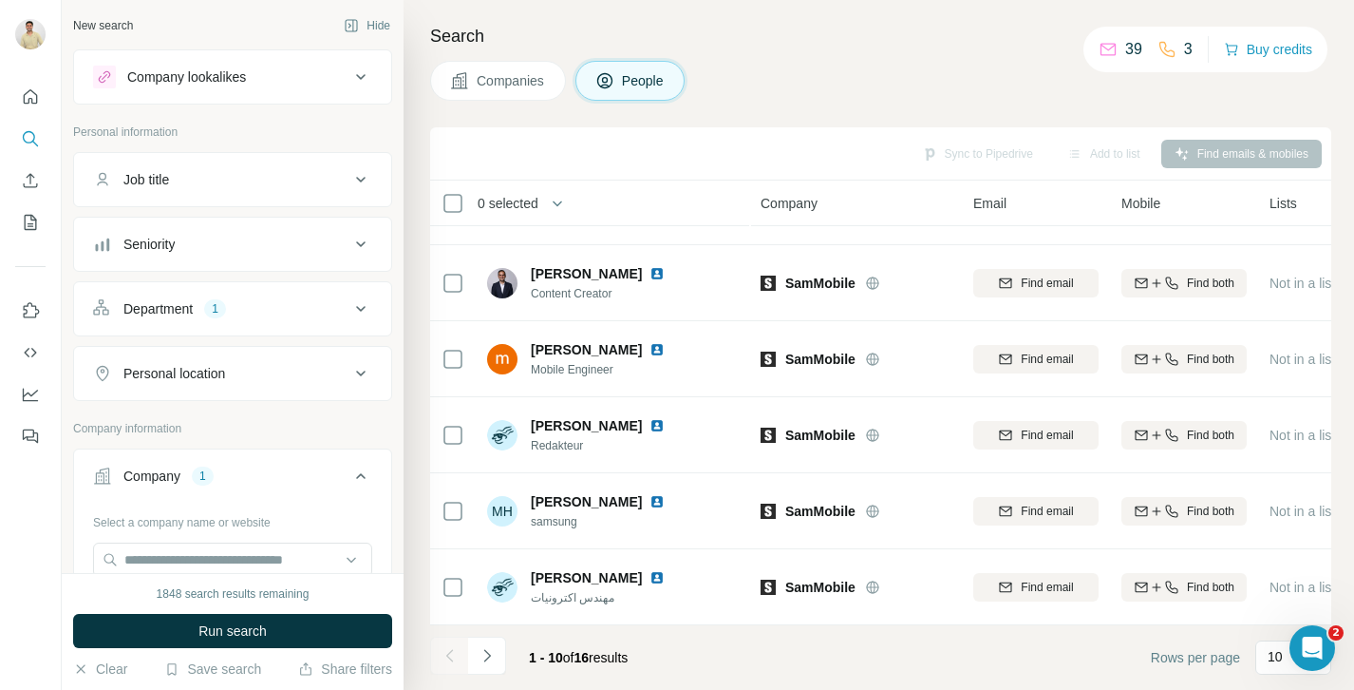
click at [256, 468] on div "Company 1" at bounding box center [221, 475] width 256 height 19
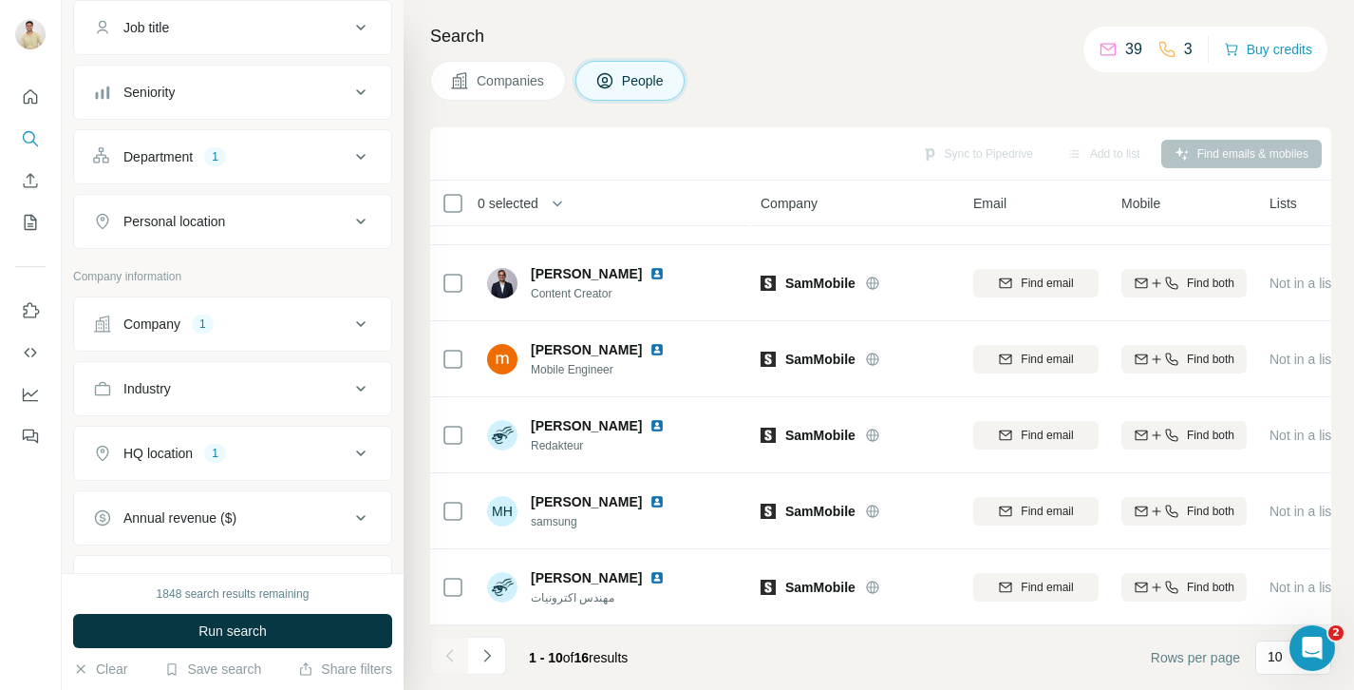
scroll to position [253, 0]
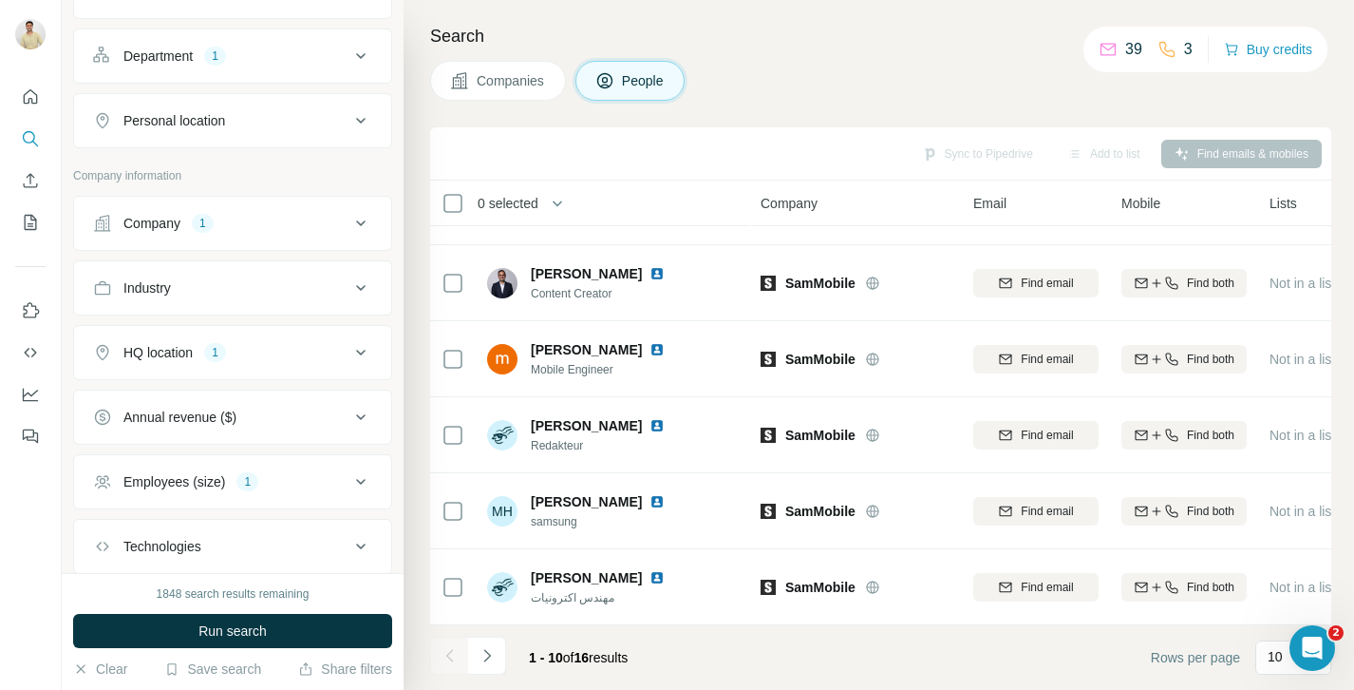
click at [265, 479] on div "Employees (size) 1" at bounding box center [221, 481] width 256 height 19
click at [233, 358] on div "HQ location 1" at bounding box center [221, 352] width 256 height 19
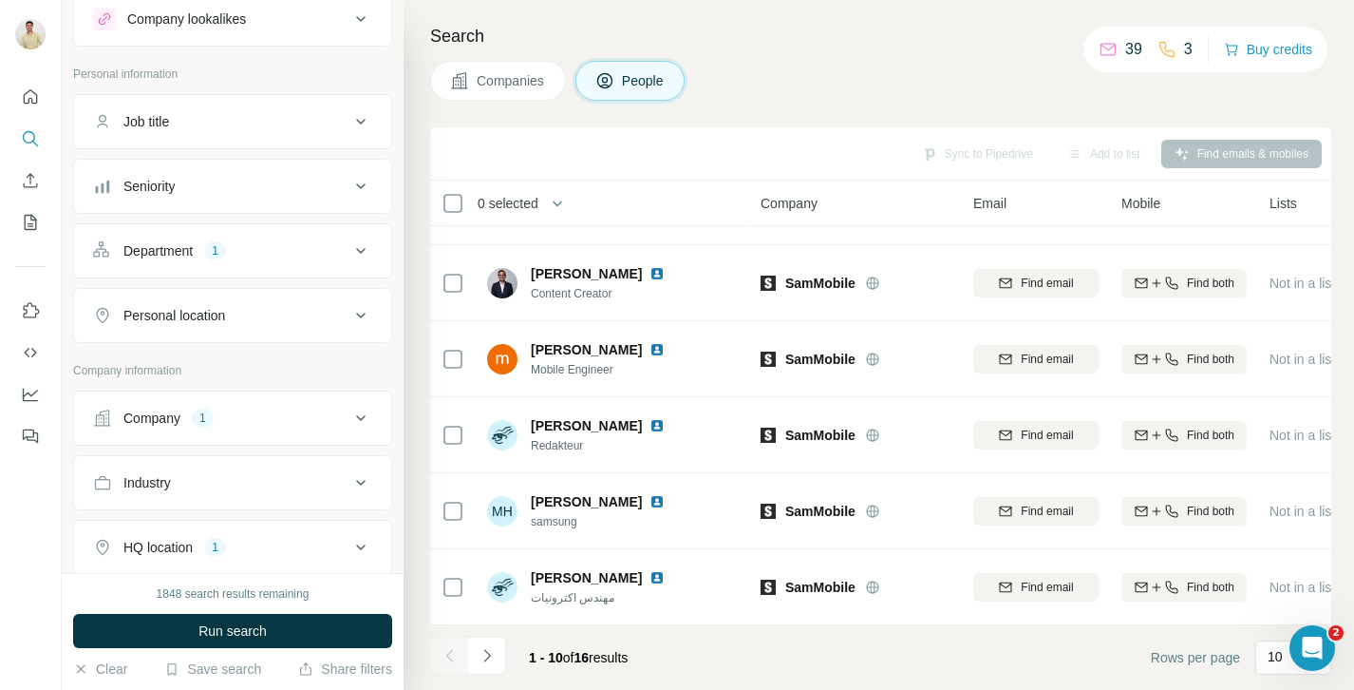
scroll to position [49, 0]
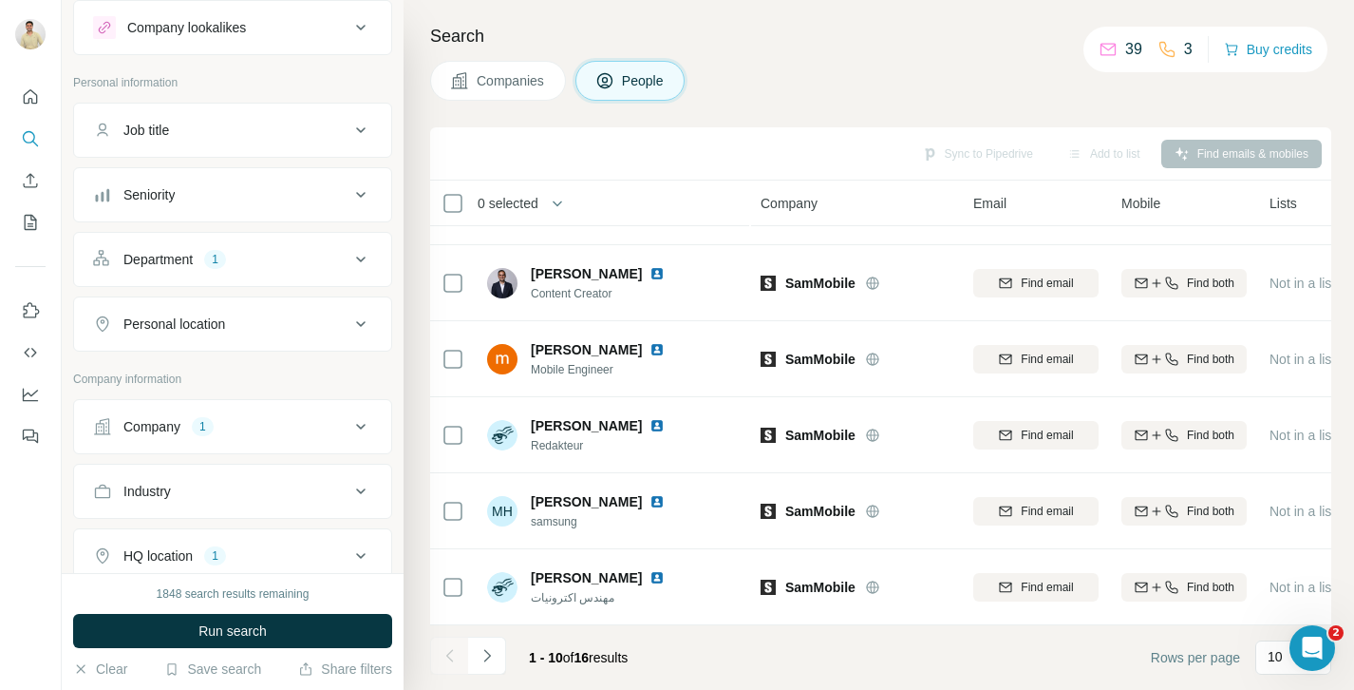
click at [217, 430] on div "Company 1" at bounding box center [221, 426] width 256 height 19
click at [169, 551] on icon "button" at bounding box center [167, 550] width 9 height 9
click at [280, 242] on button "Department 1" at bounding box center [232, 259] width 317 height 46
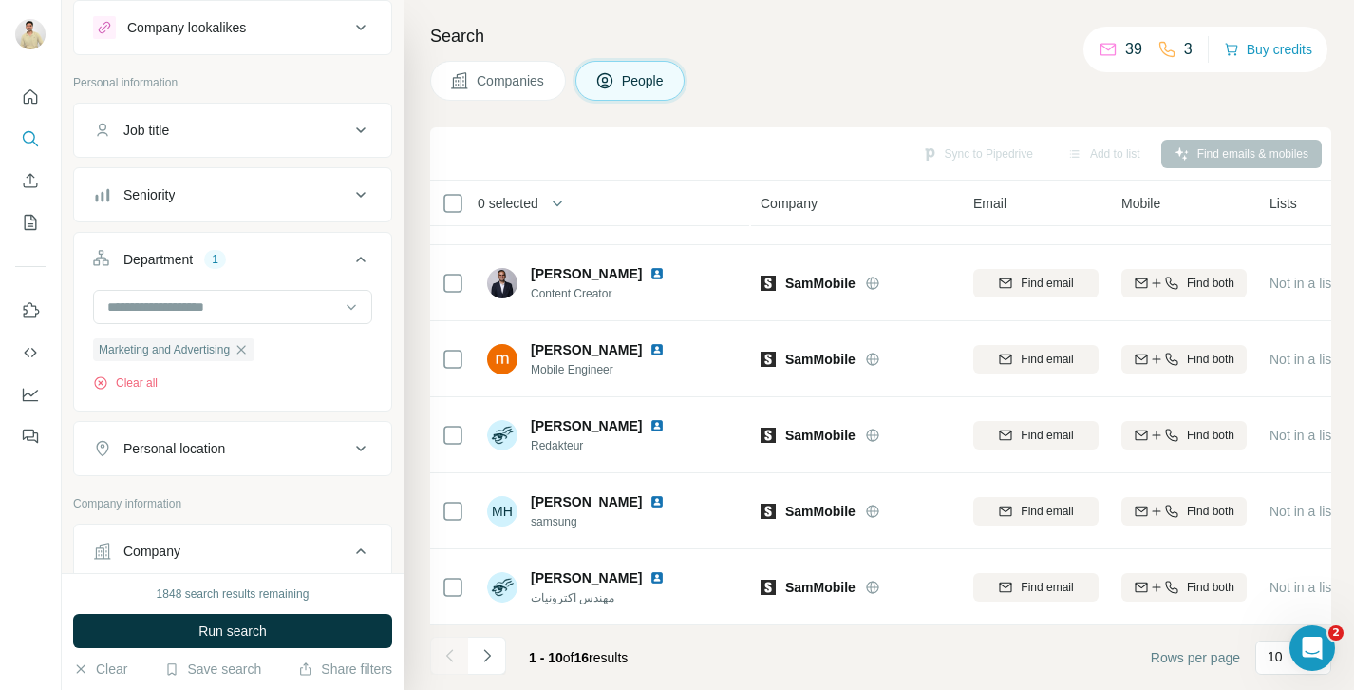
click at [280, 242] on button "Department 1" at bounding box center [232, 262] width 317 height 53
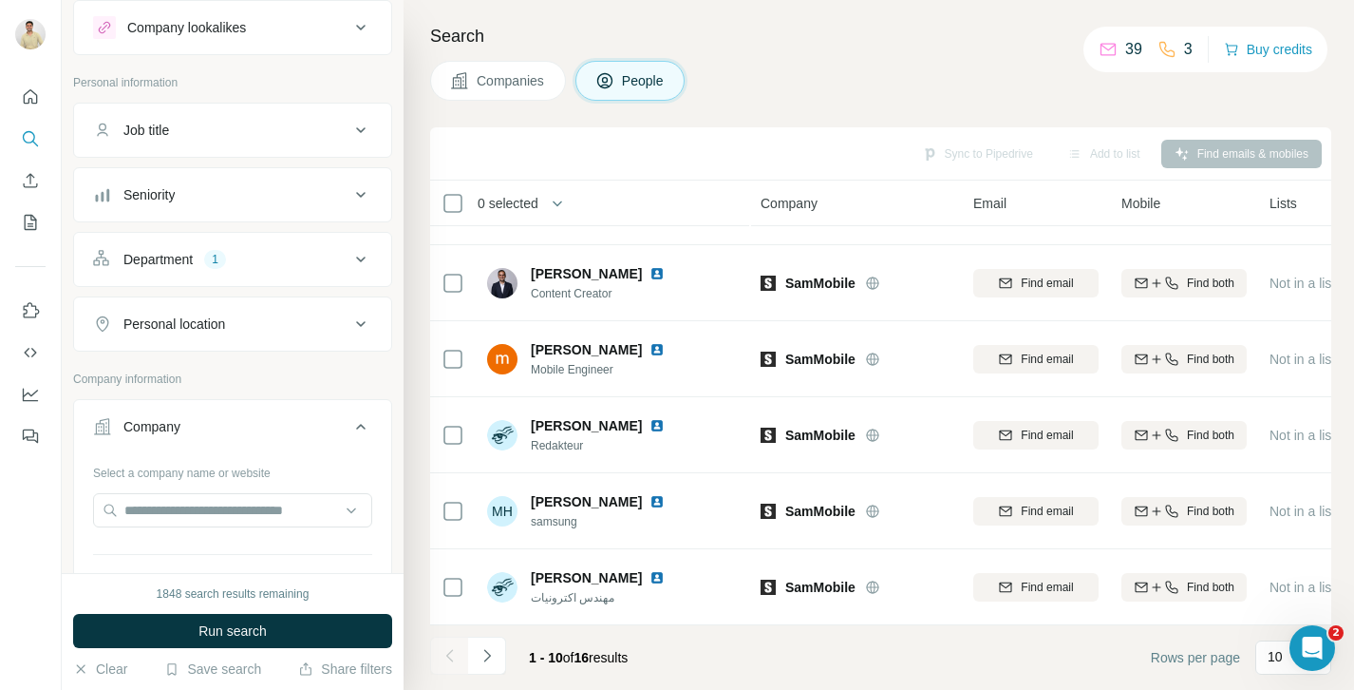
click at [280, 242] on button "Department 1" at bounding box center [232, 259] width 317 height 46
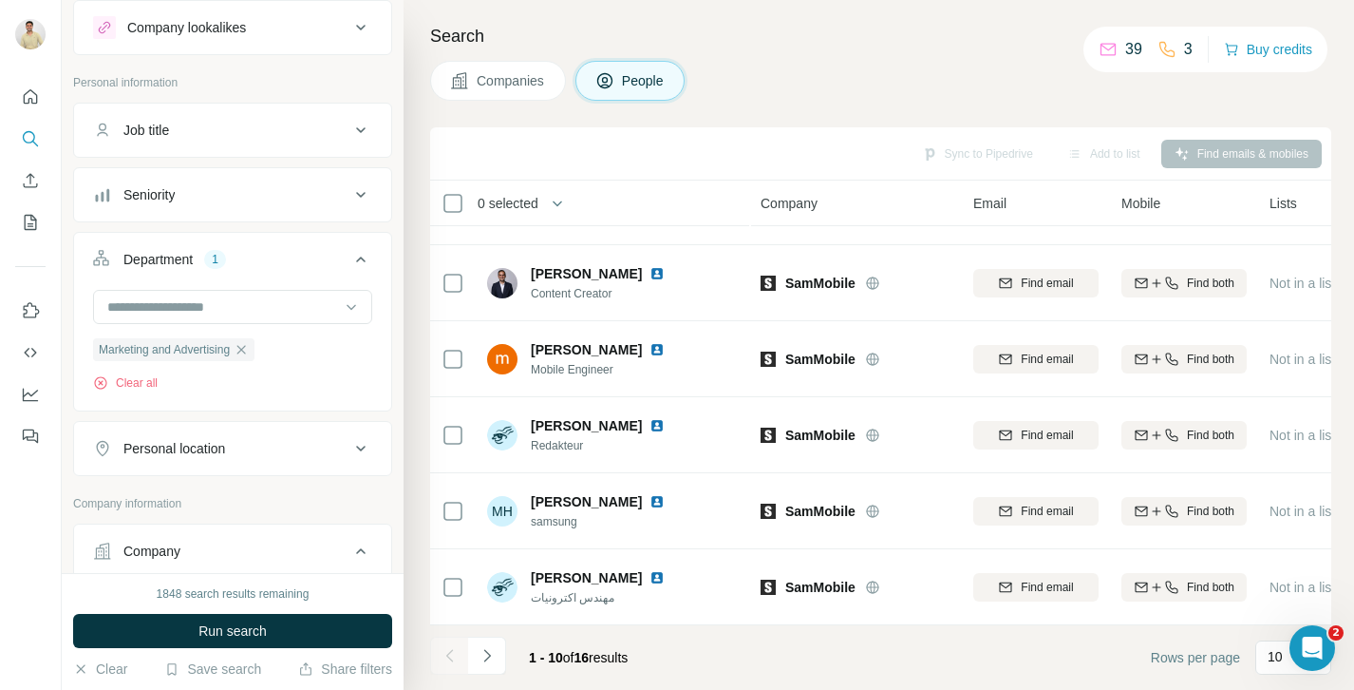
click at [280, 242] on button "Department 1" at bounding box center [232, 262] width 317 height 53
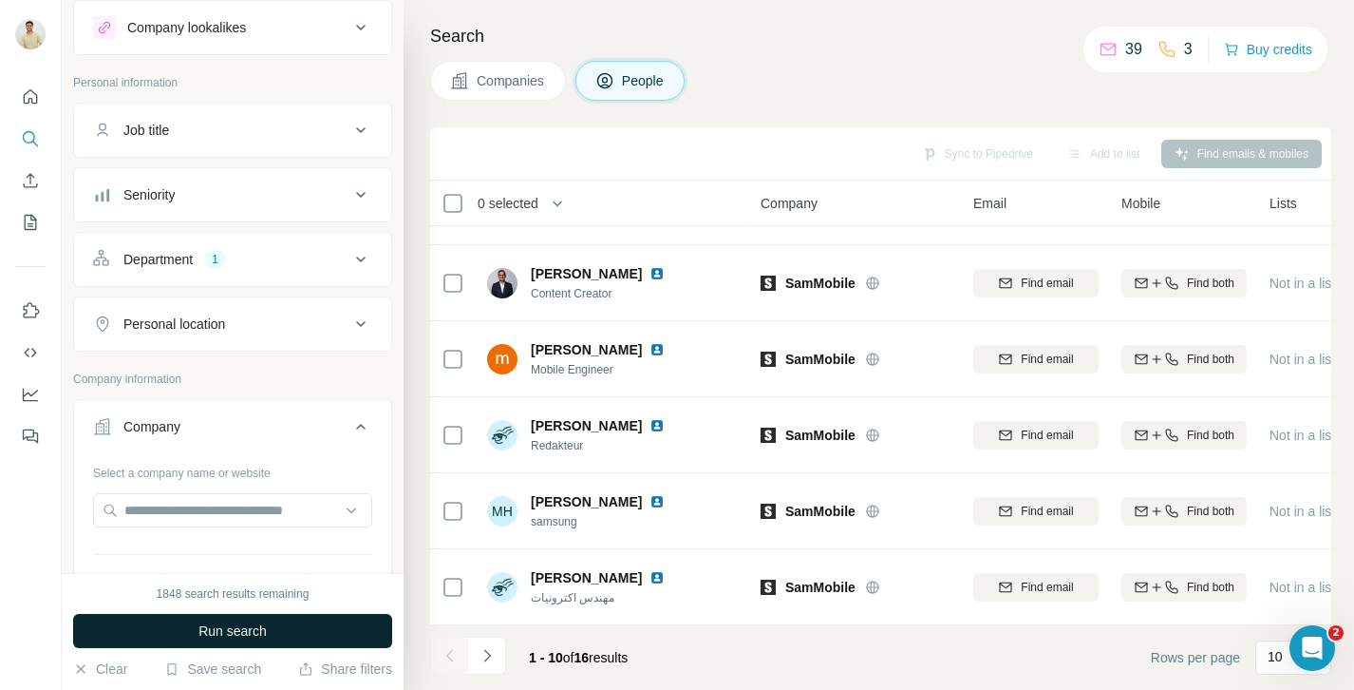
click at [247, 635] on span "Run search" at bounding box center [232, 630] width 68 height 19
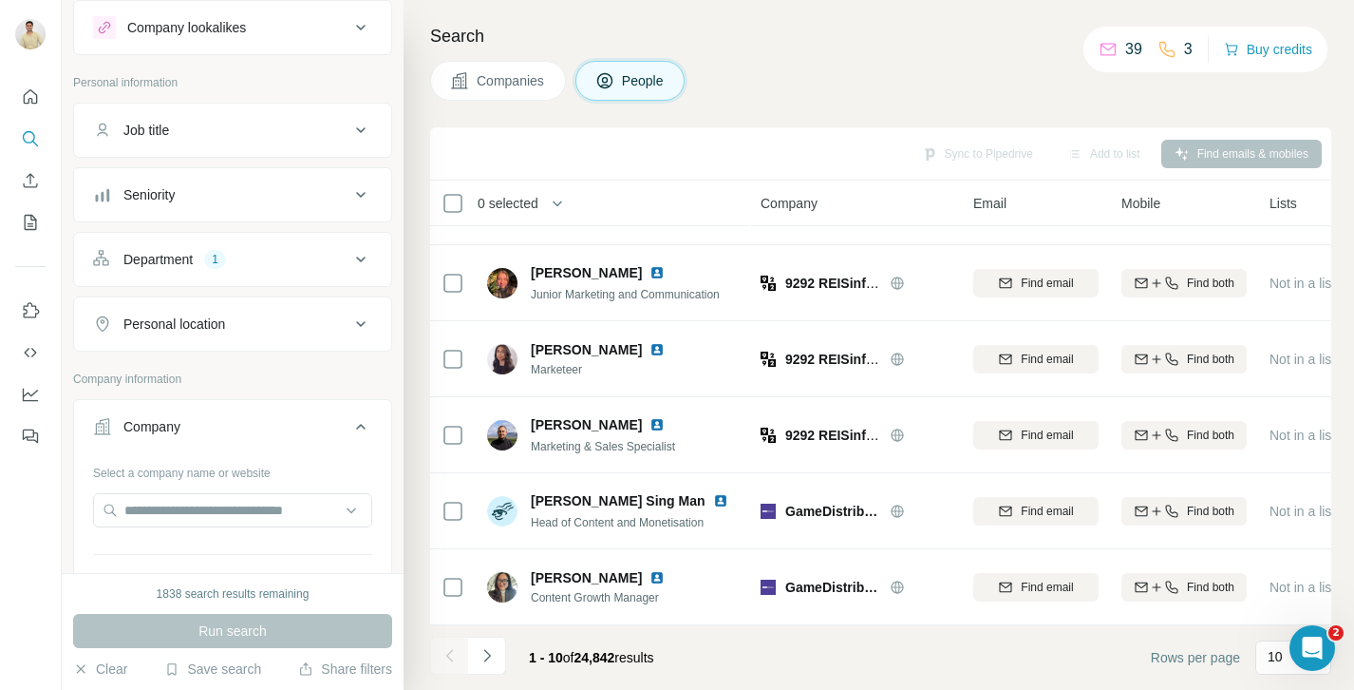
click at [495, 87] on span "Companies" at bounding box center [511, 80] width 69 height 19
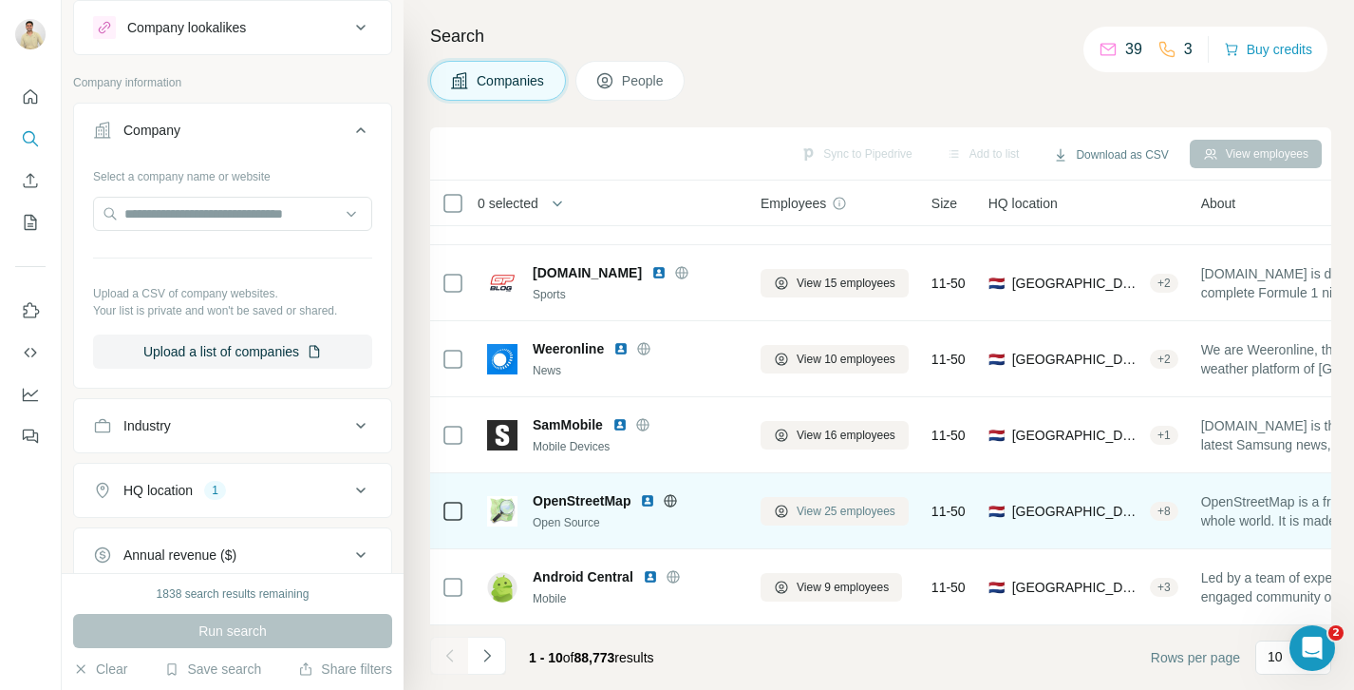
click at [852, 507] on span "View 25 employees" at bounding box center [846, 510] width 99 height 17
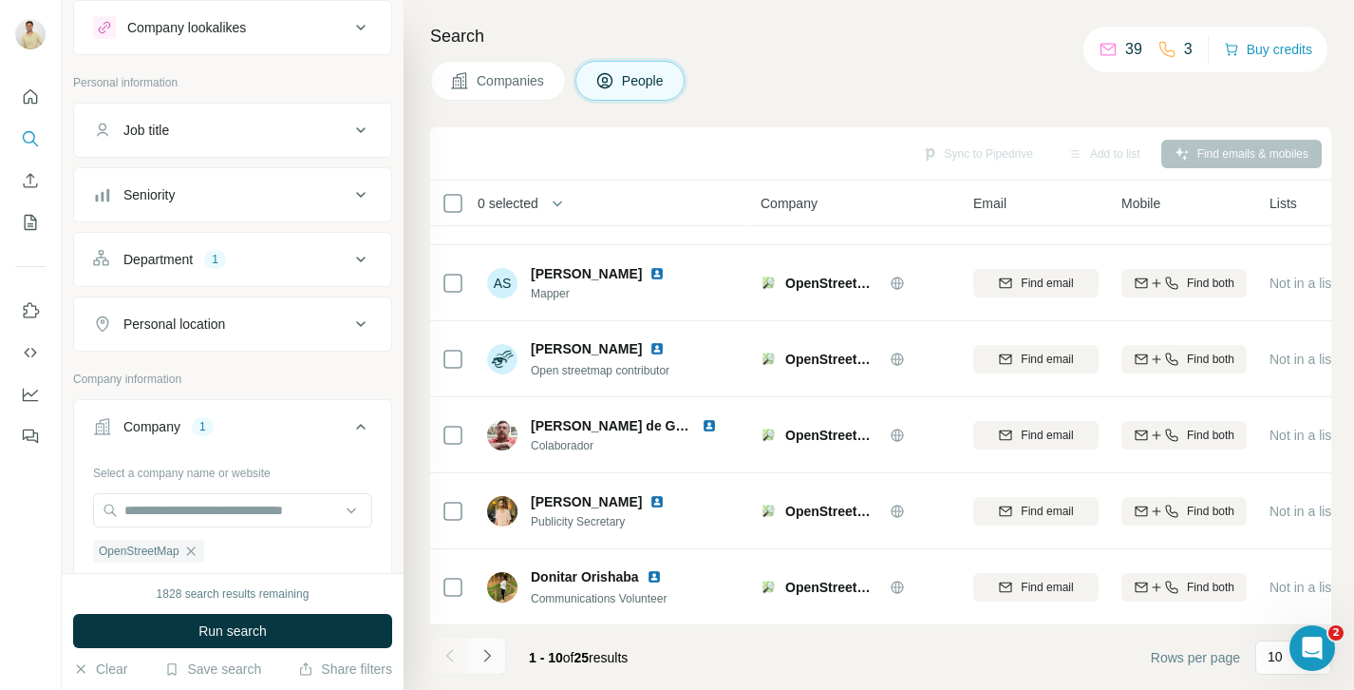
click at [489, 653] on icon "Navigate to next page" at bounding box center [487, 655] width 19 height 19
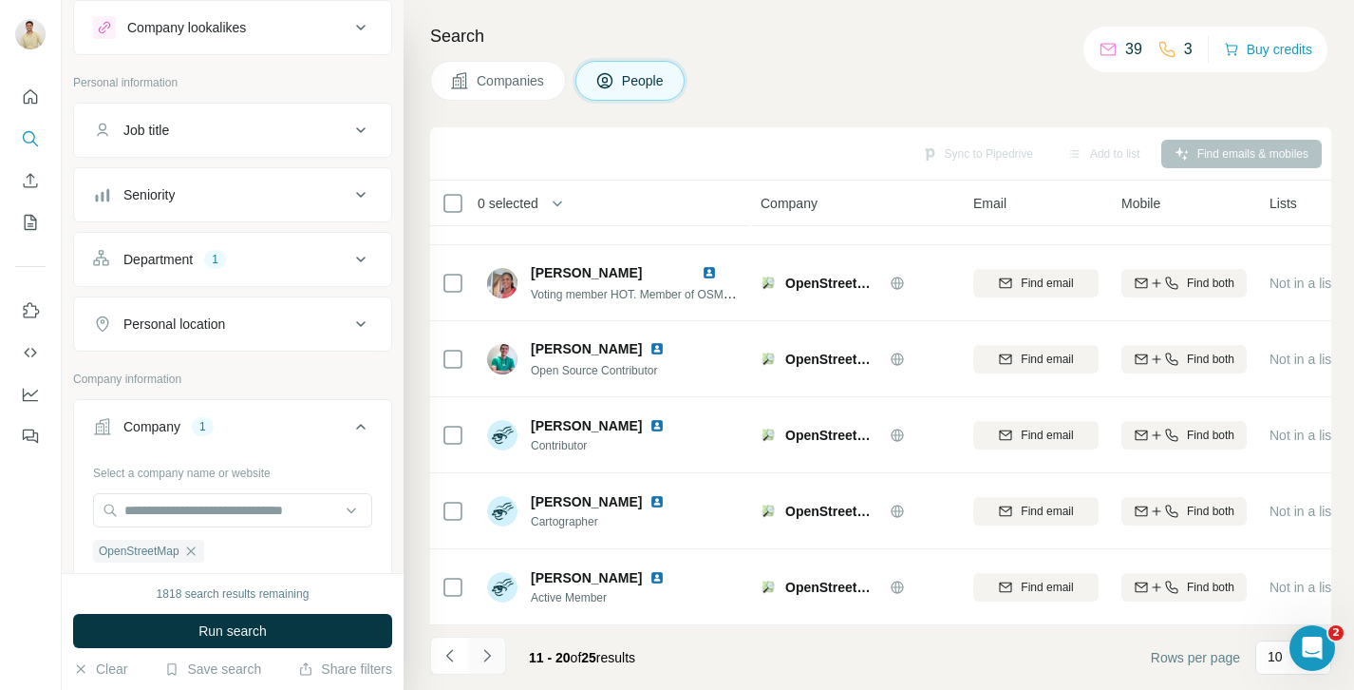
click at [489, 653] on icon "Navigate to next page" at bounding box center [487, 655] width 19 height 19
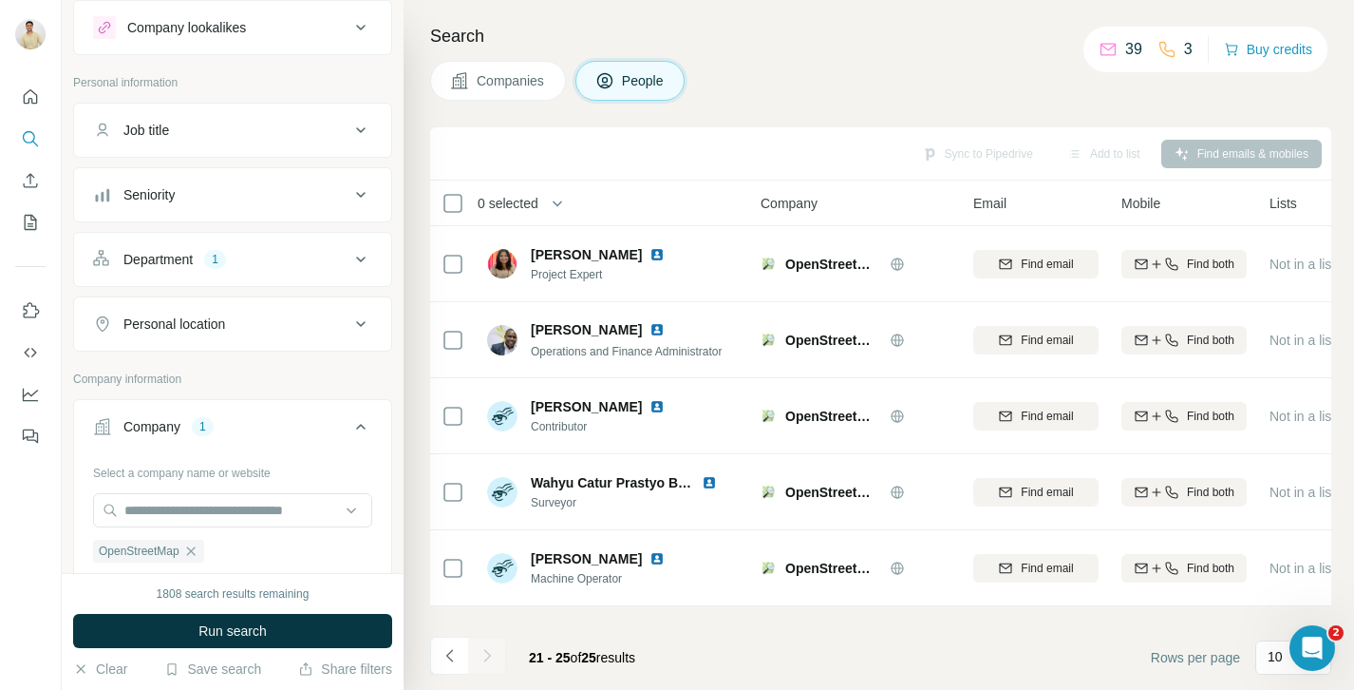
click at [260, 425] on div "Company 1" at bounding box center [221, 426] width 256 height 19
